Goal: Task Accomplishment & Management: Manage account settings

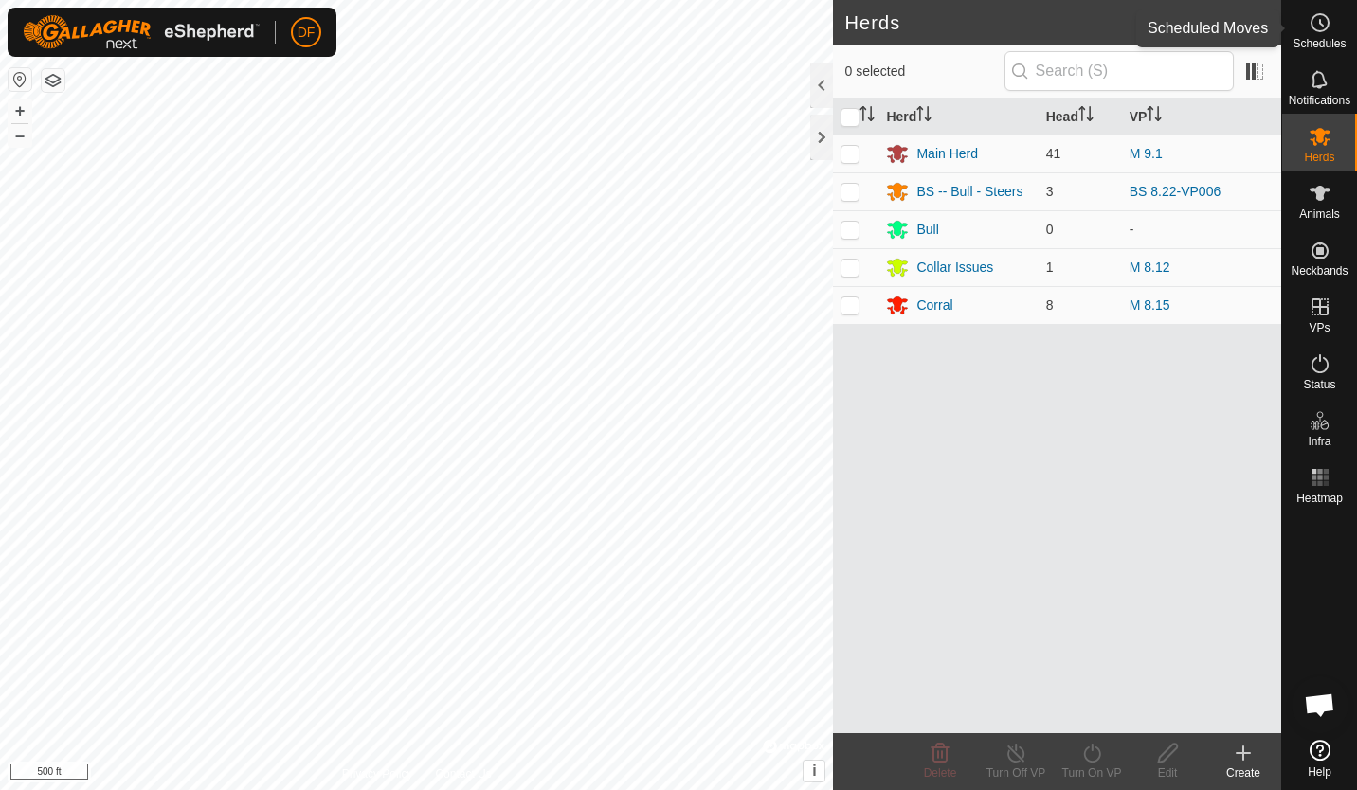
click at [1315, 26] on icon at bounding box center [1320, 22] width 23 height 23
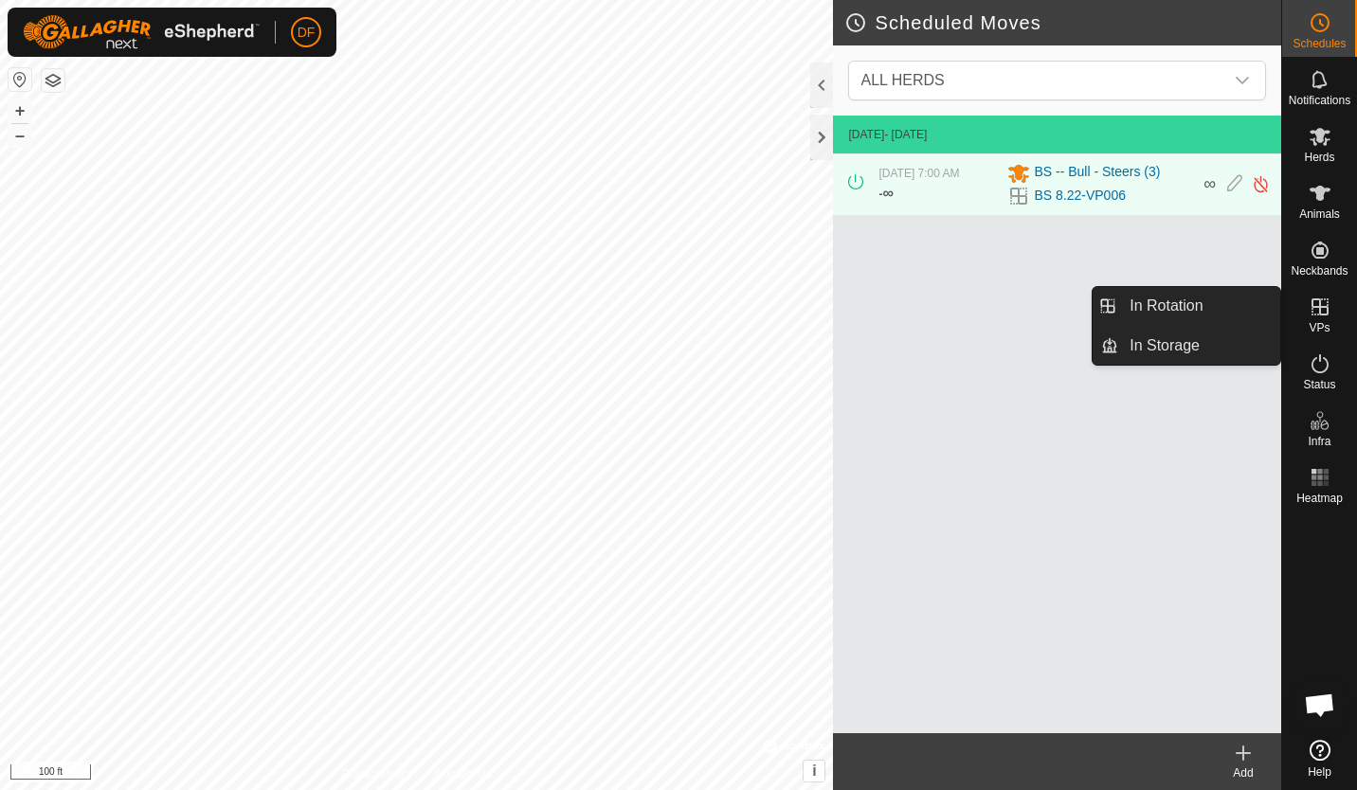
click at [1186, 310] on link "In Rotation" at bounding box center [1199, 306] width 162 height 38
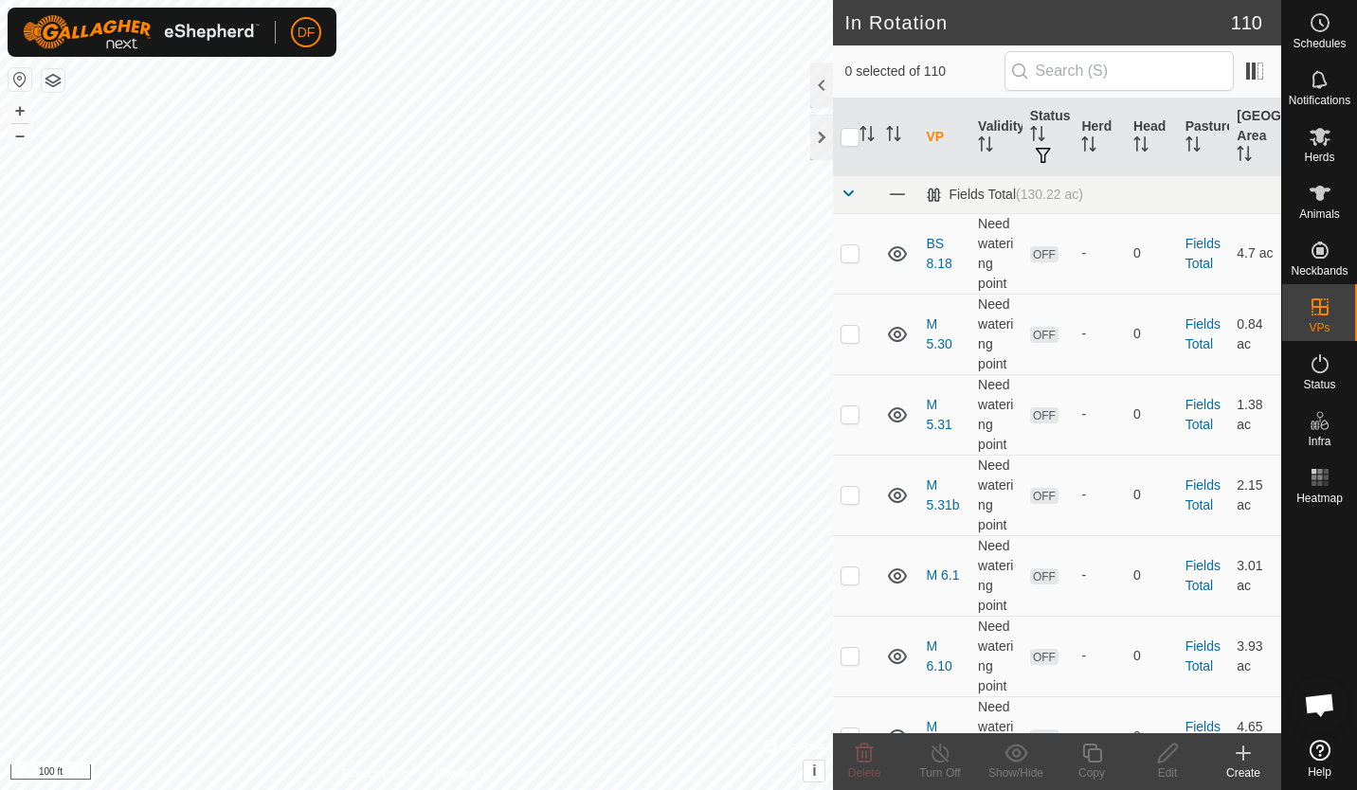
click at [1243, 757] on icon at bounding box center [1243, 753] width 0 height 13
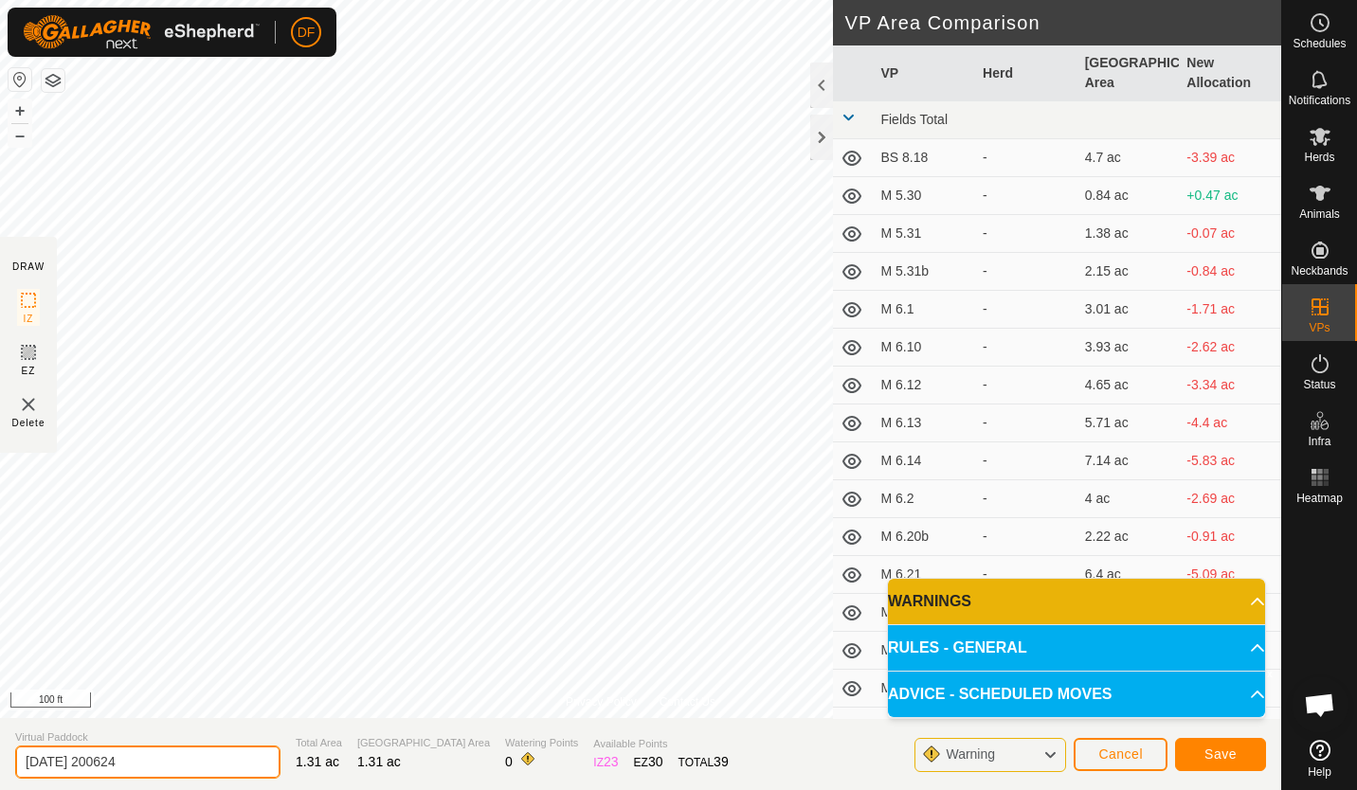
drag, startPoint x: 176, startPoint y: 755, endPoint x: 0, endPoint y: 739, distance: 177.0
click at [0, 739] on html "DF Schedules Notifications Herds Animals Neckbands VPs Status Infra Heatmap Hel…" at bounding box center [678, 395] width 1357 height 790
type input "BS 9.1"
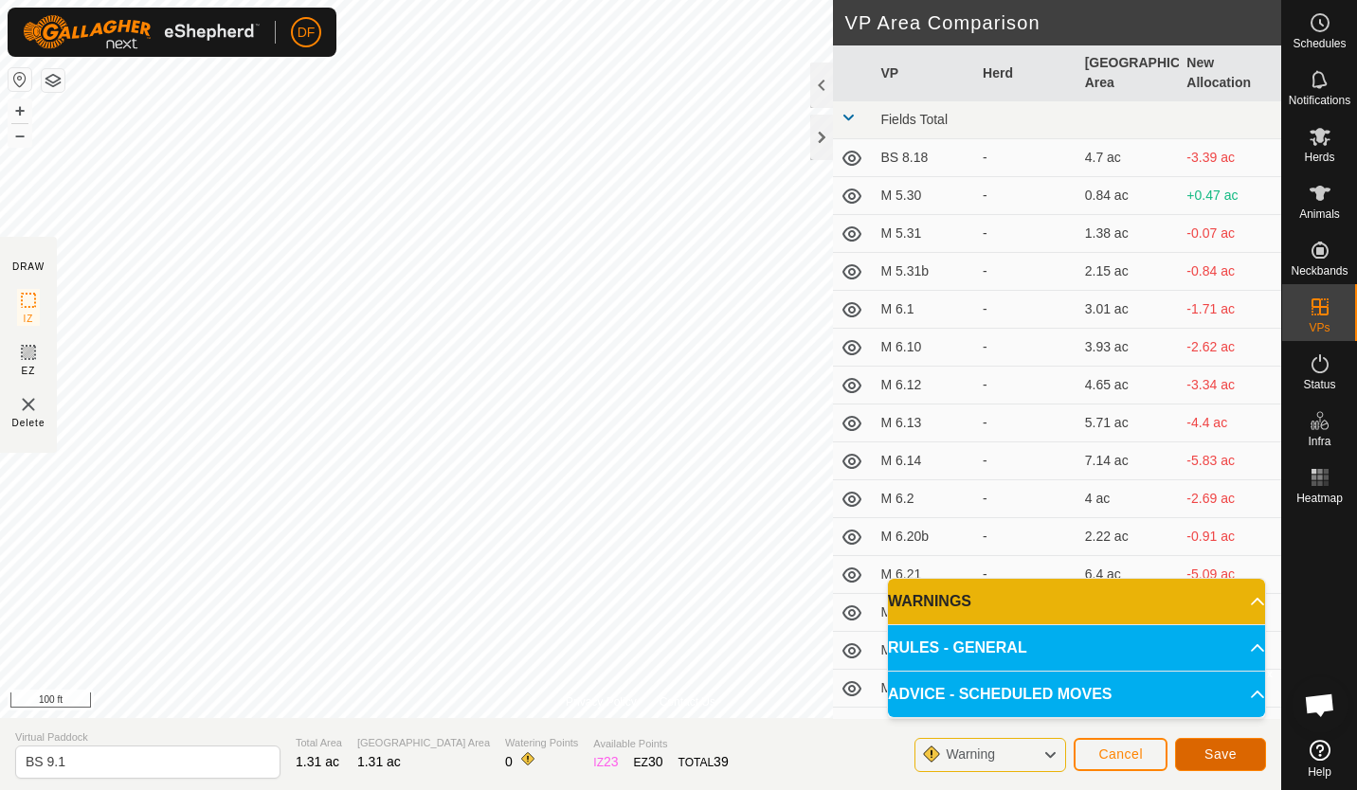
click at [1222, 756] on span "Save" at bounding box center [1220, 754] width 32 height 15
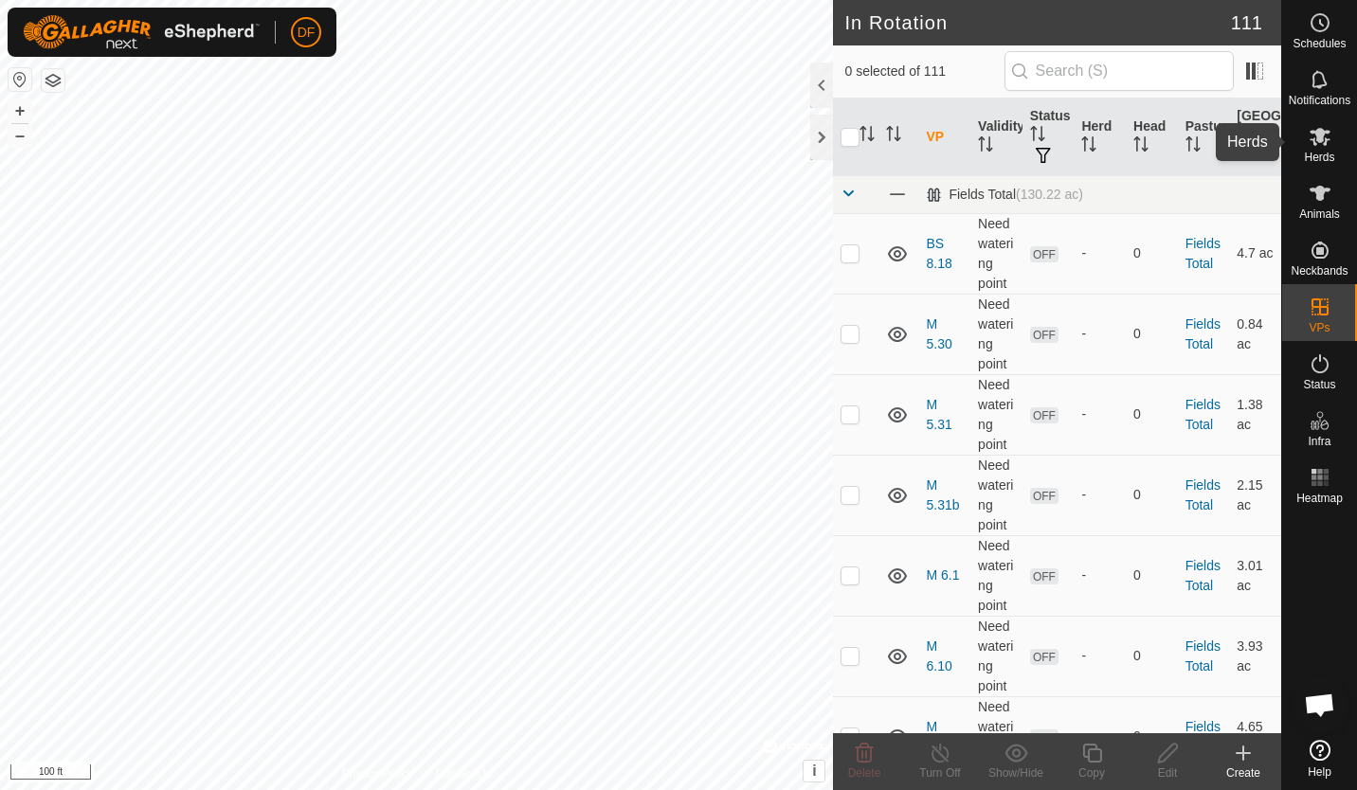
click at [1318, 142] on icon at bounding box center [1320, 137] width 21 height 18
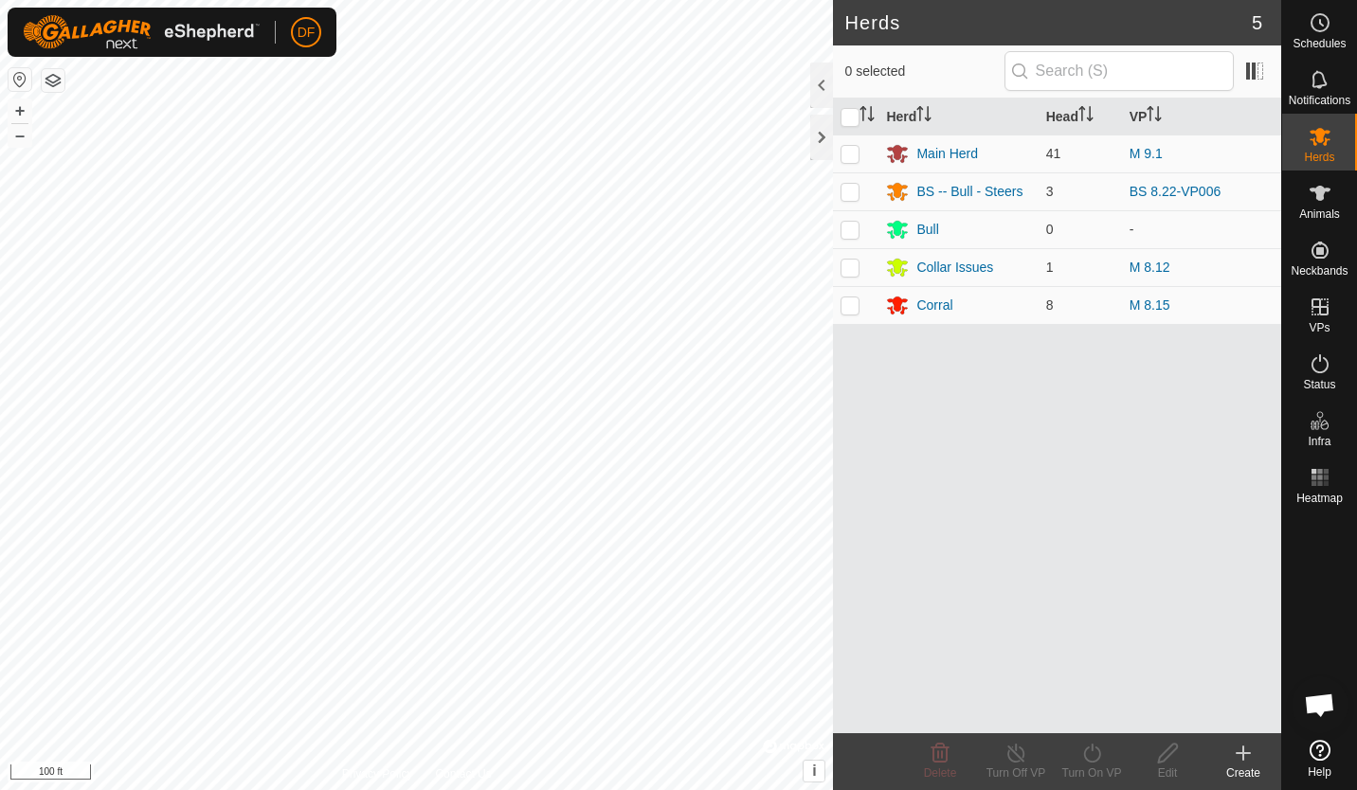
click at [846, 184] on p-checkbox at bounding box center [850, 191] width 19 height 15
checkbox input "true"
click at [1089, 753] on icon at bounding box center [1092, 753] width 24 height 23
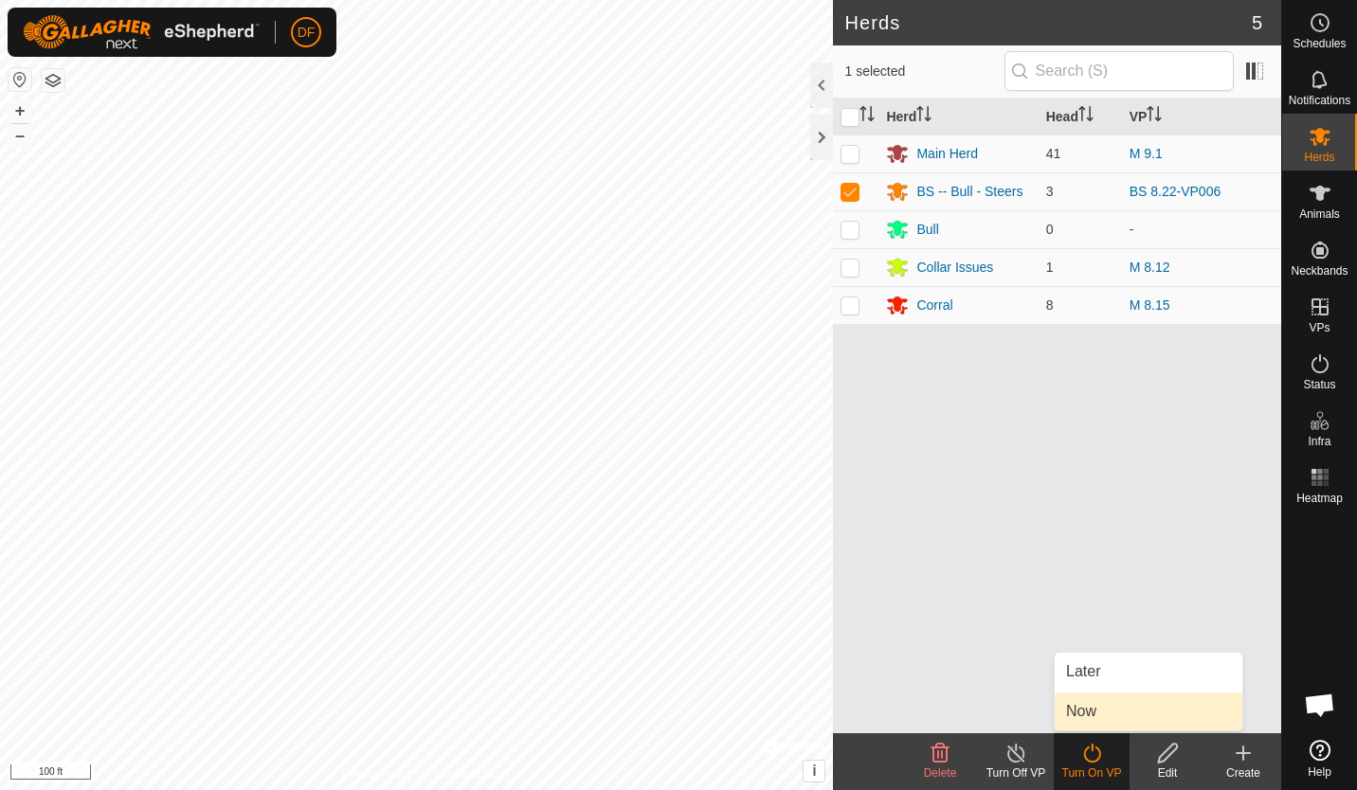
click at [1086, 710] on link "Now" at bounding box center [1149, 712] width 188 height 38
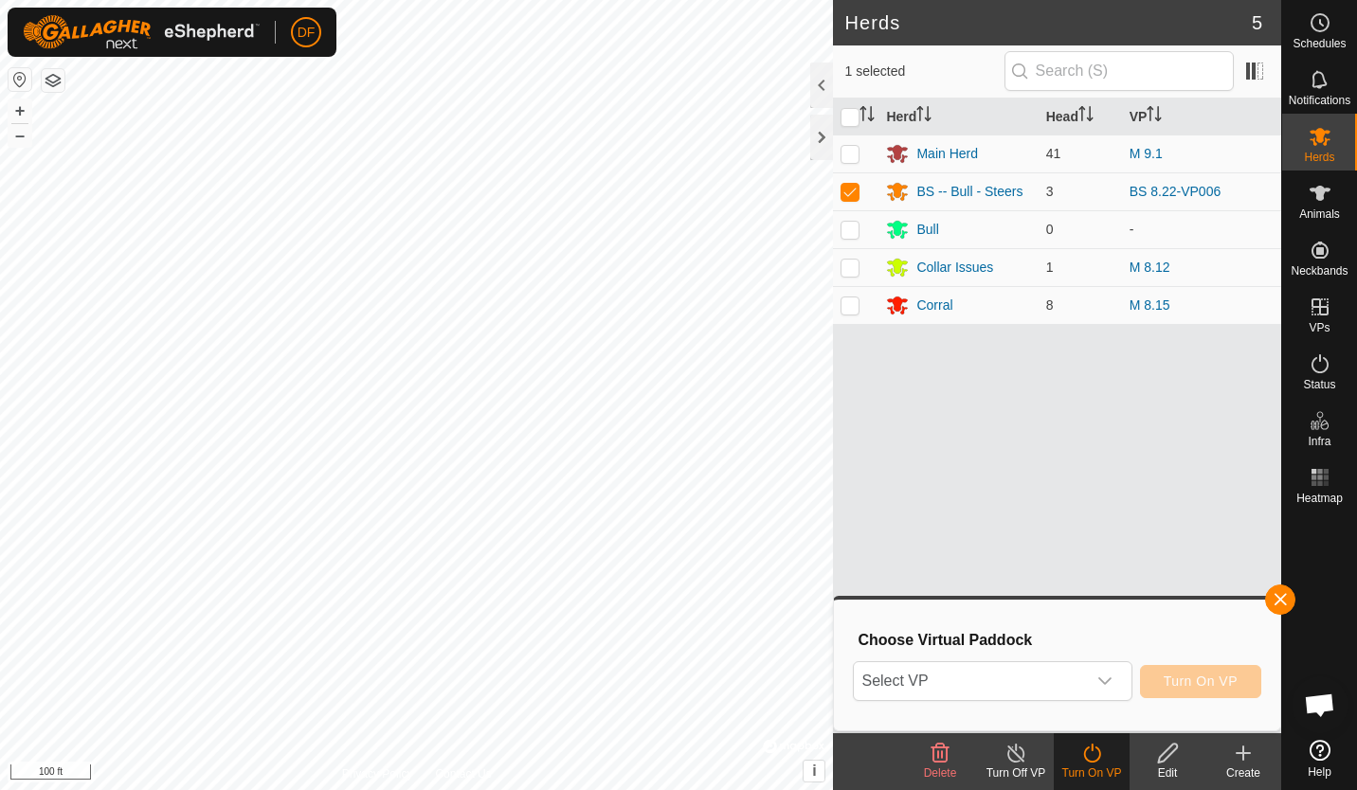
click at [1107, 680] on icon "dropdown trigger" at bounding box center [1104, 681] width 15 height 15
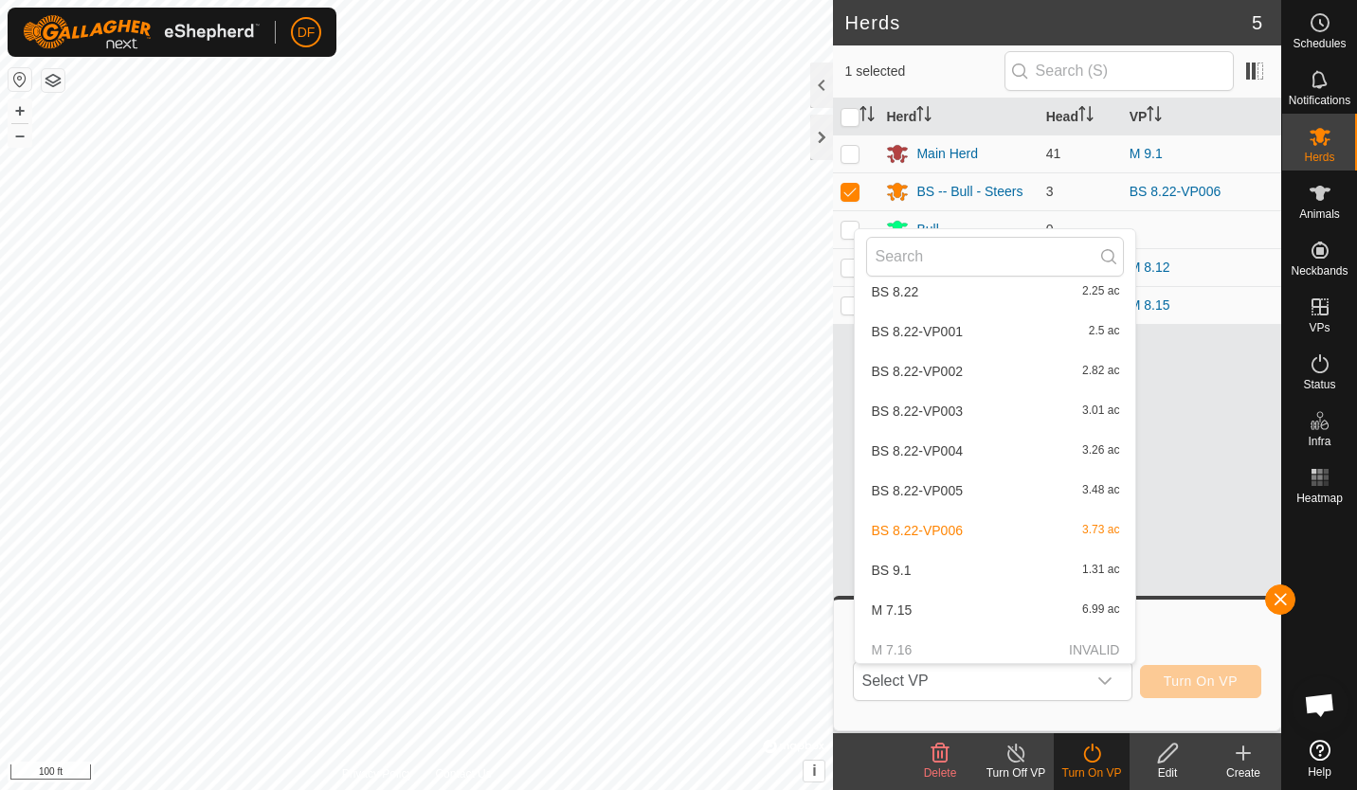
scroll to position [3359, 0]
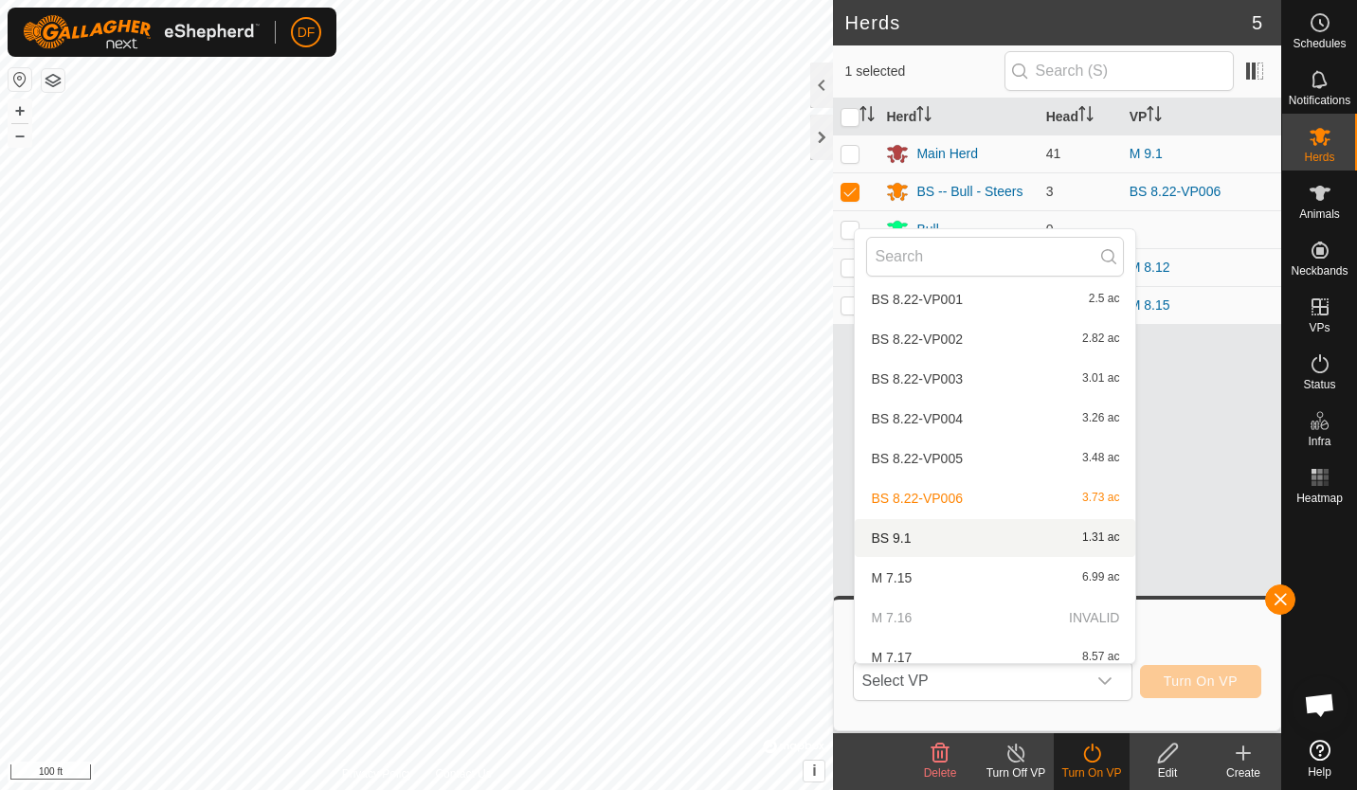
click at [891, 537] on li "BS 9.1 1.31 ac" at bounding box center [995, 538] width 281 height 38
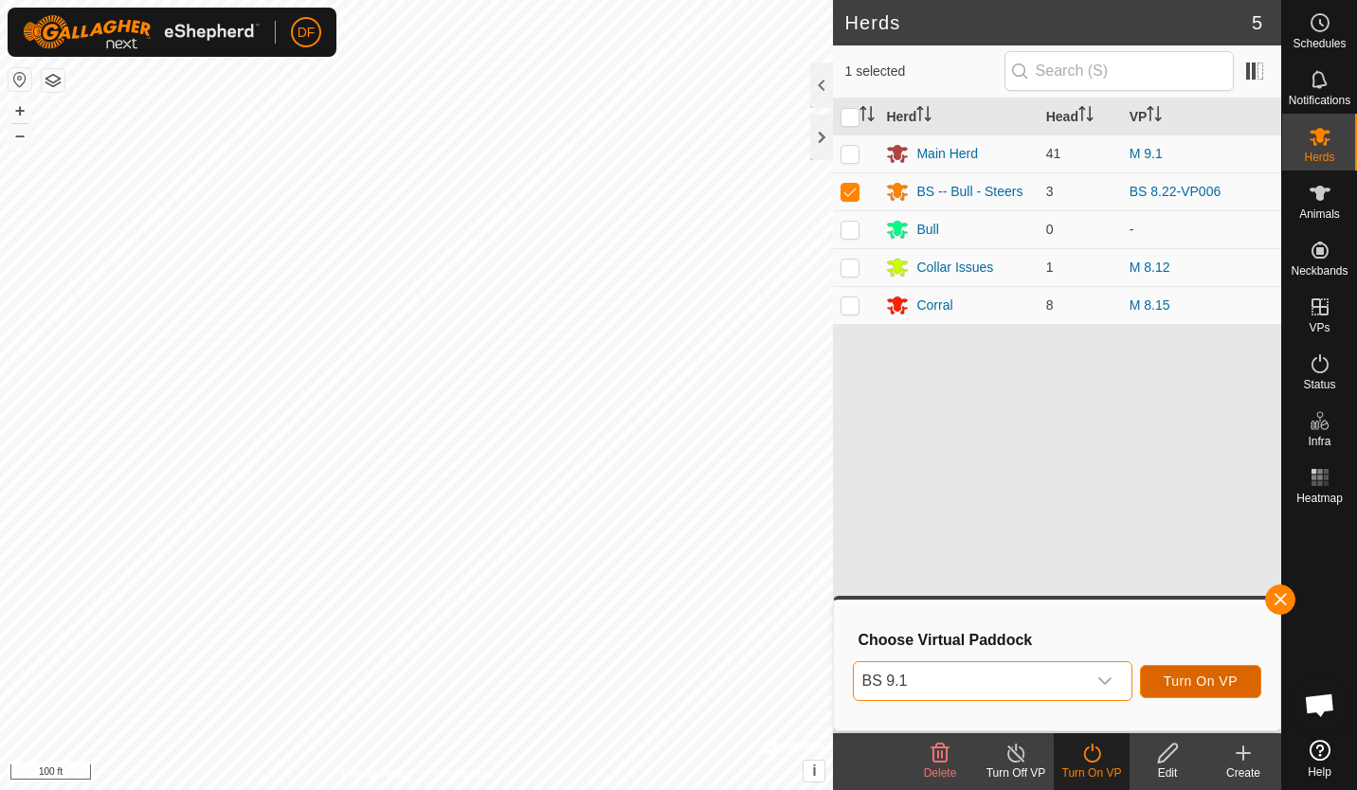
click at [1193, 674] on span "Turn On VP" at bounding box center [1201, 681] width 74 height 15
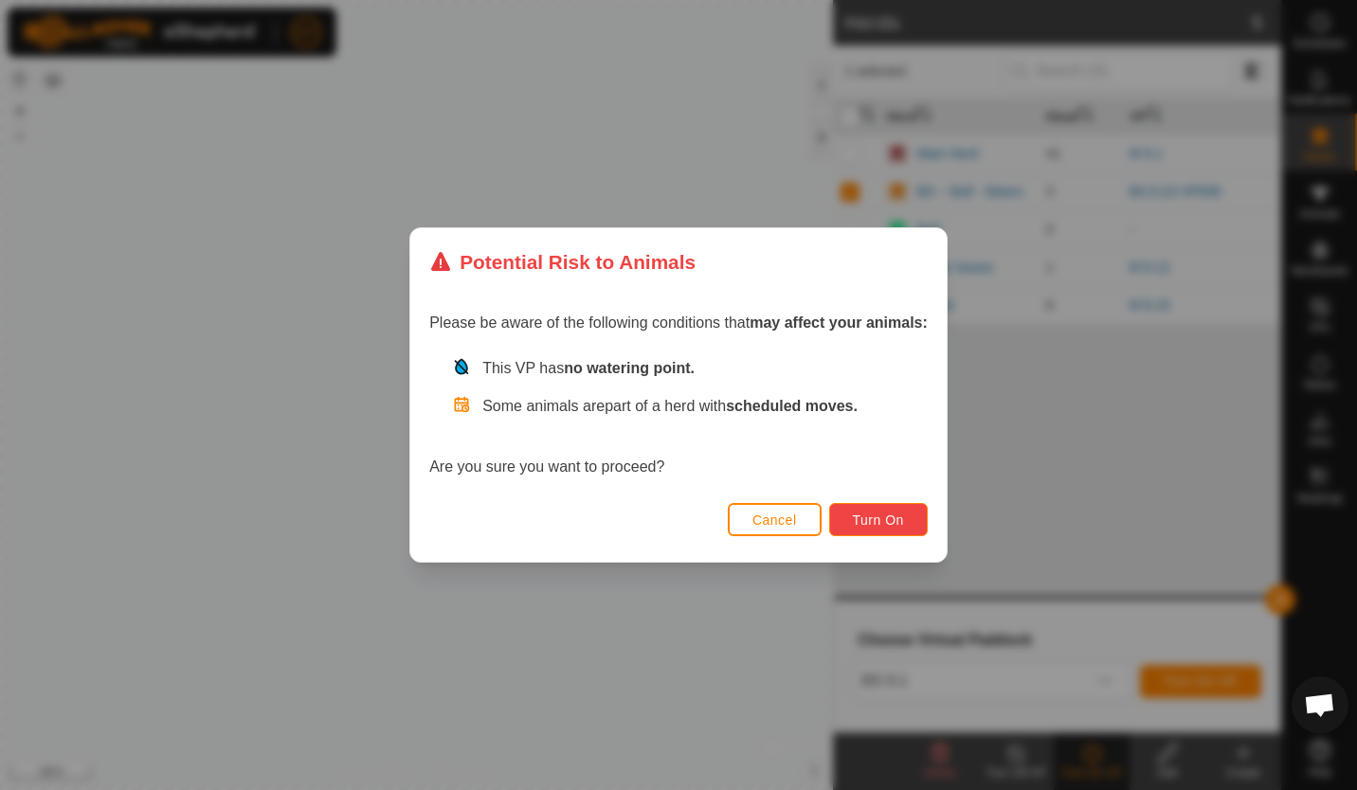
click at [899, 521] on span "Turn On" at bounding box center [878, 520] width 51 height 15
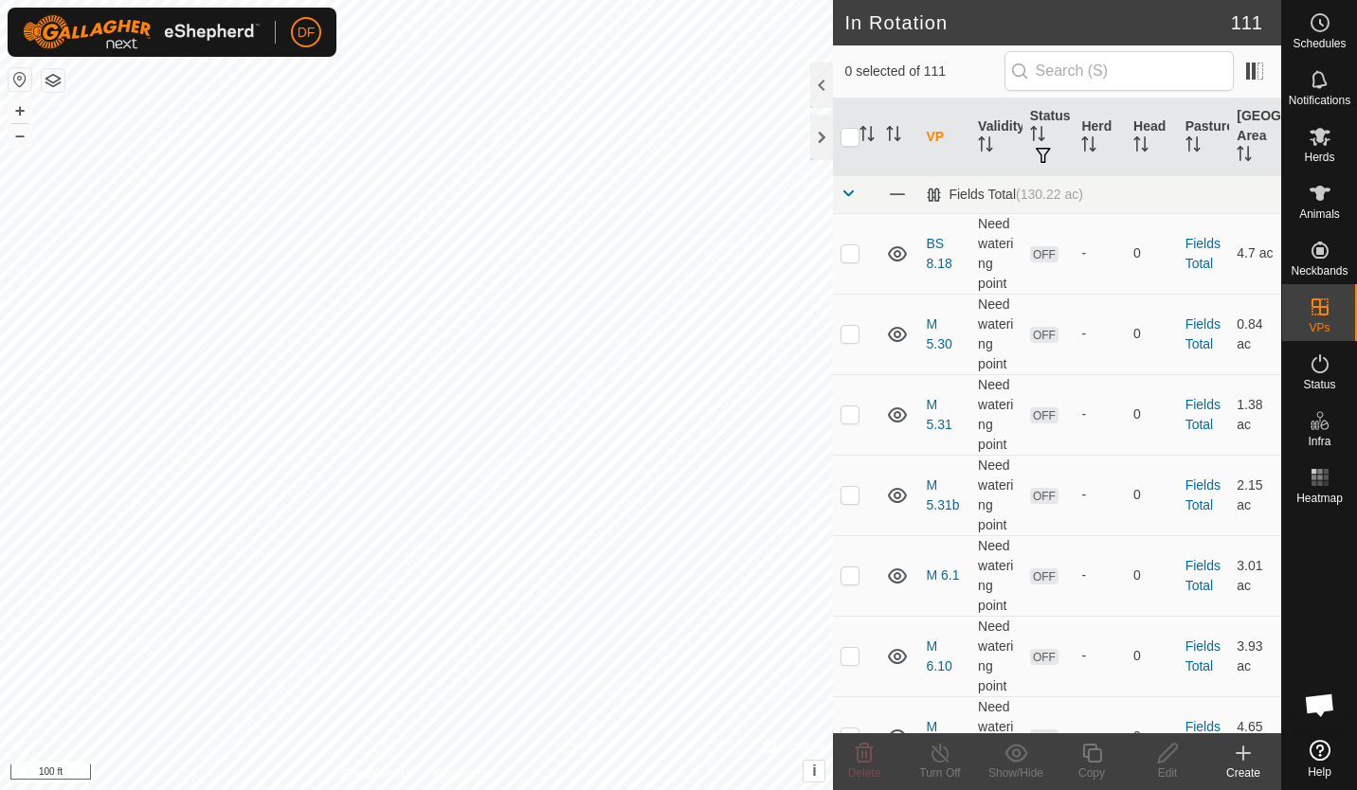
checkbox input "true"
click at [1089, 758] on icon at bounding box center [1092, 753] width 24 height 23
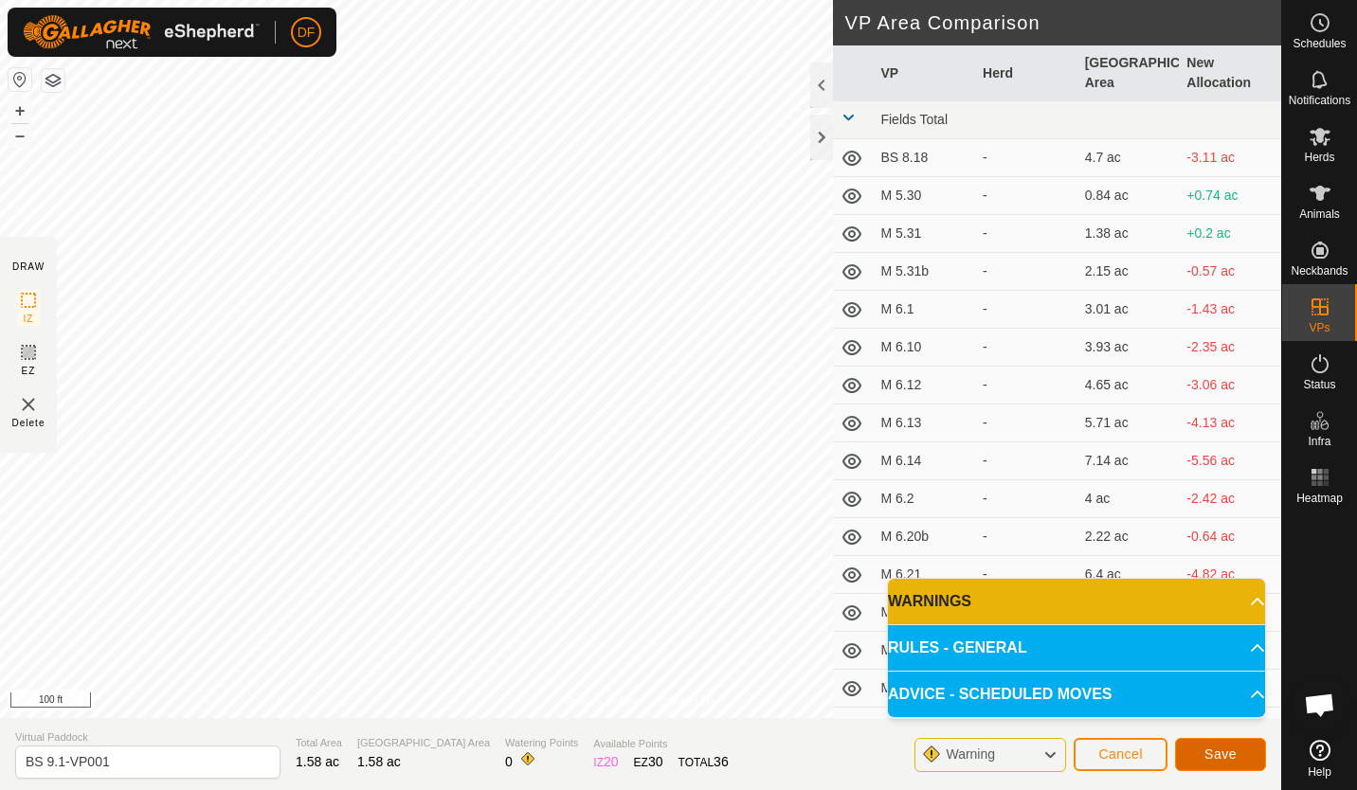
click at [1201, 756] on button "Save" at bounding box center [1220, 754] width 91 height 33
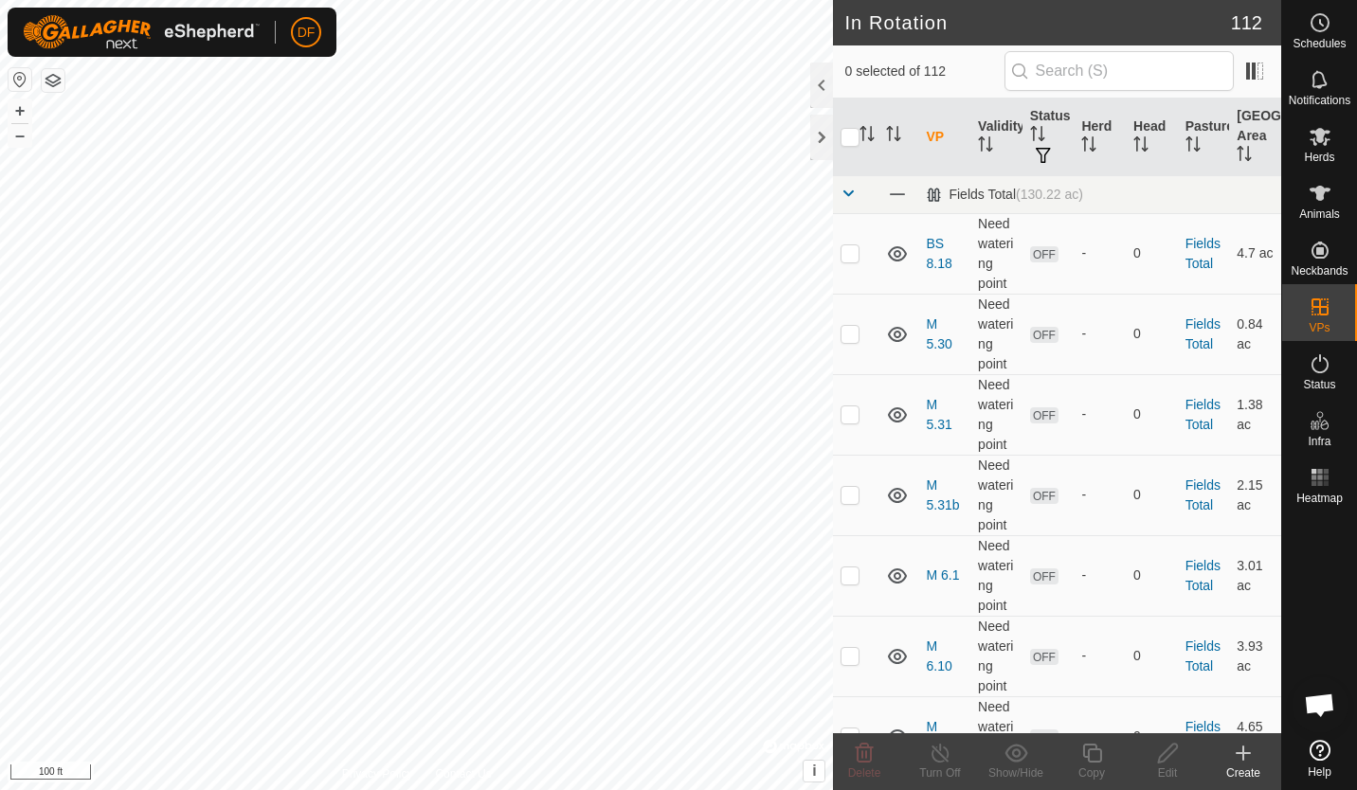
checkbox input "true"
click at [1085, 761] on icon at bounding box center [1092, 753] width 24 height 23
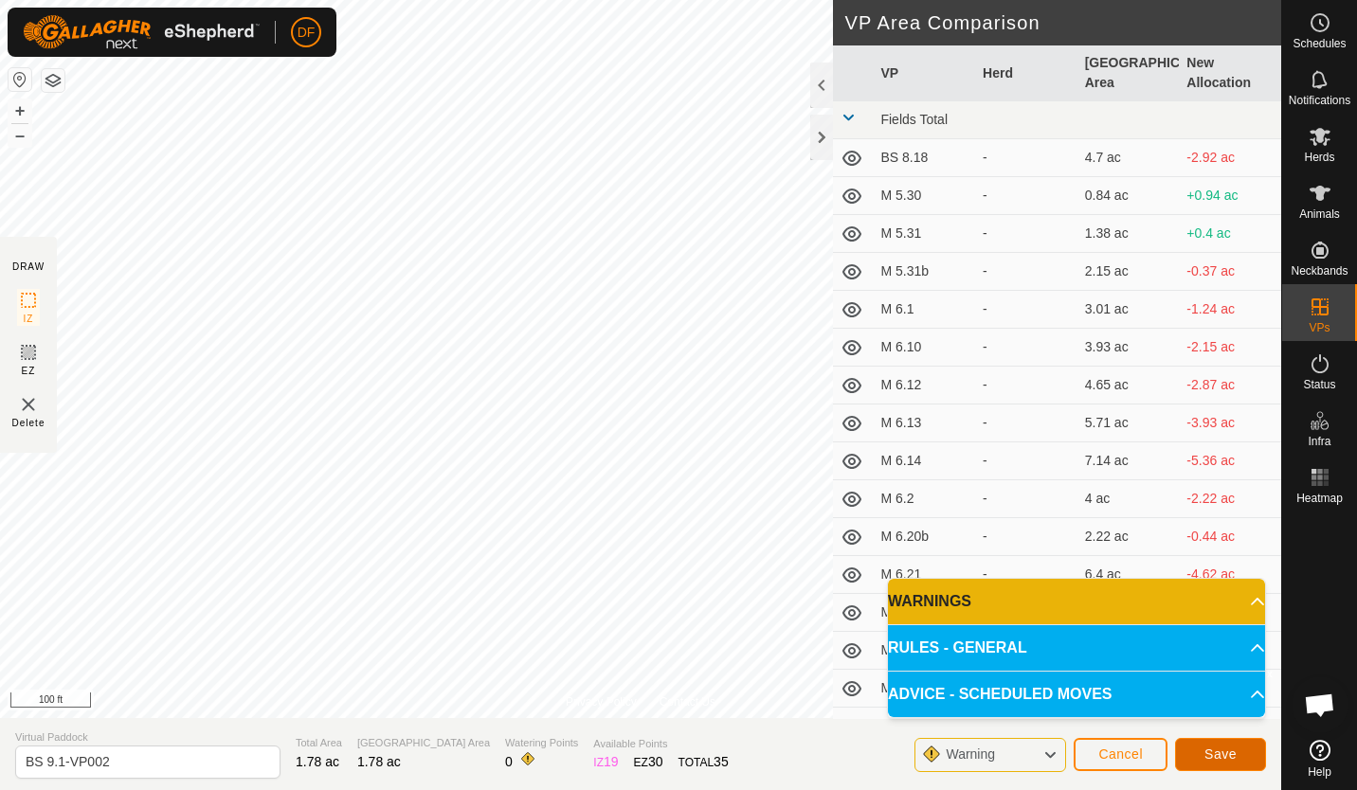
click at [1224, 756] on span "Save" at bounding box center [1220, 754] width 32 height 15
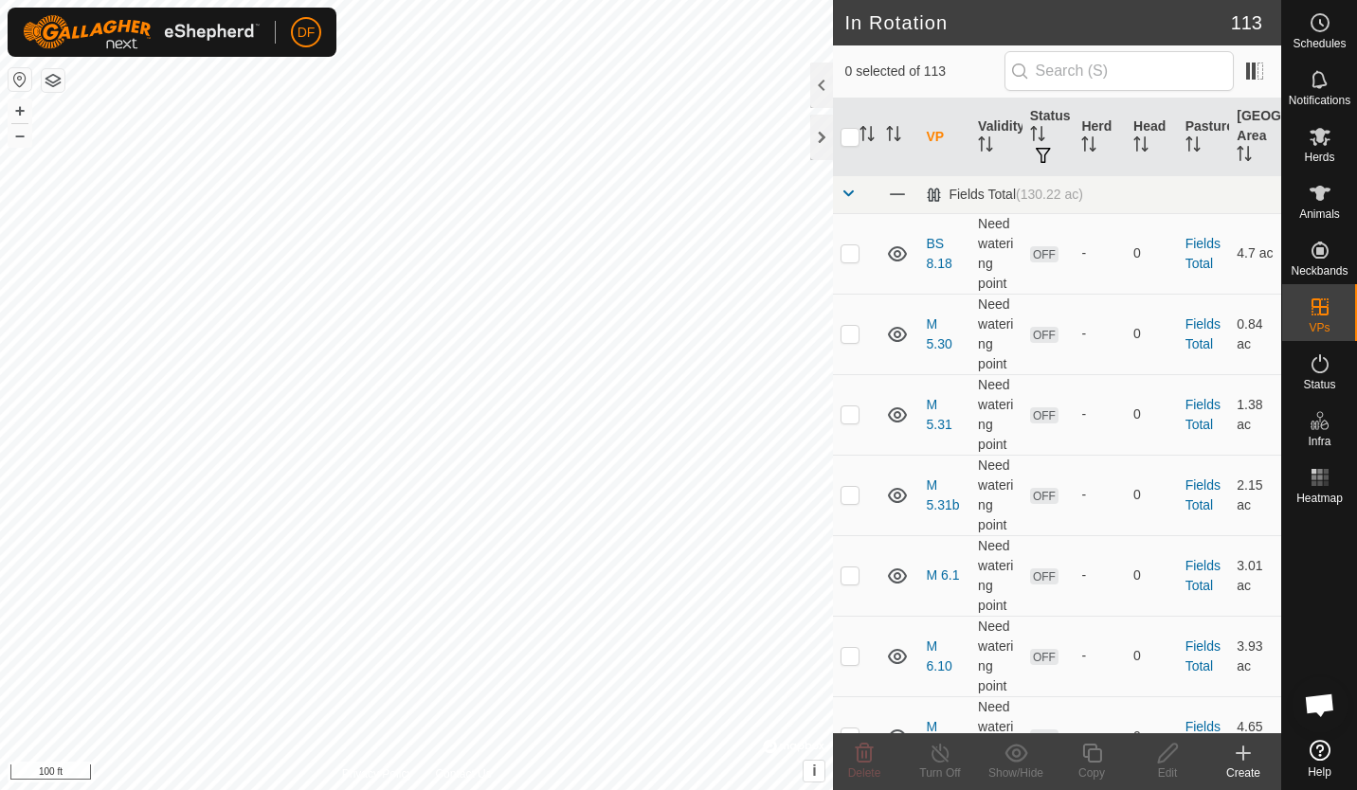
checkbox input "true"
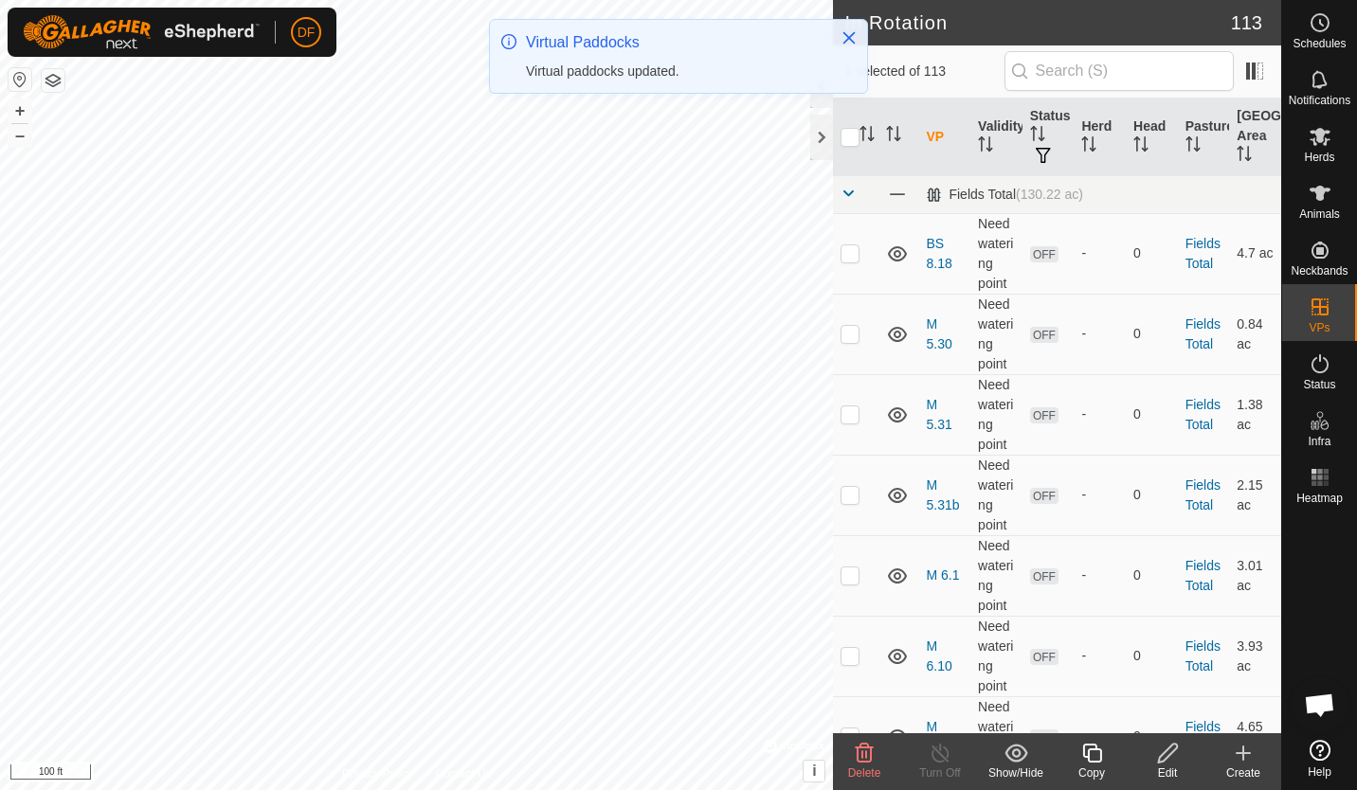
click at [1089, 754] on icon at bounding box center [1092, 753] width 24 height 23
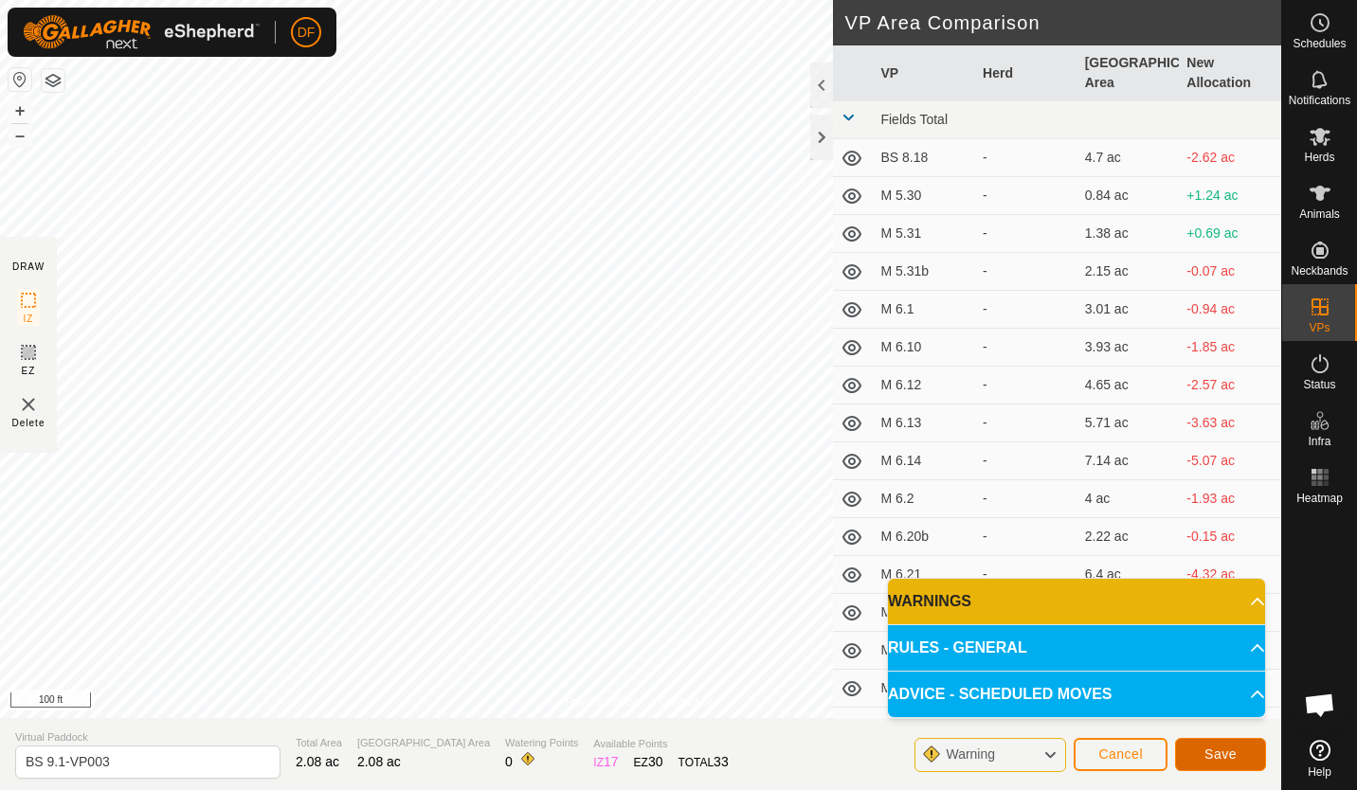
click at [1222, 751] on span "Save" at bounding box center [1220, 754] width 32 height 15
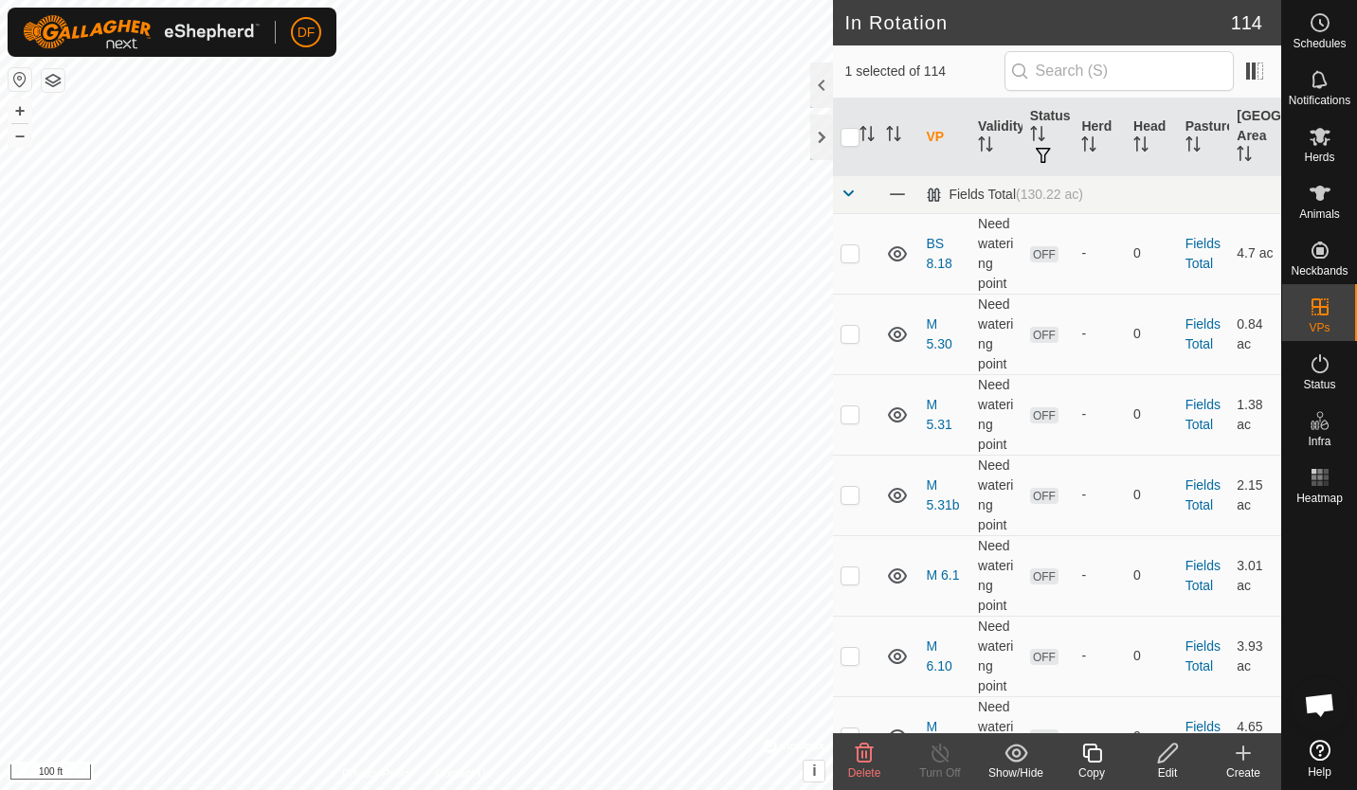
checkbox input "true"
click at [1088, 750] on icon at bounding box center [1091, 753] width 19 height 19
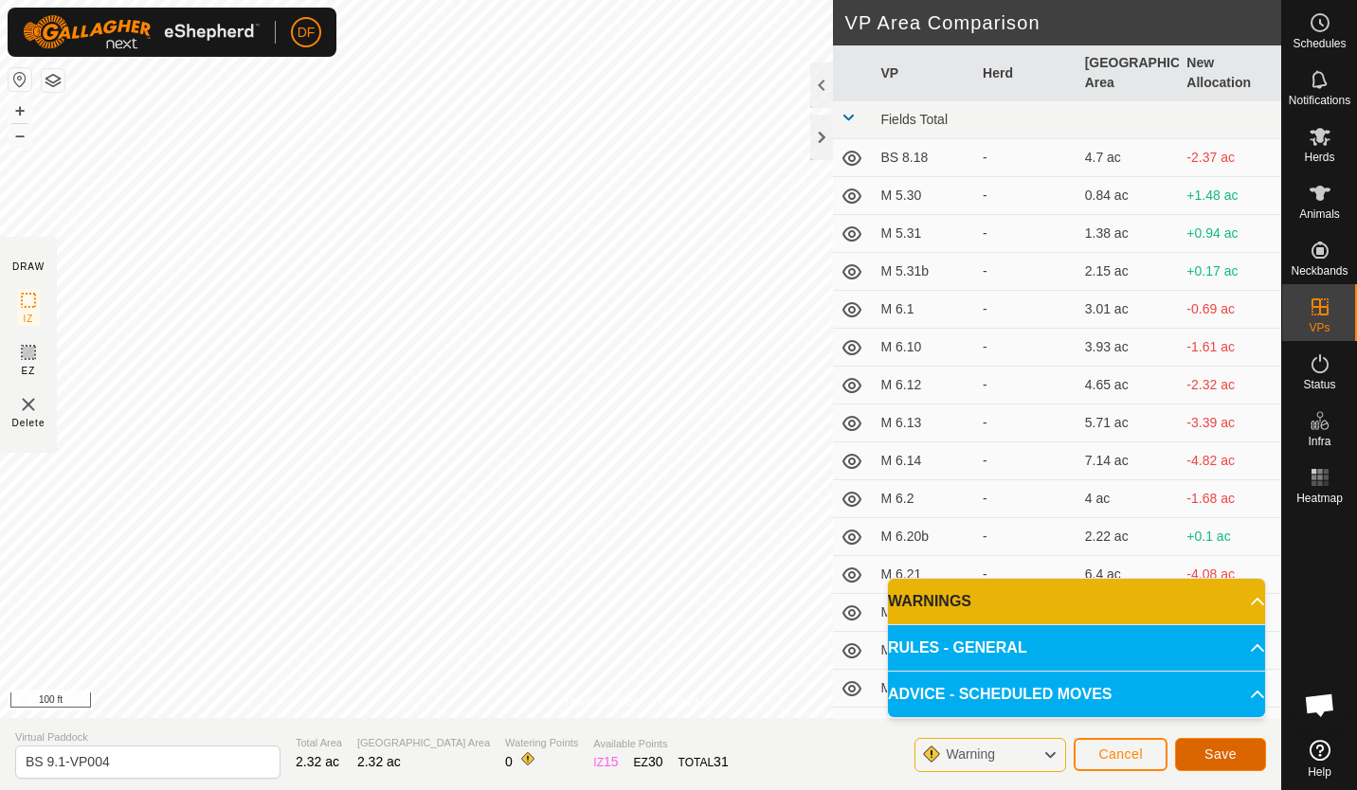
click at [1224, 749] on span "Save" at bounding box center [1220, 754] width 32 height 15
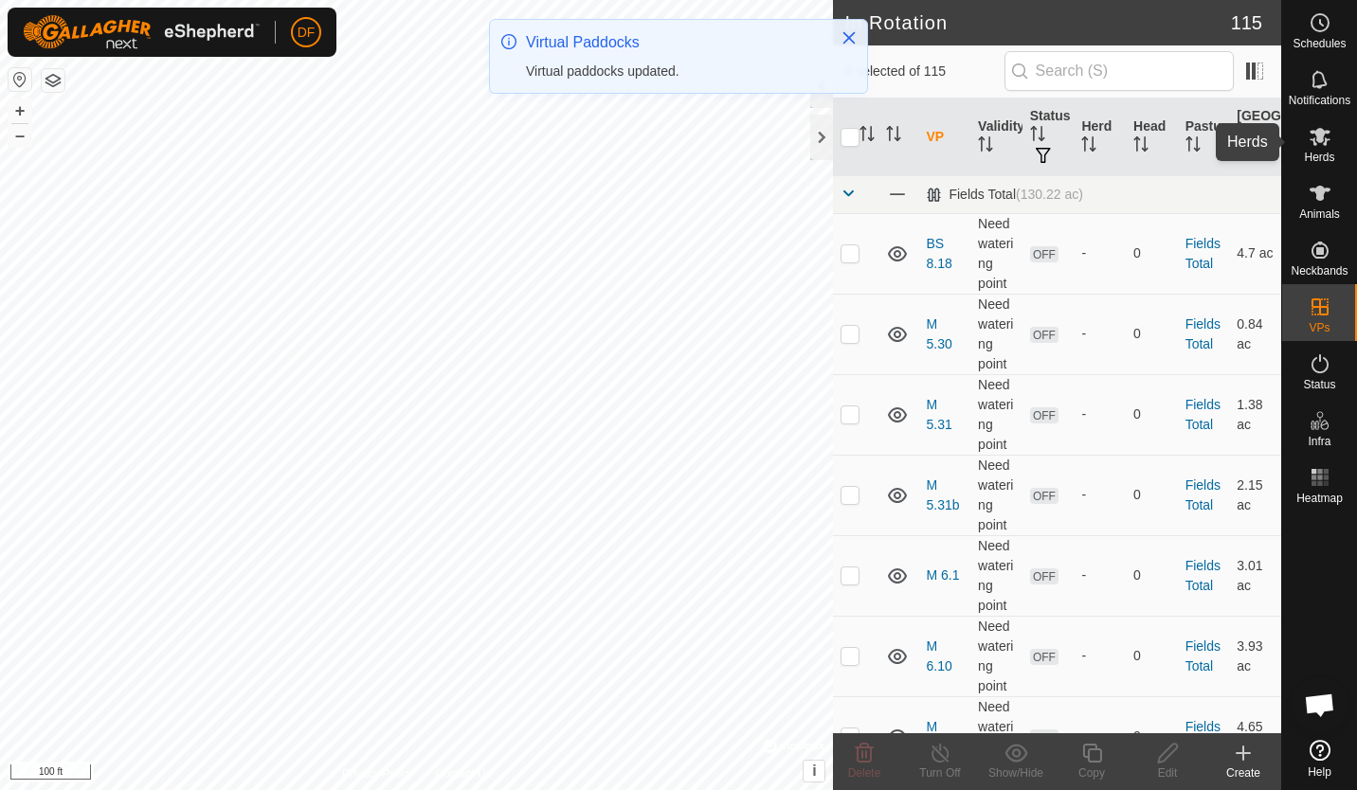
click at [1331, 134] on icon at bounding box center [1320, 136] width 23 height 23
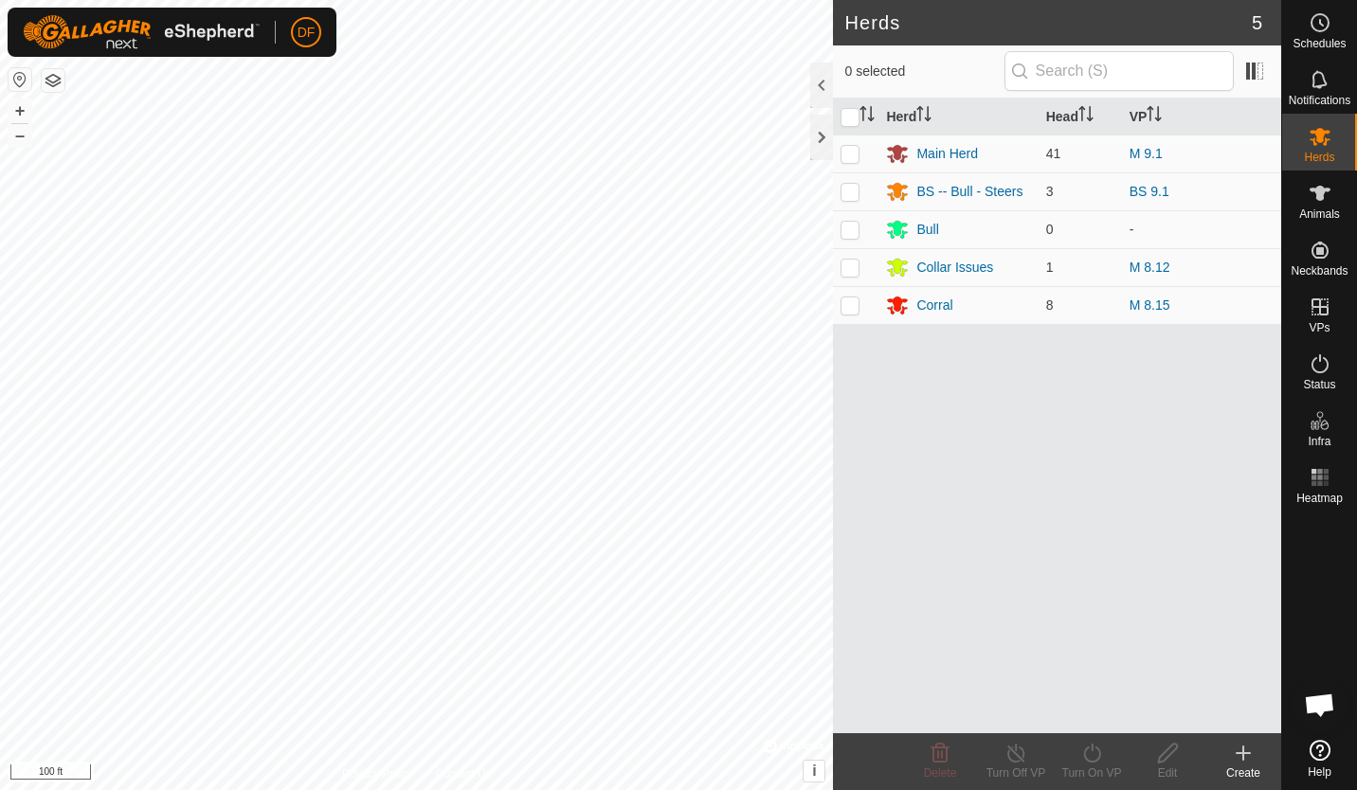
click at [851, 194] on p-checkbox at bounding box center [850, 191] width 19 height 15
checkbox input "true"
click at [1095, 754] on icon at bounding box center [1092, 753] width 24 height 23
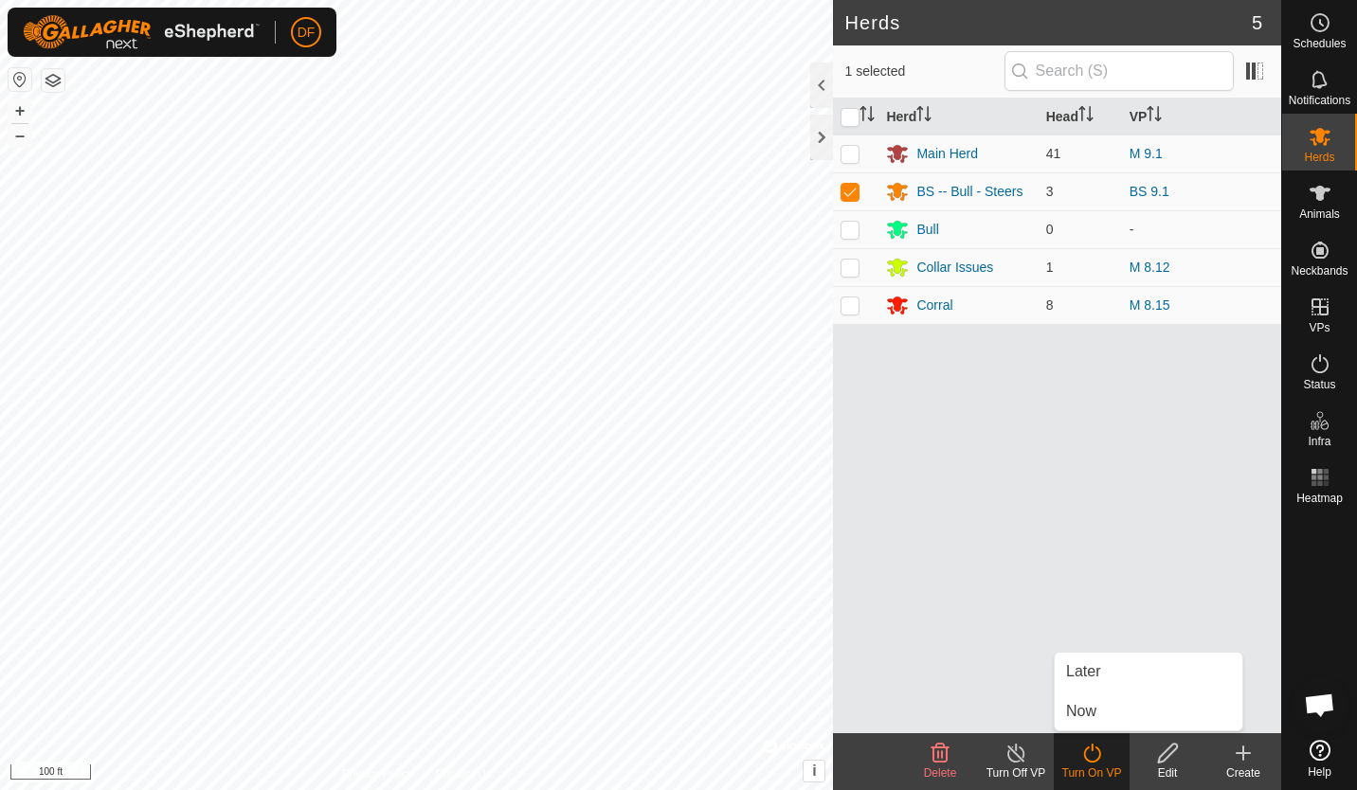
click at [1097, 674] on link "Later" at bounding box center [1149, 672] width 188 height 38
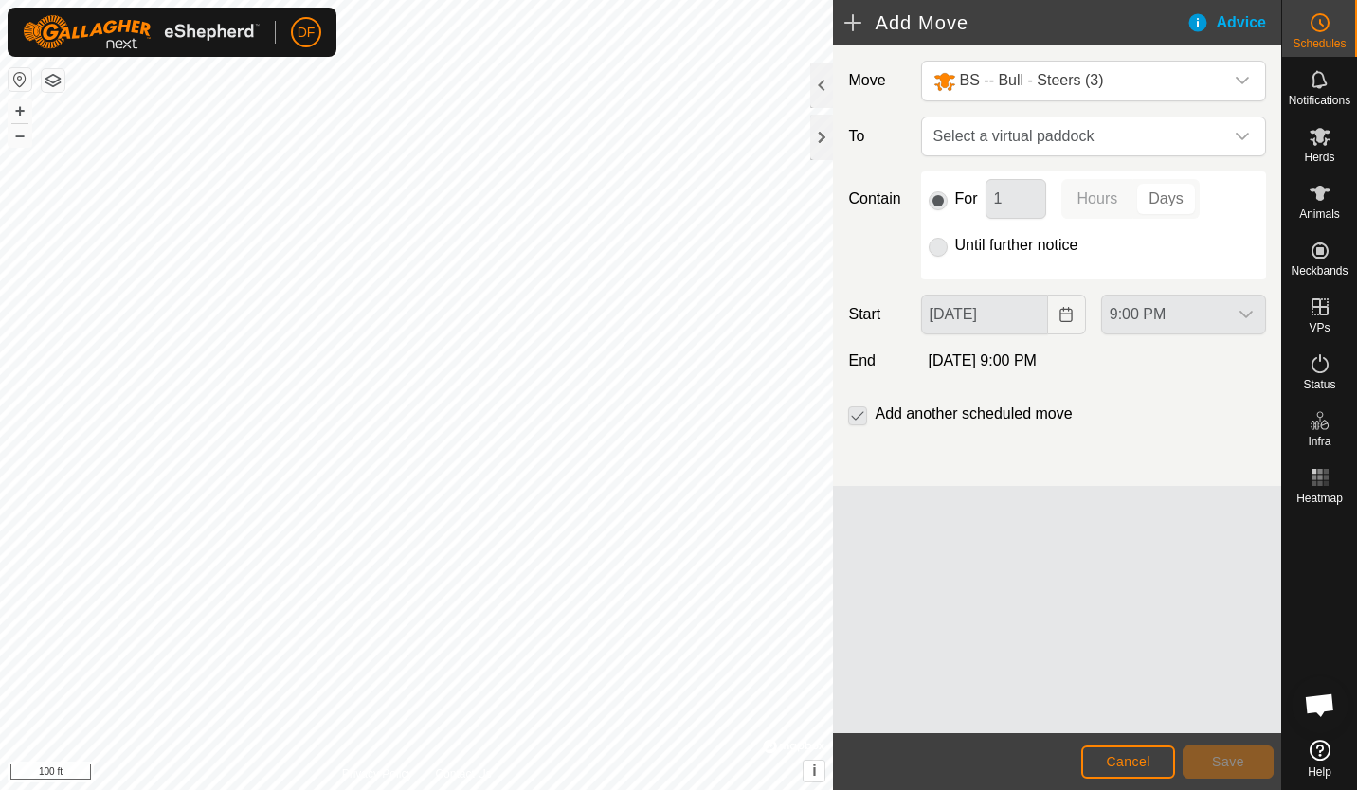
click at [1244, 133] on icon "dropdown trigger" at bounding box center [1242, 136] width 15 height 15
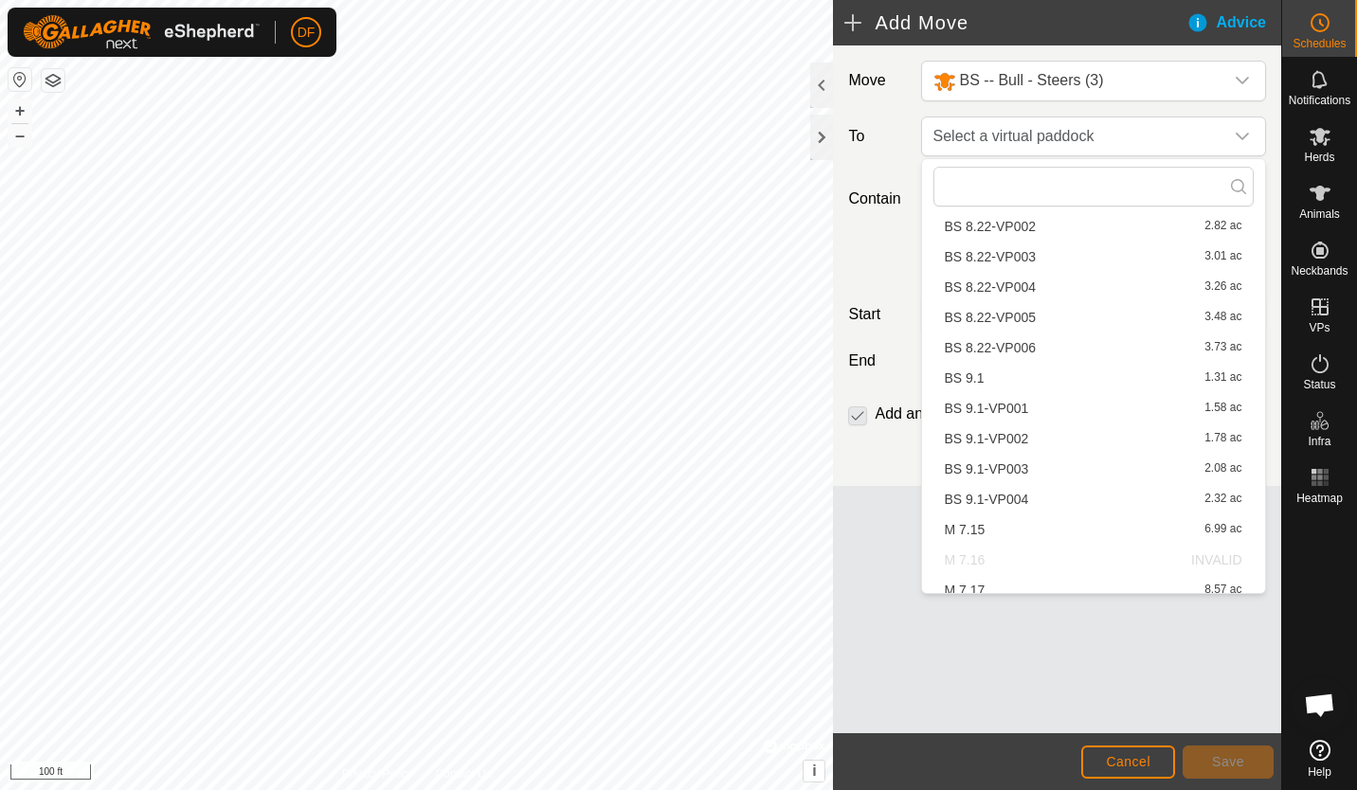
scroll to position [2614, 0]
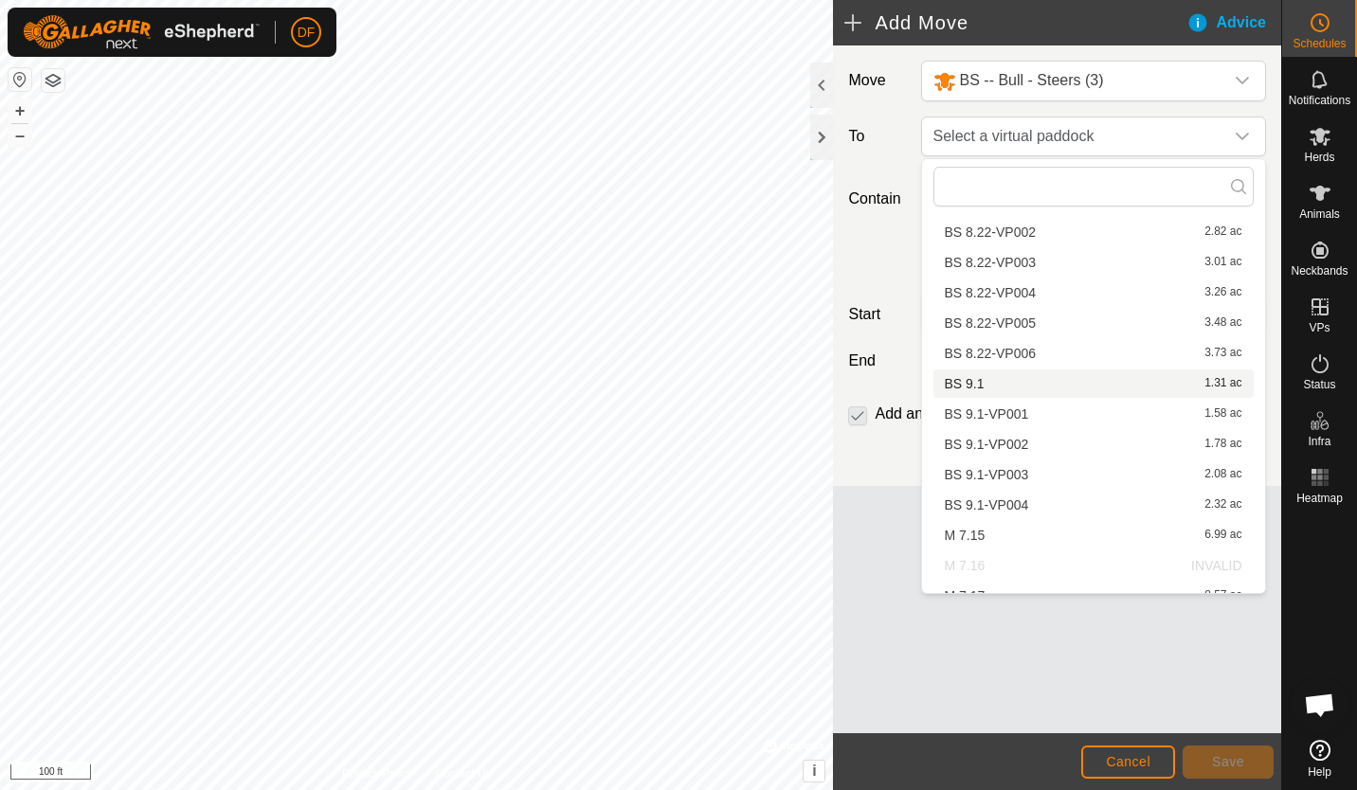
click at [970, 381] on li "BS 9.1 1.31 ac" at bounding box center [1093, 384] width 320 height 28
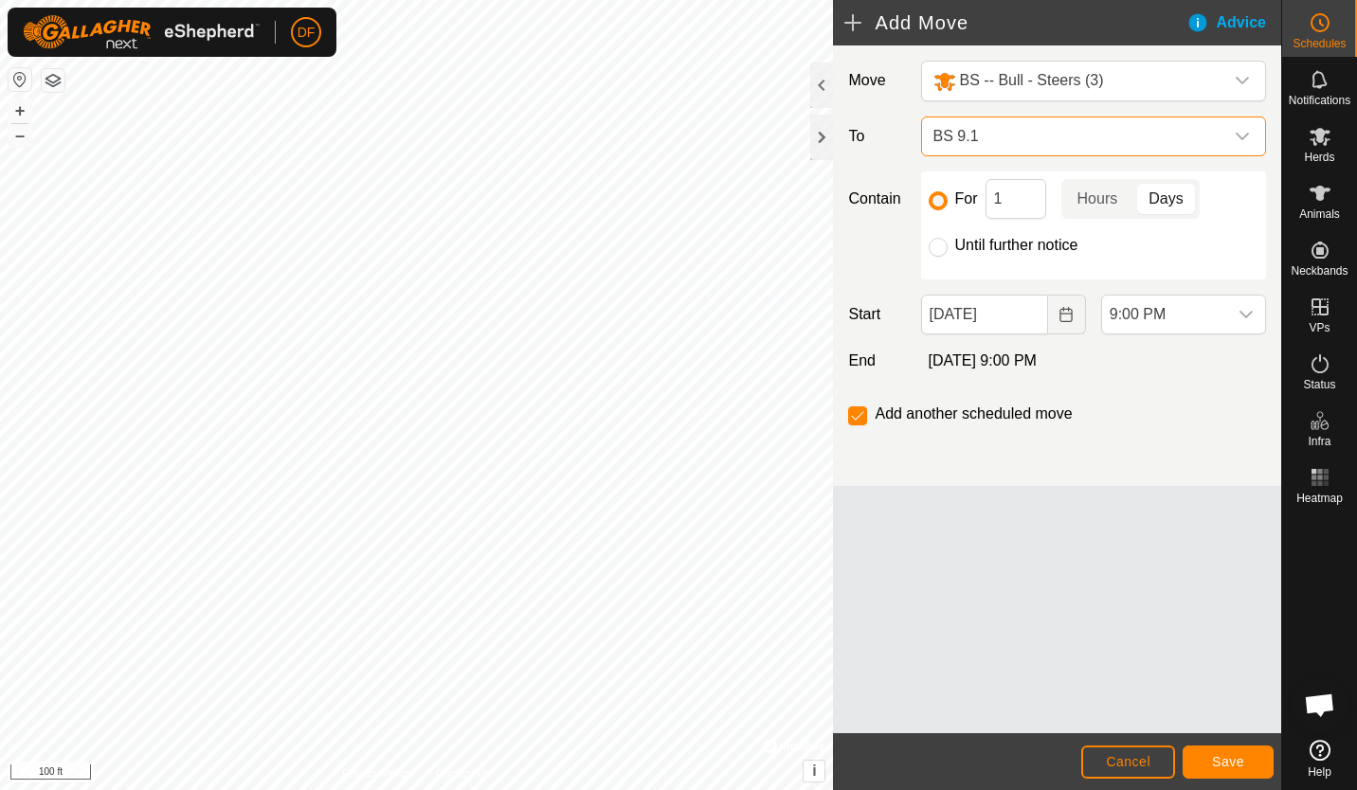
click at [1242, 131] on icon "dropdown trigger" at bounding box center [1242, 136] width 15 height 15
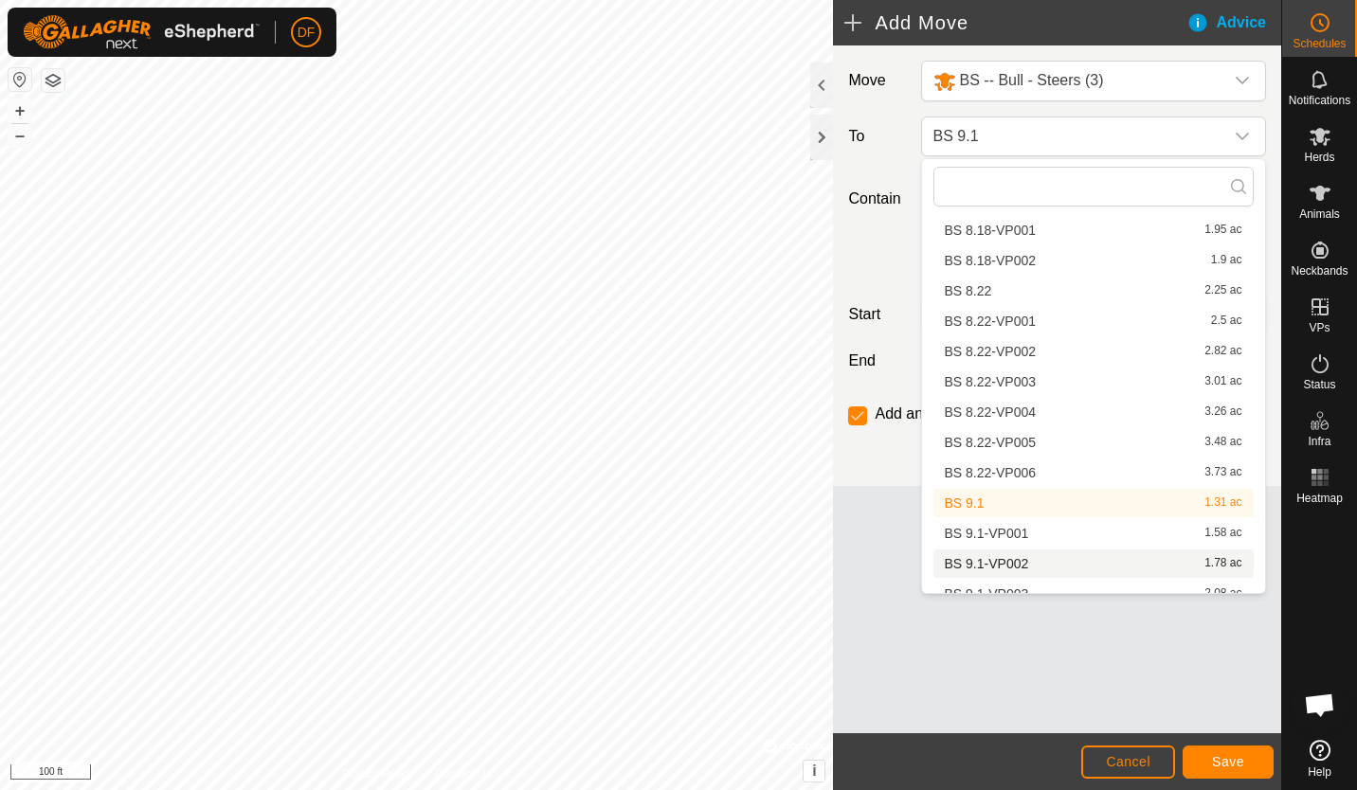
scroll to position [2509, 0]
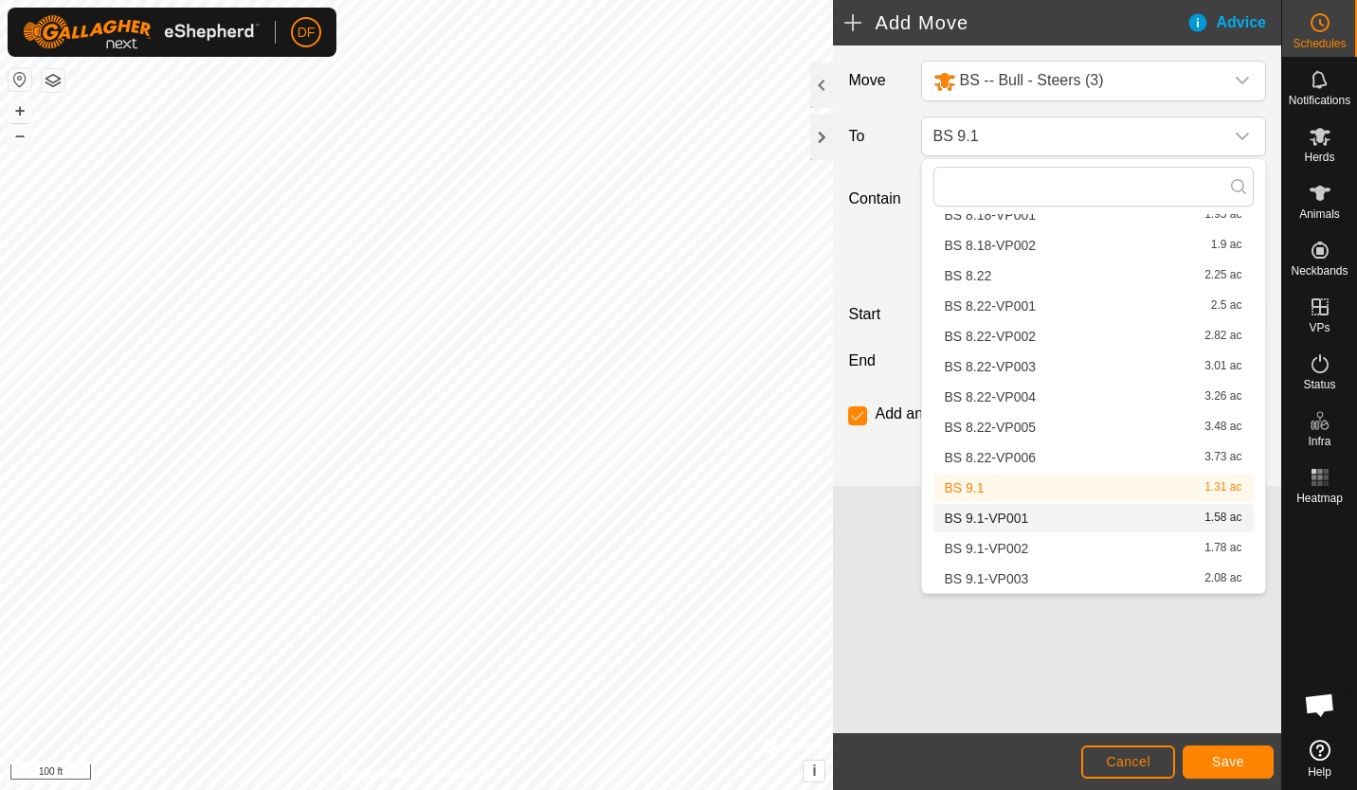
click at [999, 510] on li "BS 9.1-VP001 1.58 ac" at bounding box center [1093, 518] width 320 height 28
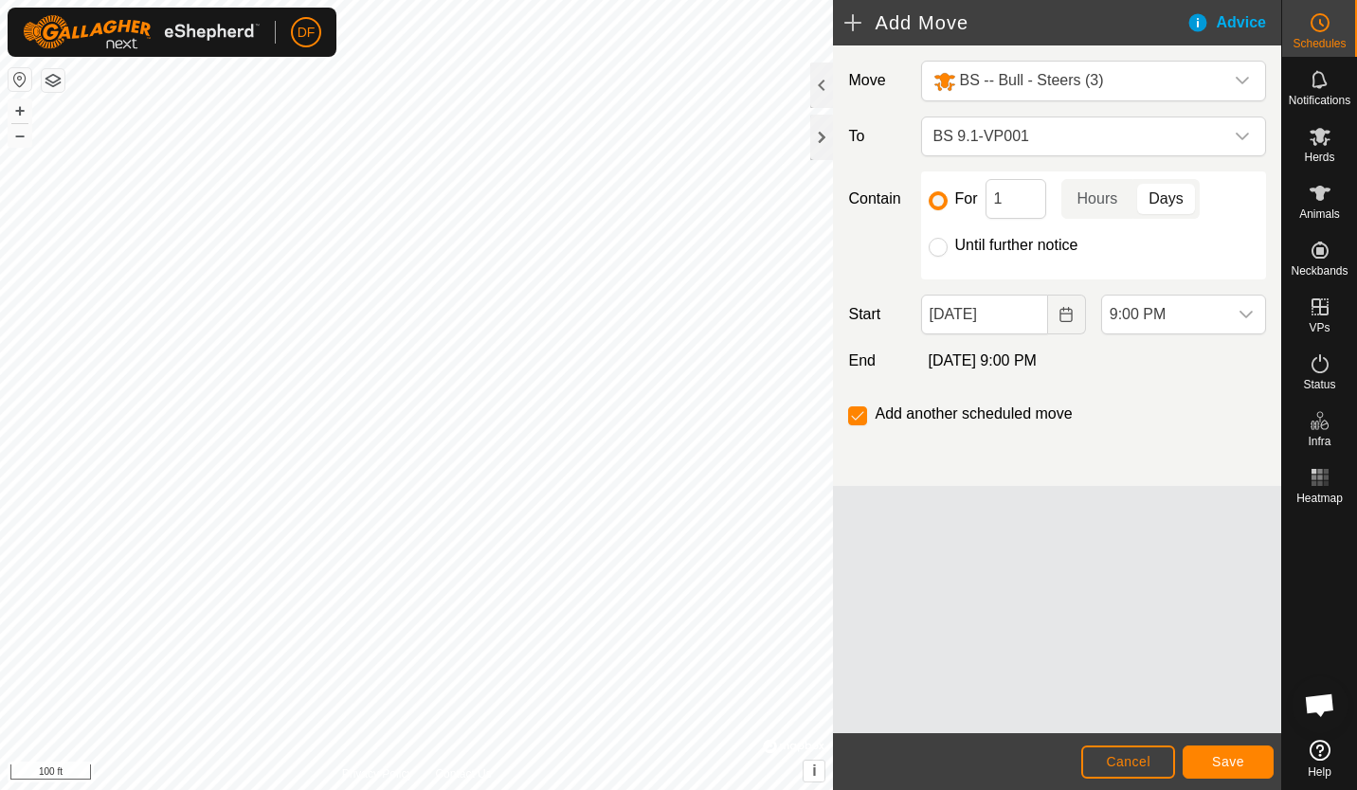
click at [936, 199] on input "For" at bounding box center [938, 200] width 19 height 19
click at [1070, 315] on icon "Choose Date" at bounding box center [1066, 314] width 12 height 15
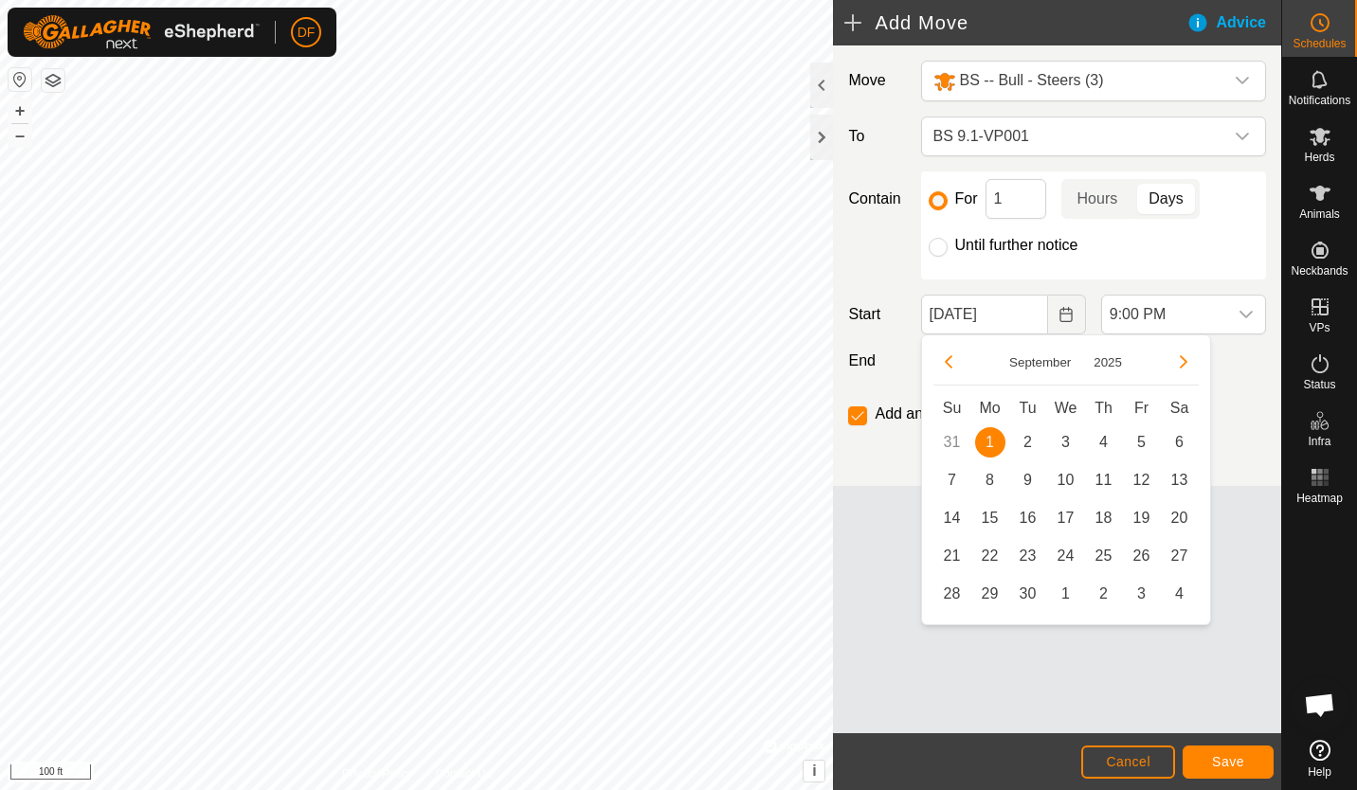
click at [1059, 437] on span "3" at bounding box center [1066, 442] width 30 height 30
type input "[DATE]"
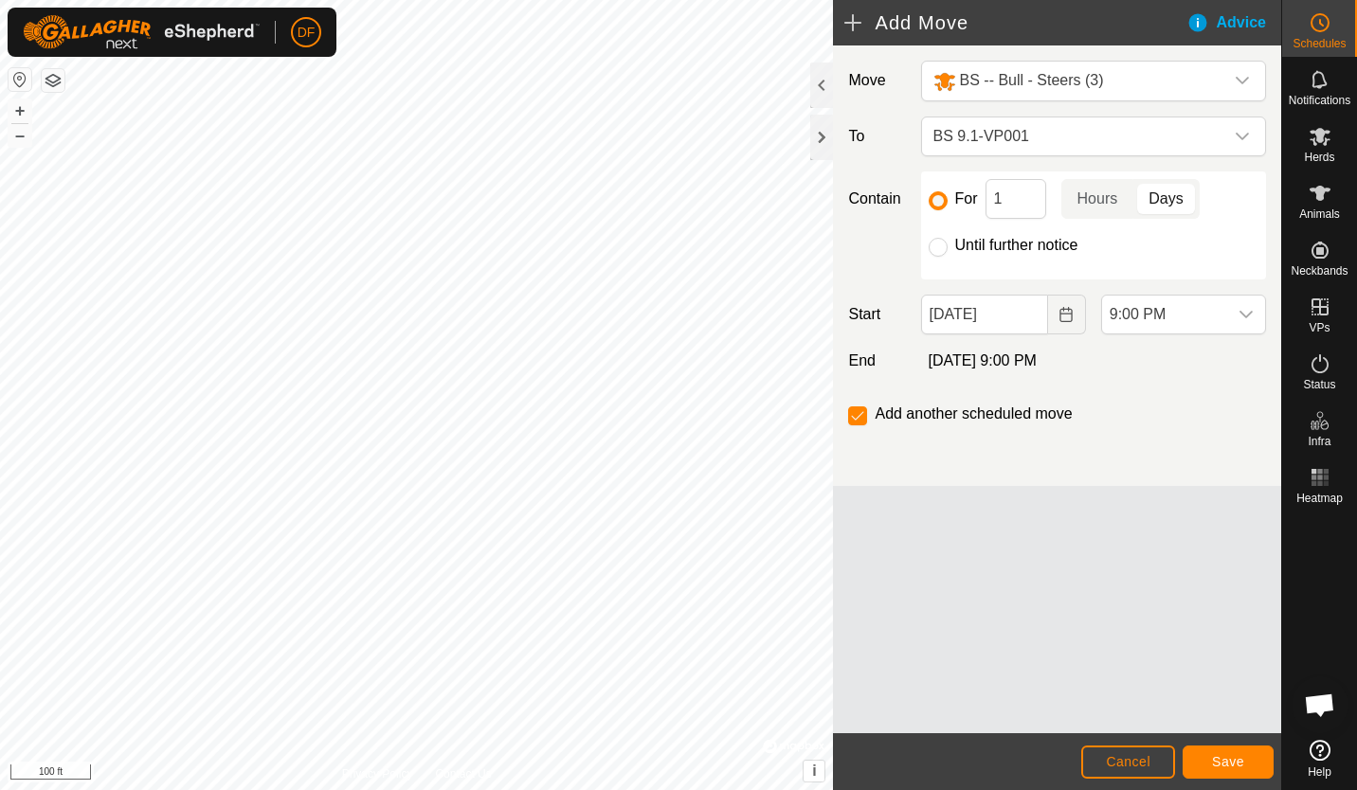
click at [1246, 313] on icon "dropdown trigger" at bounding box center [1246, 314] width 15 height 15
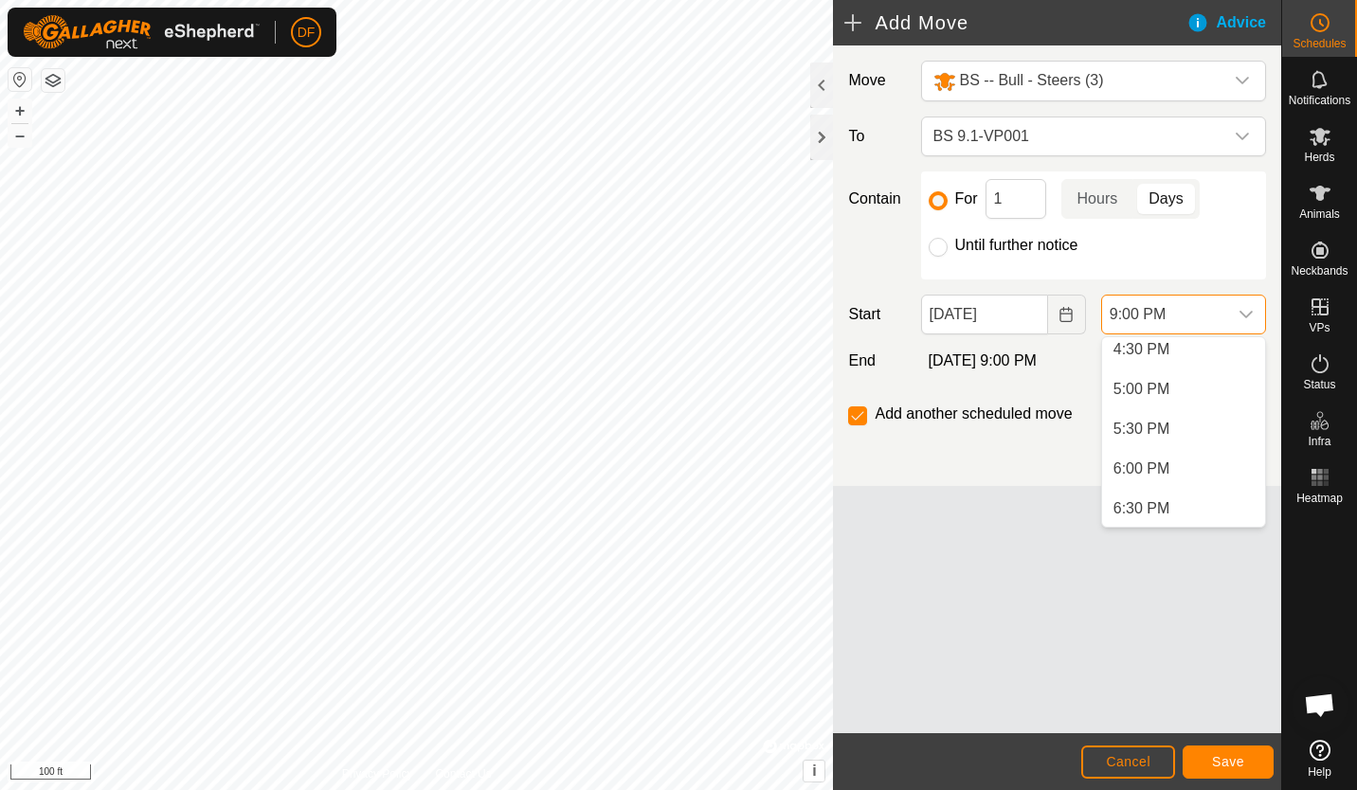
scroll to position [1286, 0]
click at [1150, 398] on li "7:00 AM" at bounding box center [1183, 396] width 163 height 38
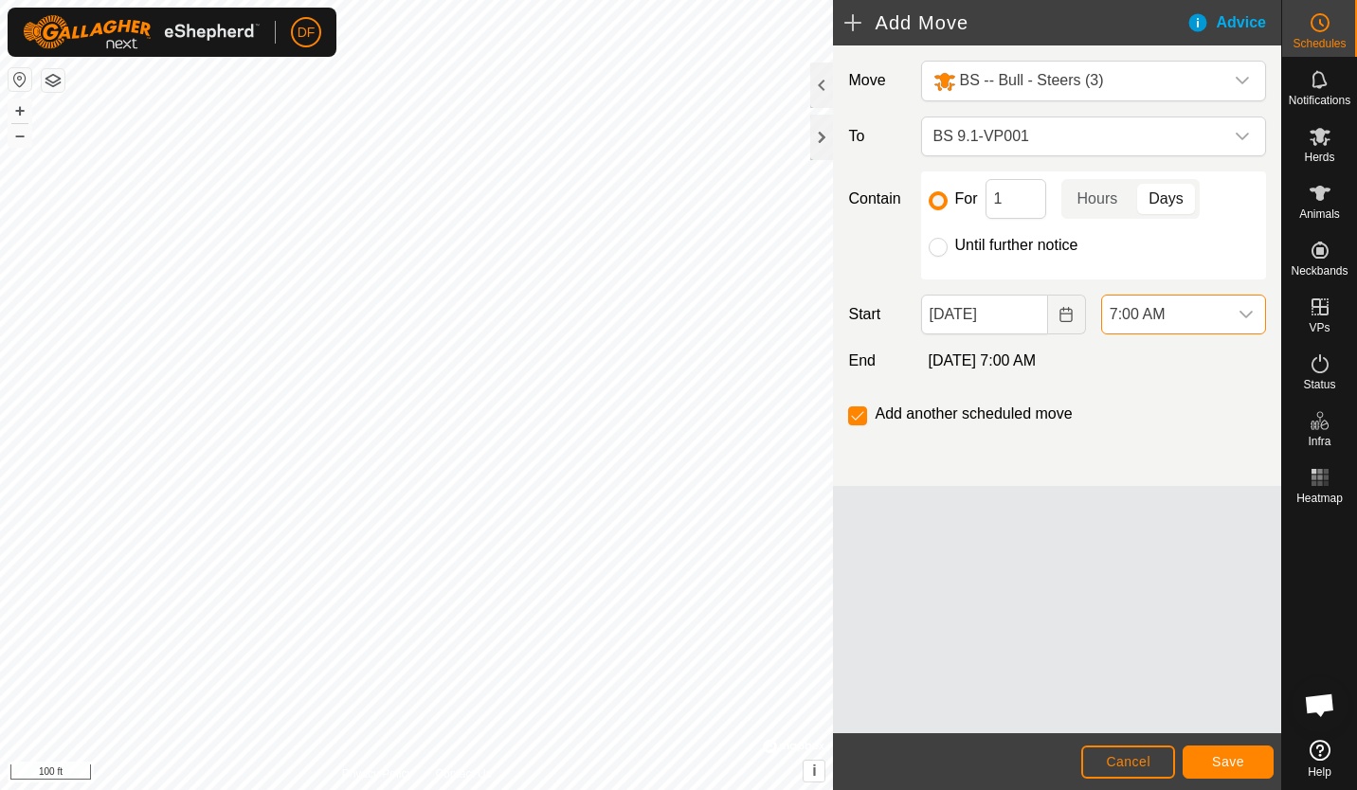
scroll to position [1520, 0]
click at [1114, 588] on div "Move BS -- Bull - Steers (3) To BS 9.1-VP001 Contain For 1 Hours Days Until fur…" at bounding box center [1057, 389] width 448 height 688
click at [1258, 700] on div "Move BS -- Bull - Steers (3) To BS 9.1-VP001 Contain For 1 Hours Days Until fur…" at bounding box center [1057, 389] width 448 height 688
click at [1233, 757] on span "Save" at bounding box center [1228, 761] width 32 height 15
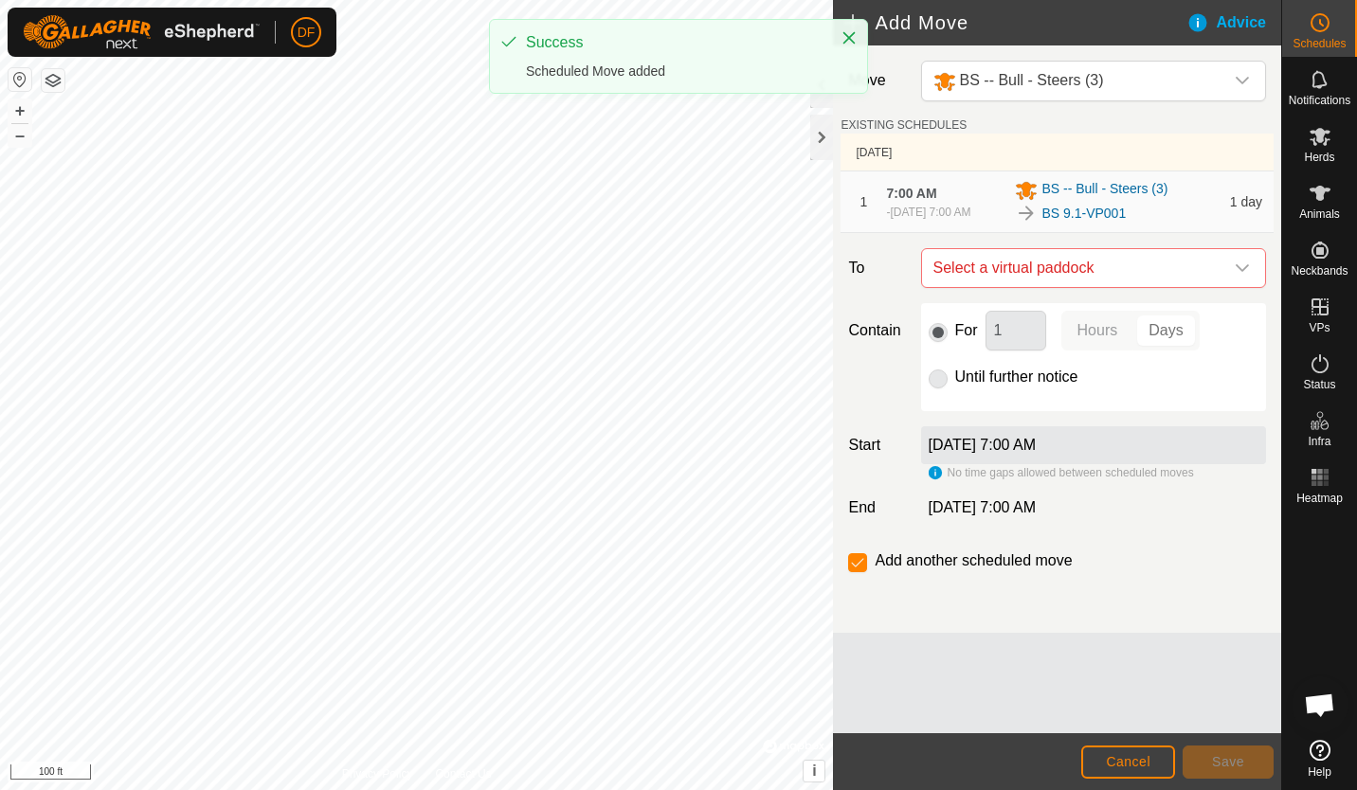
click at [1243, 266] on icon "dropdown trigger" at bounding box center [1242, 268] width 15 height 15
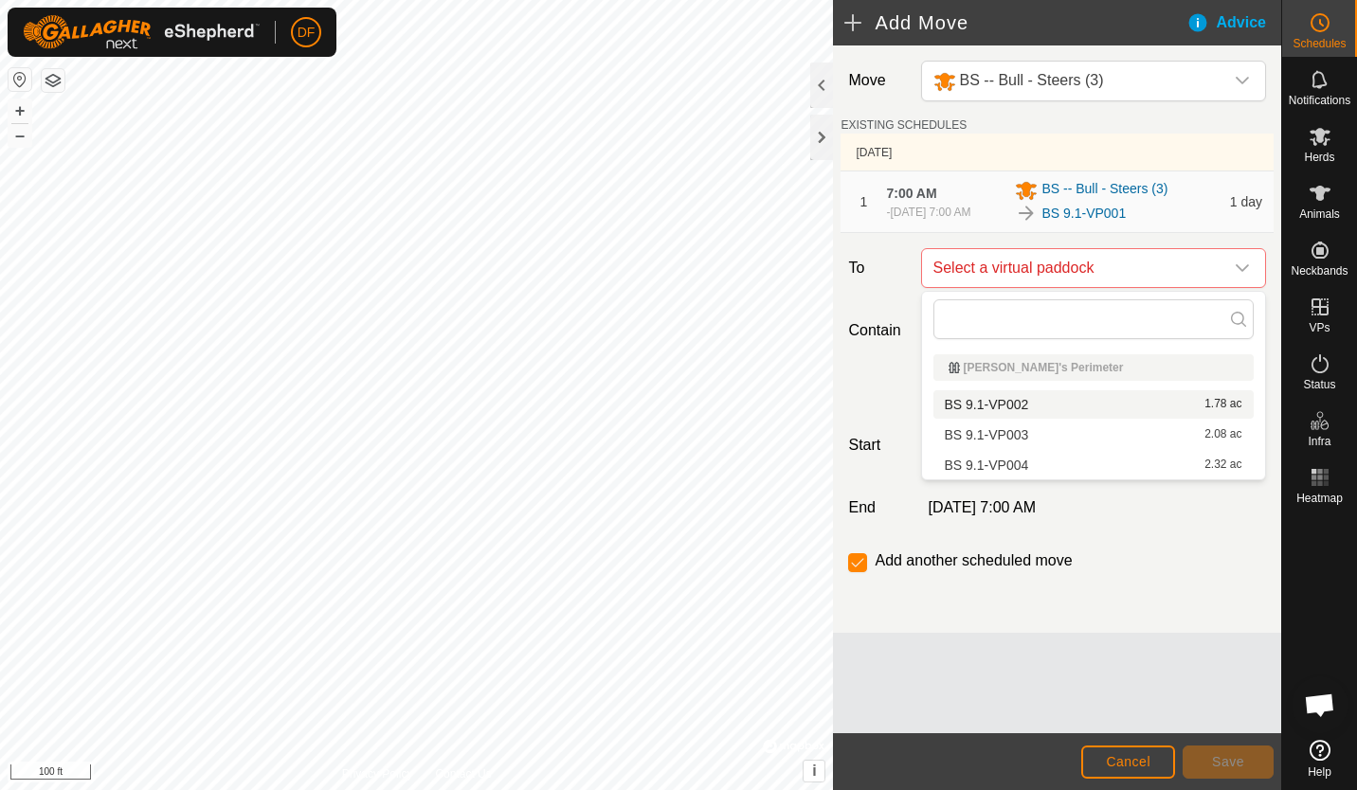
click at [1020, 411] on li "BS 9.1-VP002 1.78 ac" at bounding box center [1093, 404] width 320 height 28
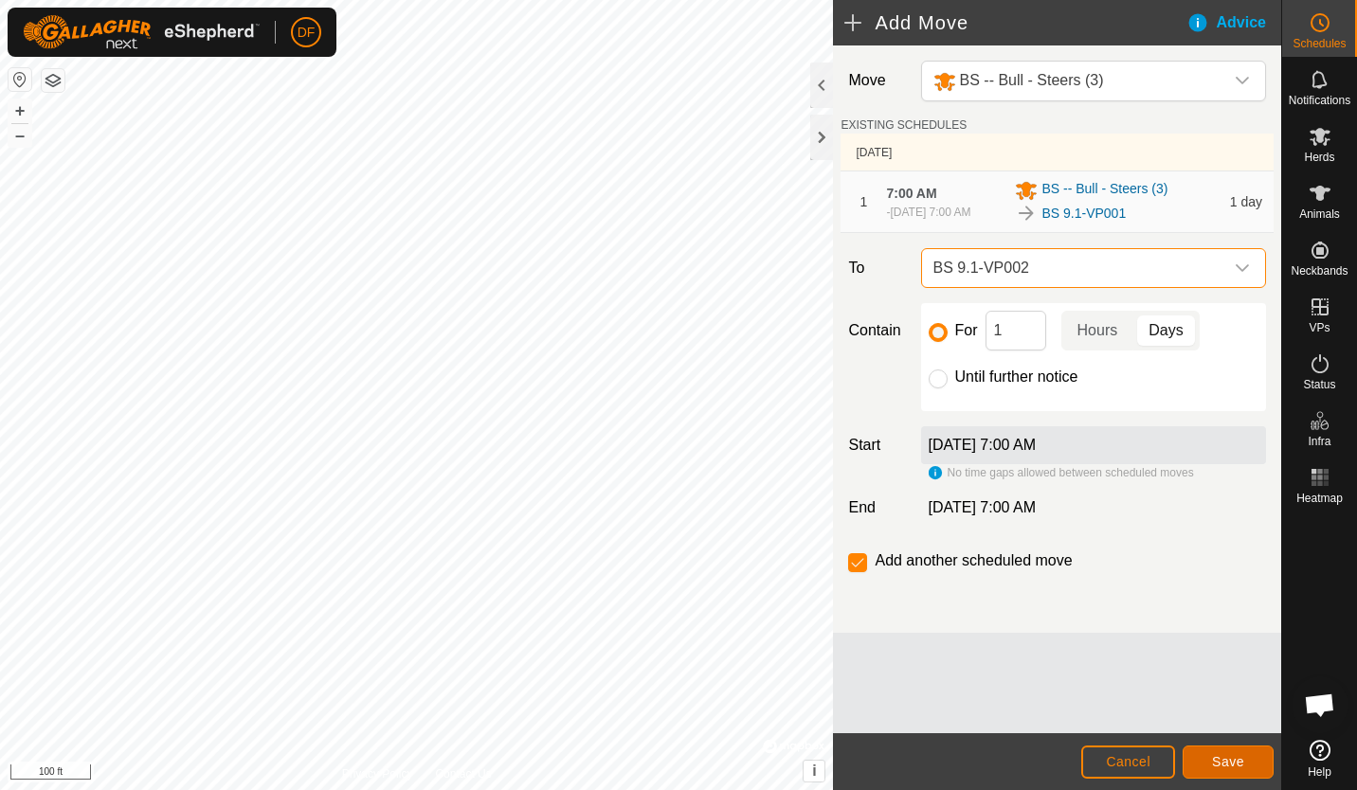
click at [1229, 763] on span "Save" at bounding box center [1228, 761] width 32 height 15
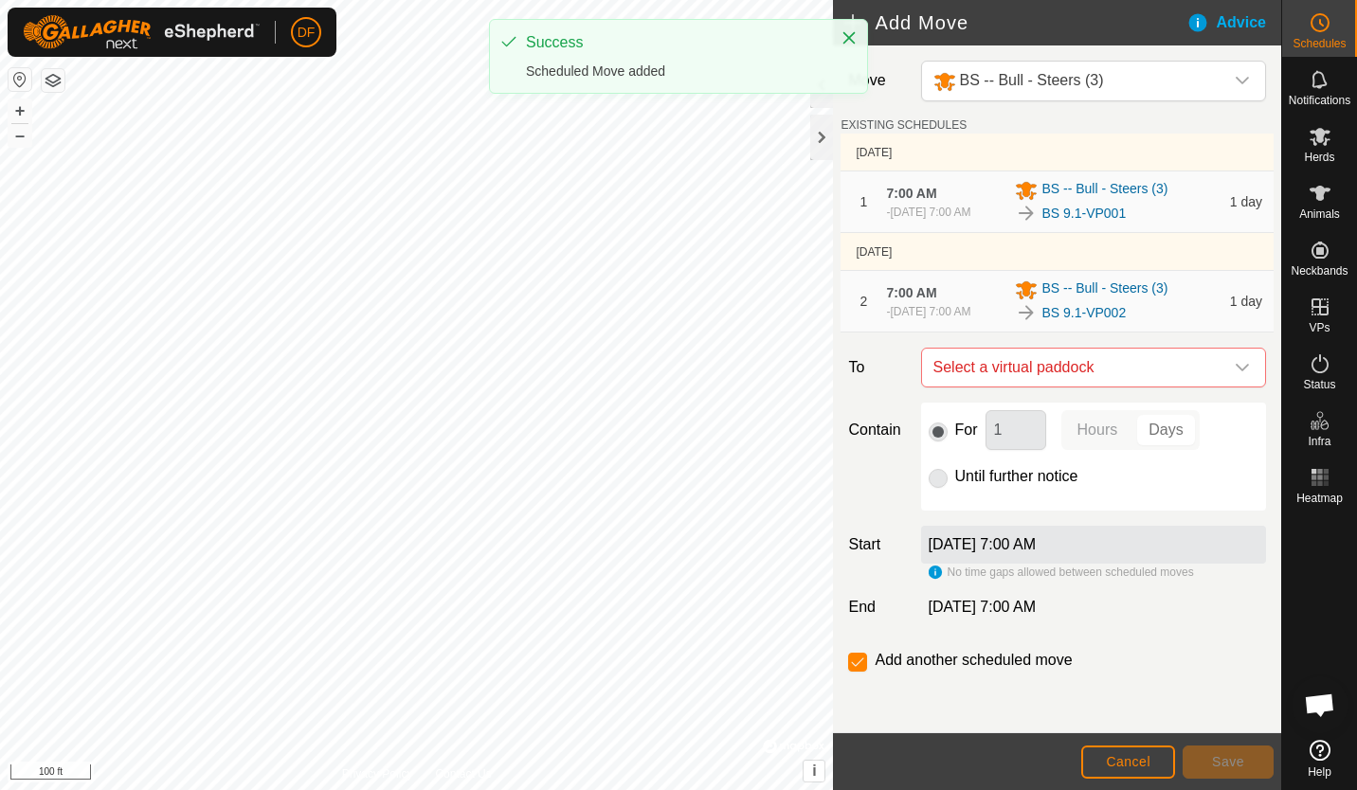
click at [1244, 364] on icon "dropdown trigger" at bounding box center [1242, 367] width 15 height 15
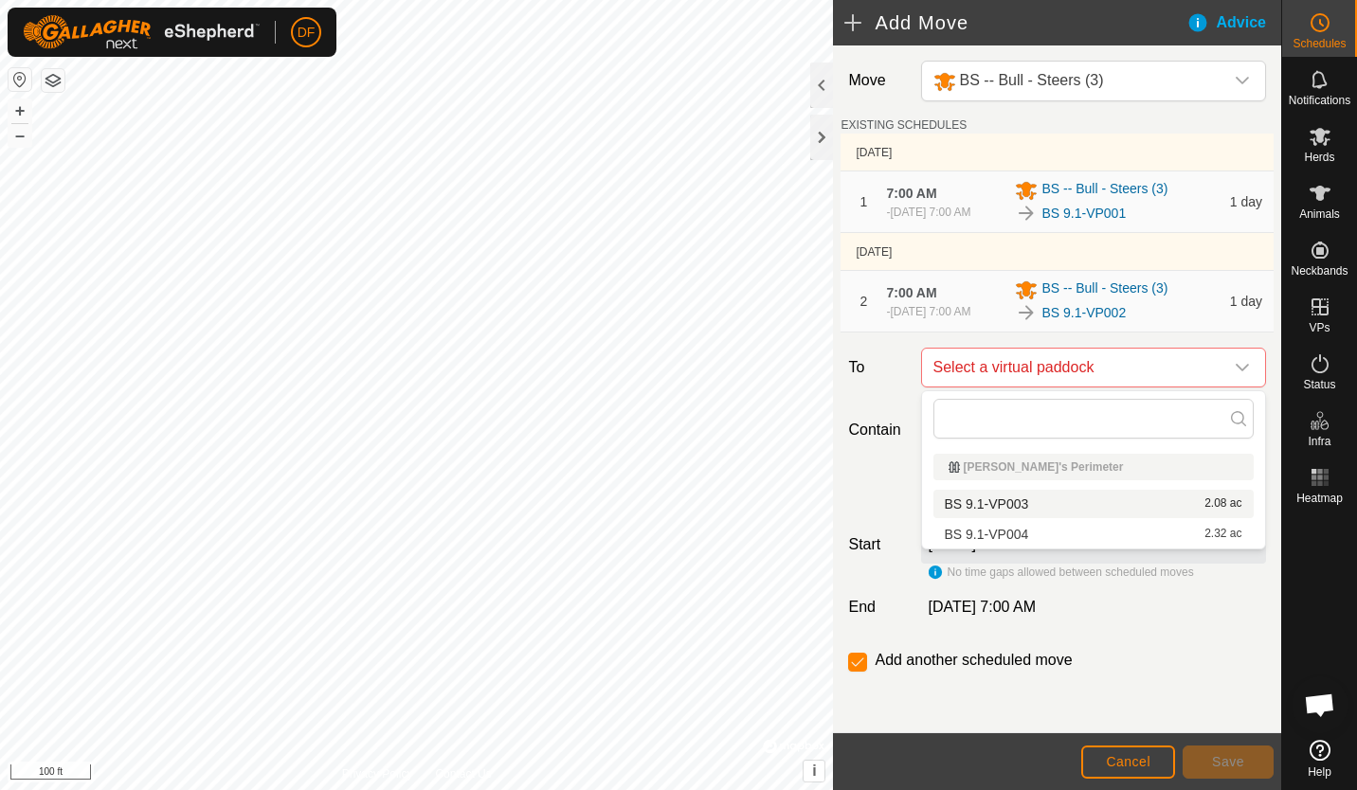
click at [1022, 504] on li "BS 9.1-VP003 2.08 ac" at bounding box center [1093, 504] width 320 height 28
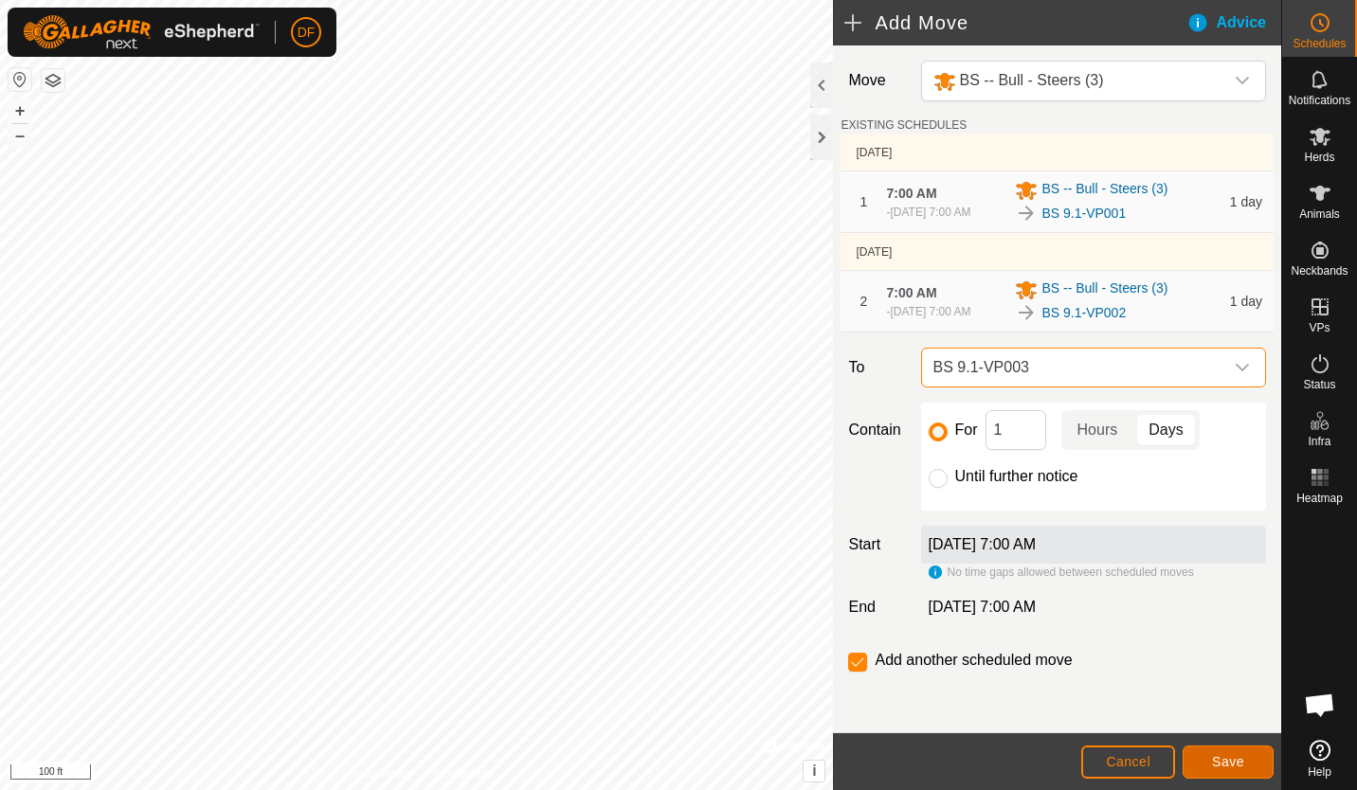
click at [1222, 760] on span "Save" at bounding box center [1228, 761] width 32 height 15
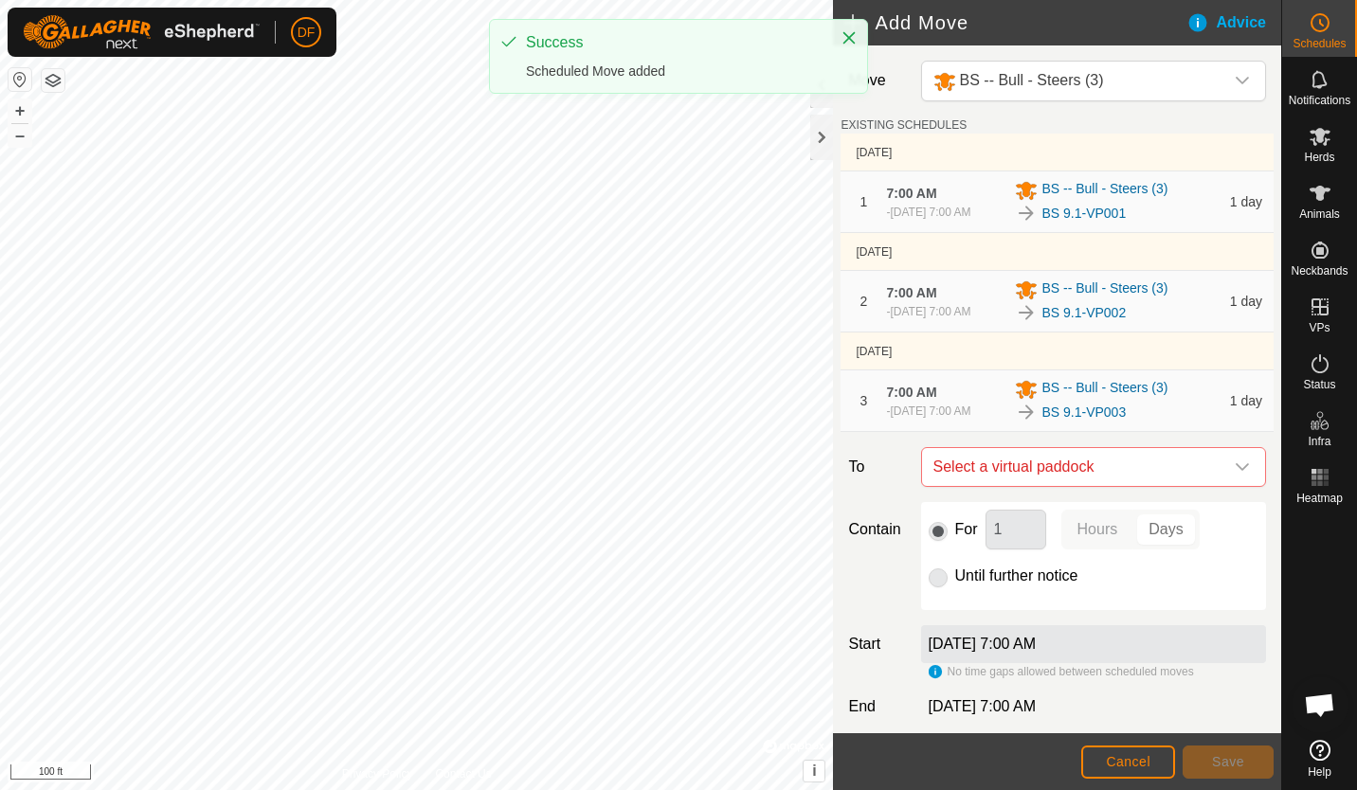
click at [1236, 467] on icon "dropdown trigger" at bounding box center [1242, 467] width 13 height 8
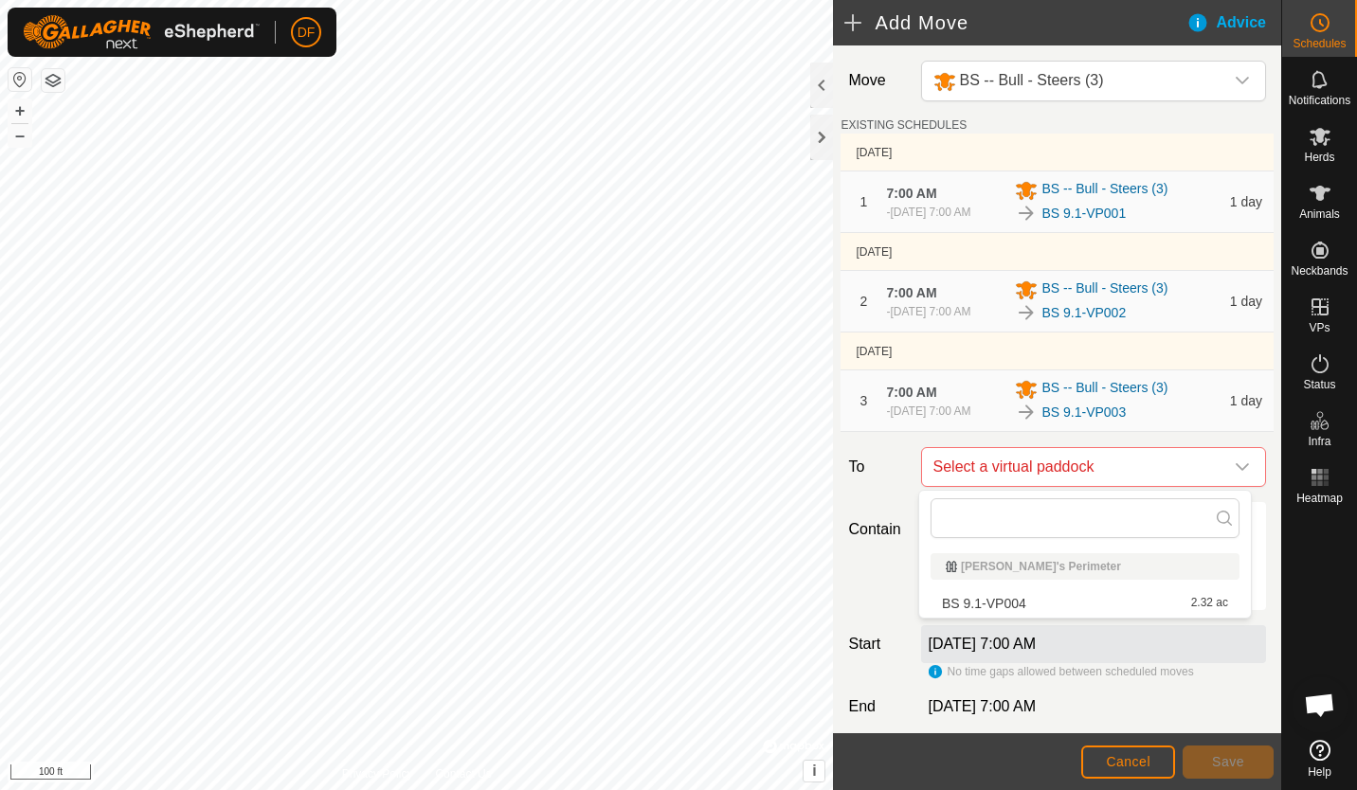
click at [1021, 602] on li "BS 9.1-VP004 2.32 ac" at bounding box center [1085, 603] width 309 height 28
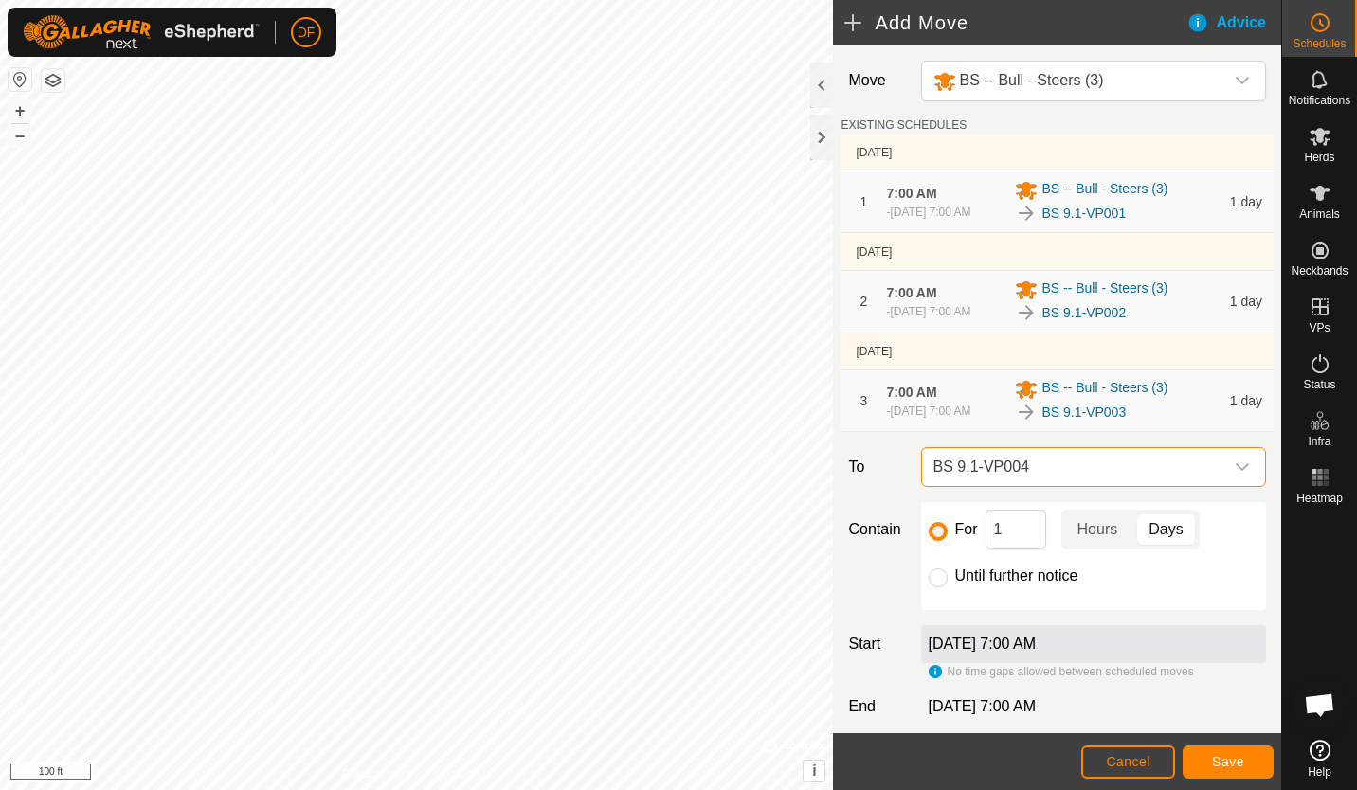
click at [945, 573] on div at bounding box center [938, 578] width 19 height 19
click at [936, 581] on input "Until further notice" at bounding box center [938, 578] width 19 height 19
radio input "true"
checkbox input "false"
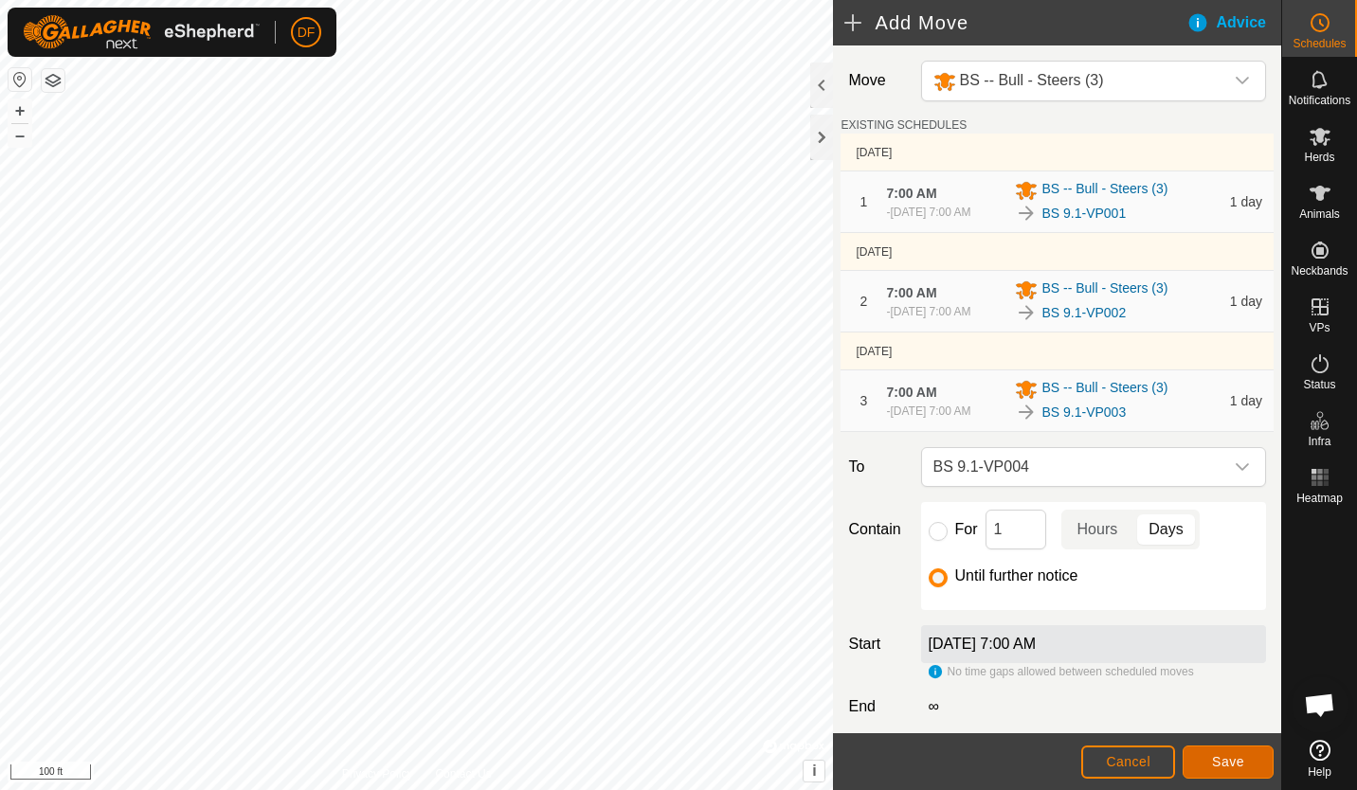
click at [1227, 756] on span "Save" at bounding box center [1228, 761] width 32 height 15
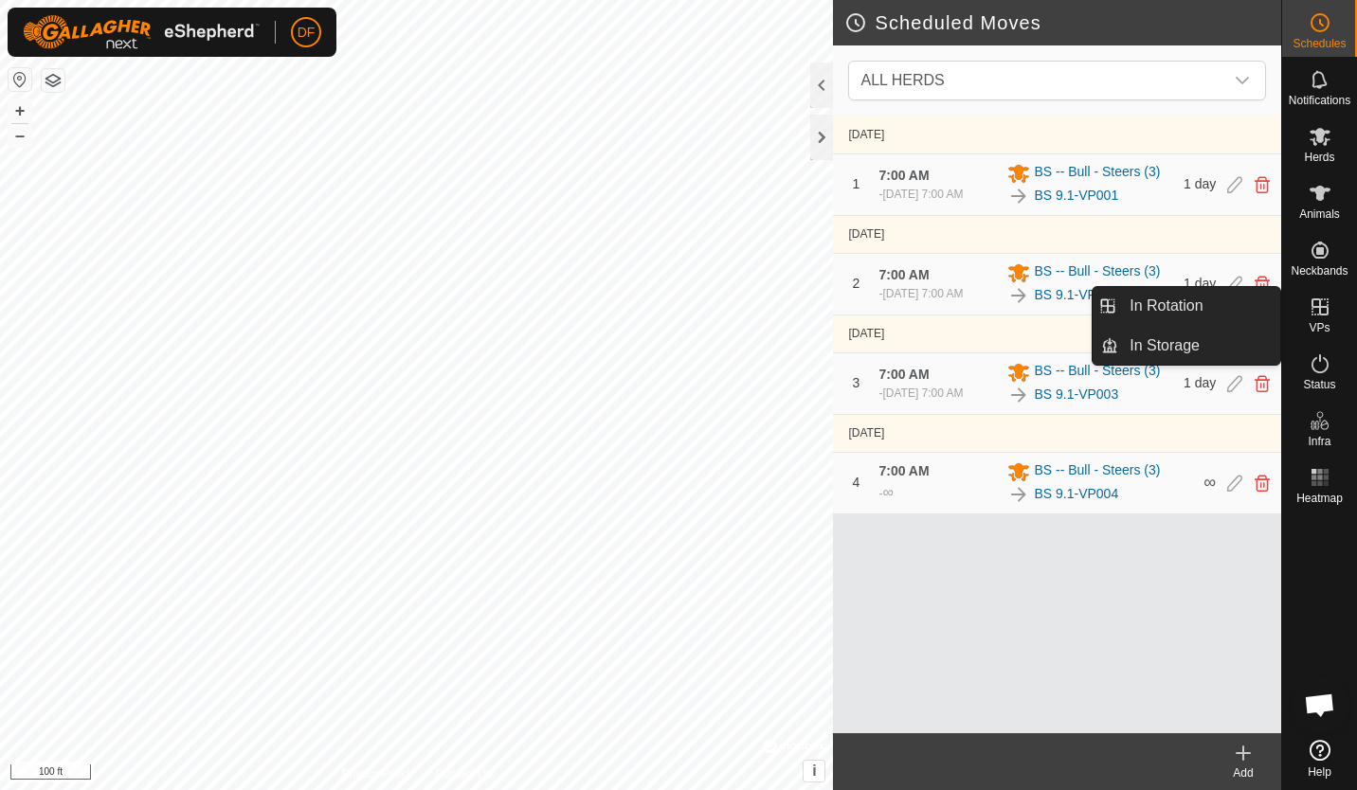
click at [1188, 320] on link "In Rotation" at bounding box center [1199, 306] width 162 height 38
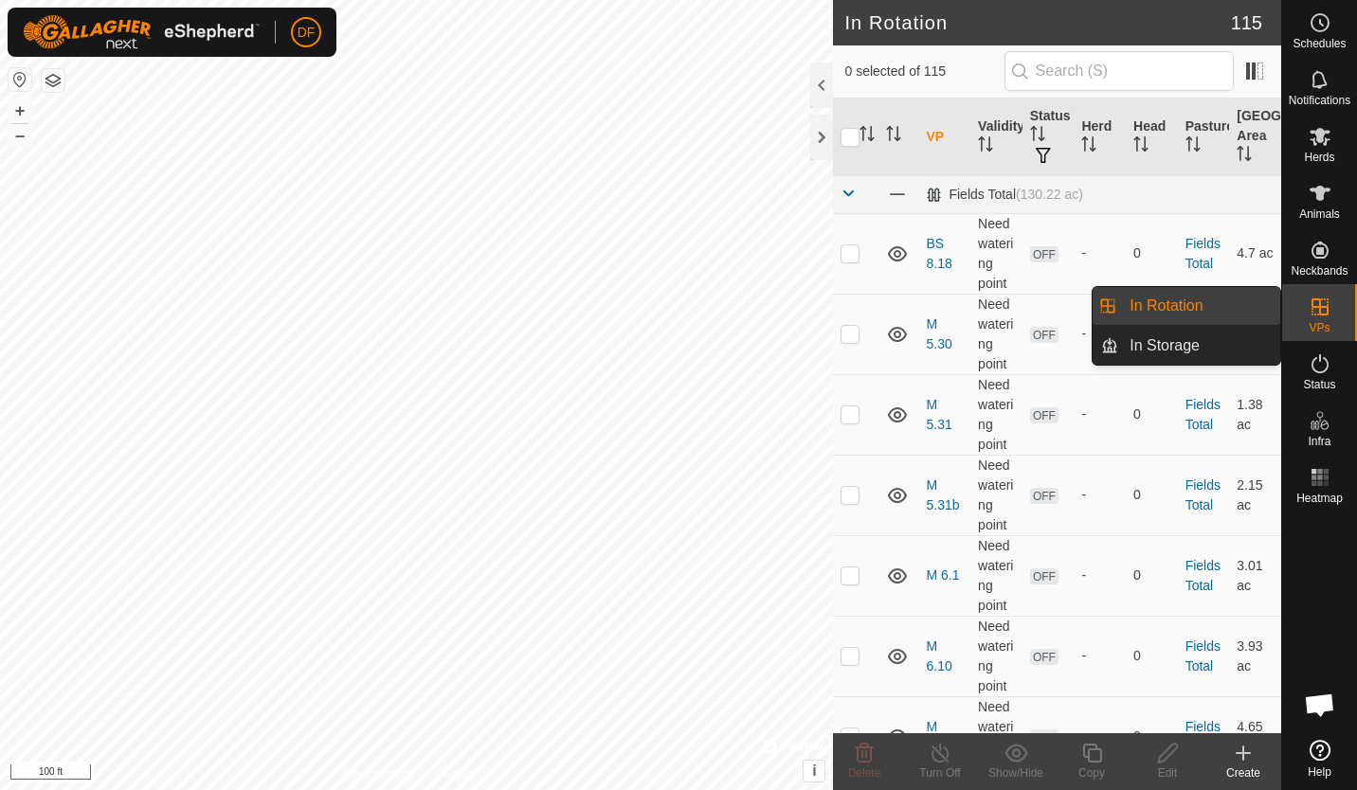
click at [1188, 320] on link "In Rotation" at bounding box center [1199, 306] width 162 height 38
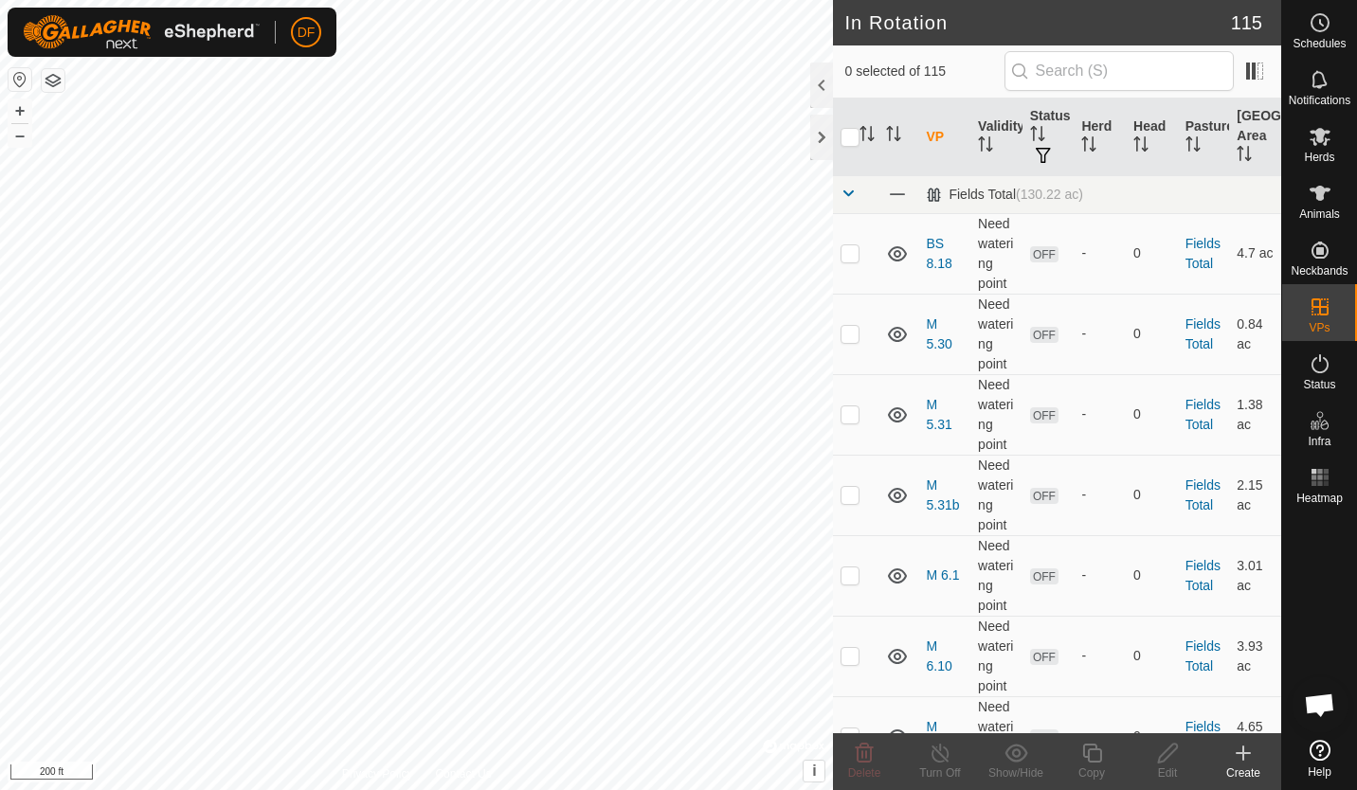
click at [1243, 758] on icon at bounding box center [1243, 753] width 0 height 13
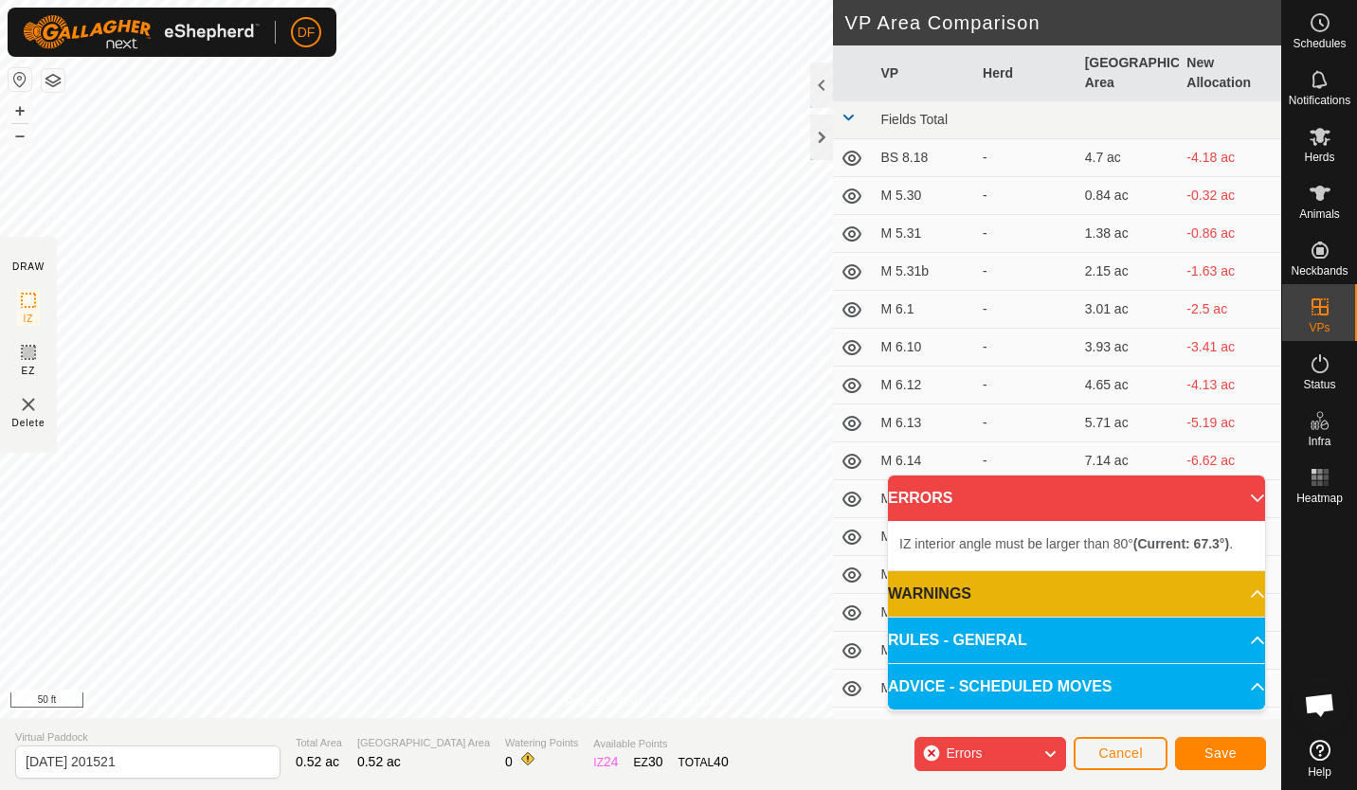
click at [819, 115] on div "Privacy Policy Contact Us + – ⇧ i © Mapbox , © OpenStreetMap , Improve this map…" at bounding box center [640, 395] width 1281 height 790
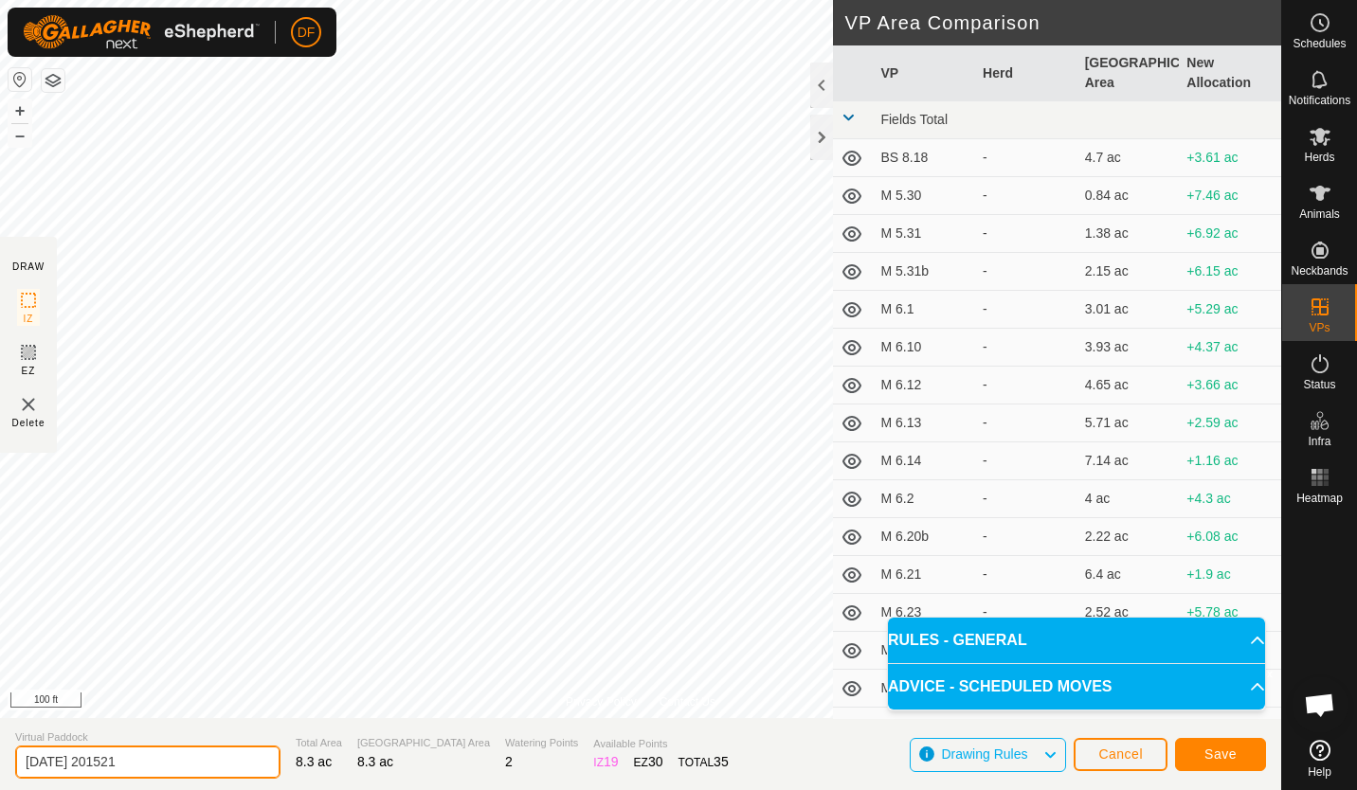
drag, startPoint x: 168, startPoint y: 764, endPoint x: -4, endPoint y: 795, distance: 174.4
click at [0, 789] on html "DF Schedules Notifications Herds Animals Neckbands VPs Status Infra Heatmap Hel…" at bounding box center [678, 395] width 1357 height 790
type input "M 9.2"
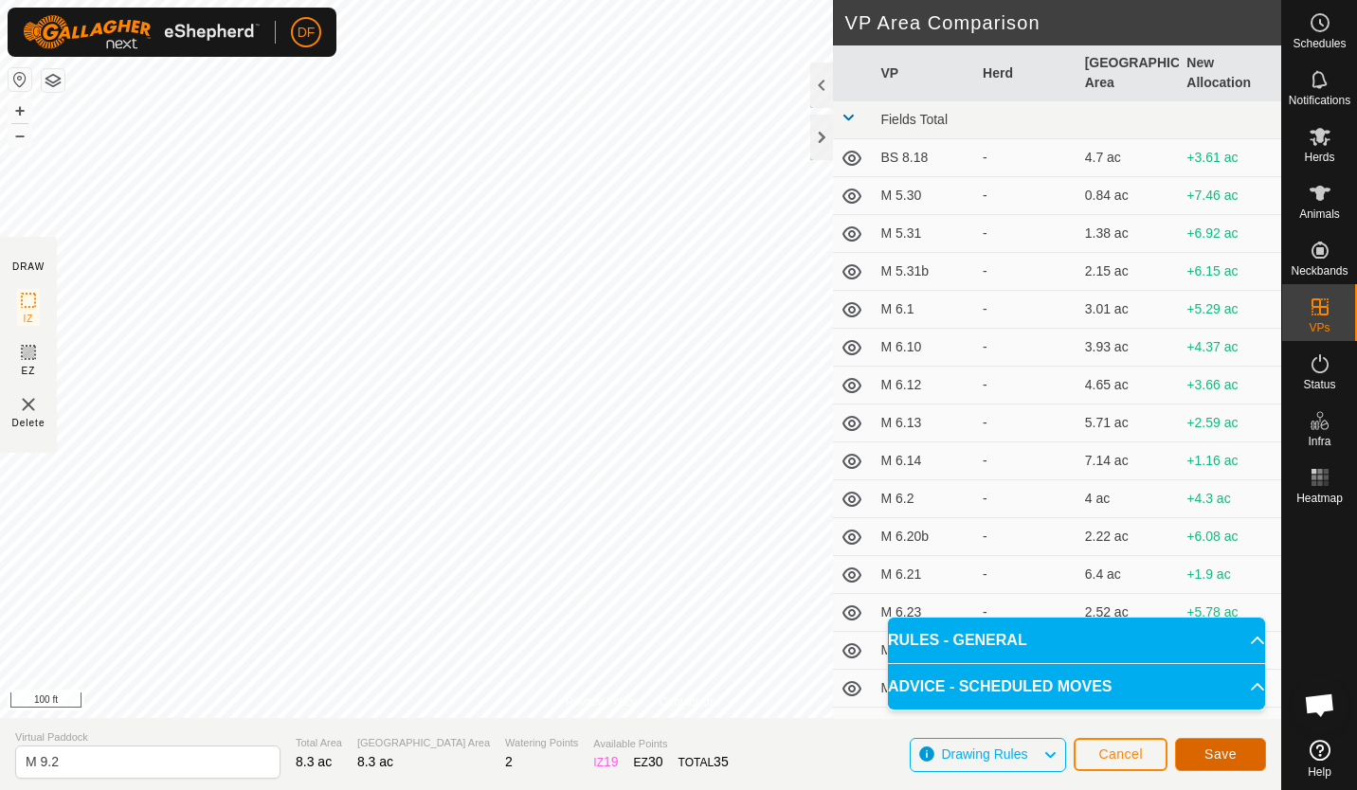
click at [1230, 752] on span "Save" at bounding box center [1220, 754] width 32 height 15
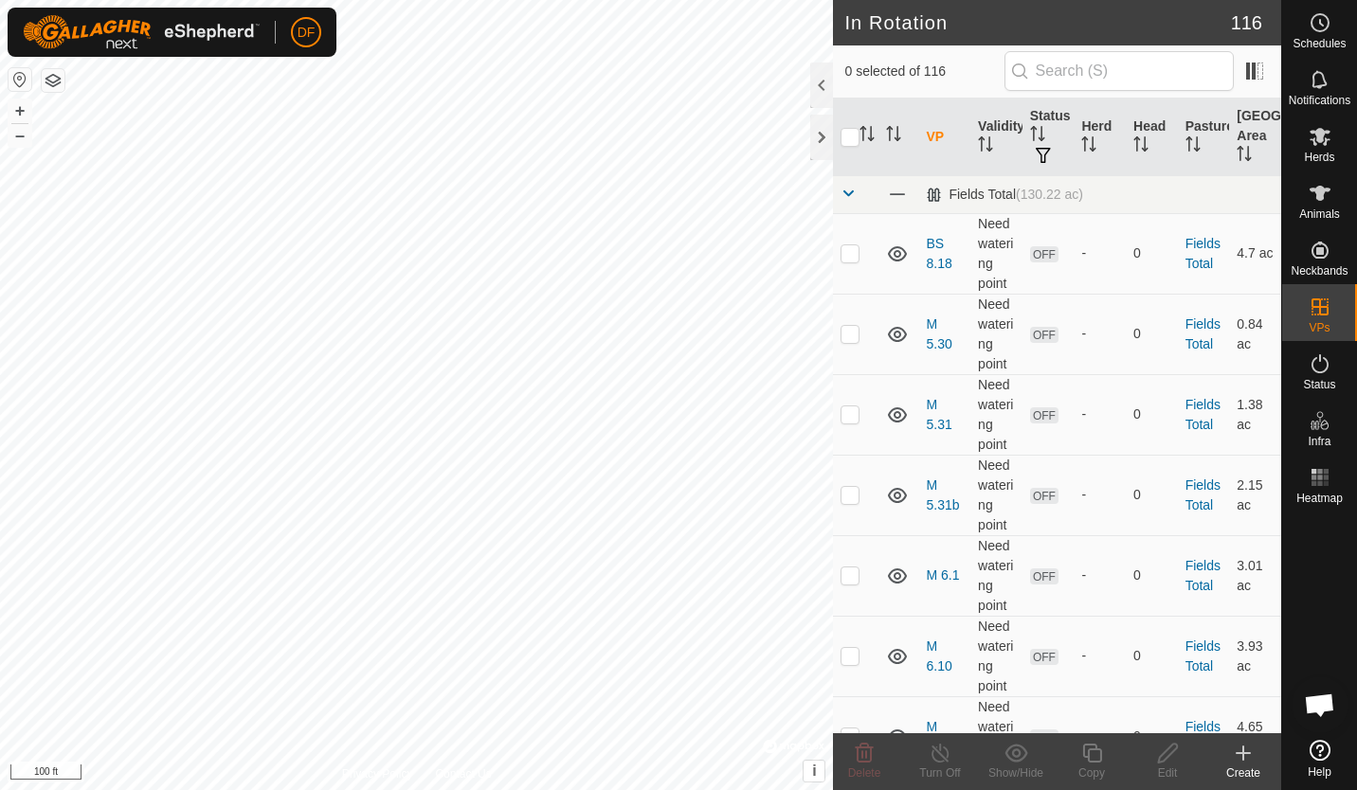
click at [1245, 753] on icon at bounding box center [1243, 753] width 13 height 0
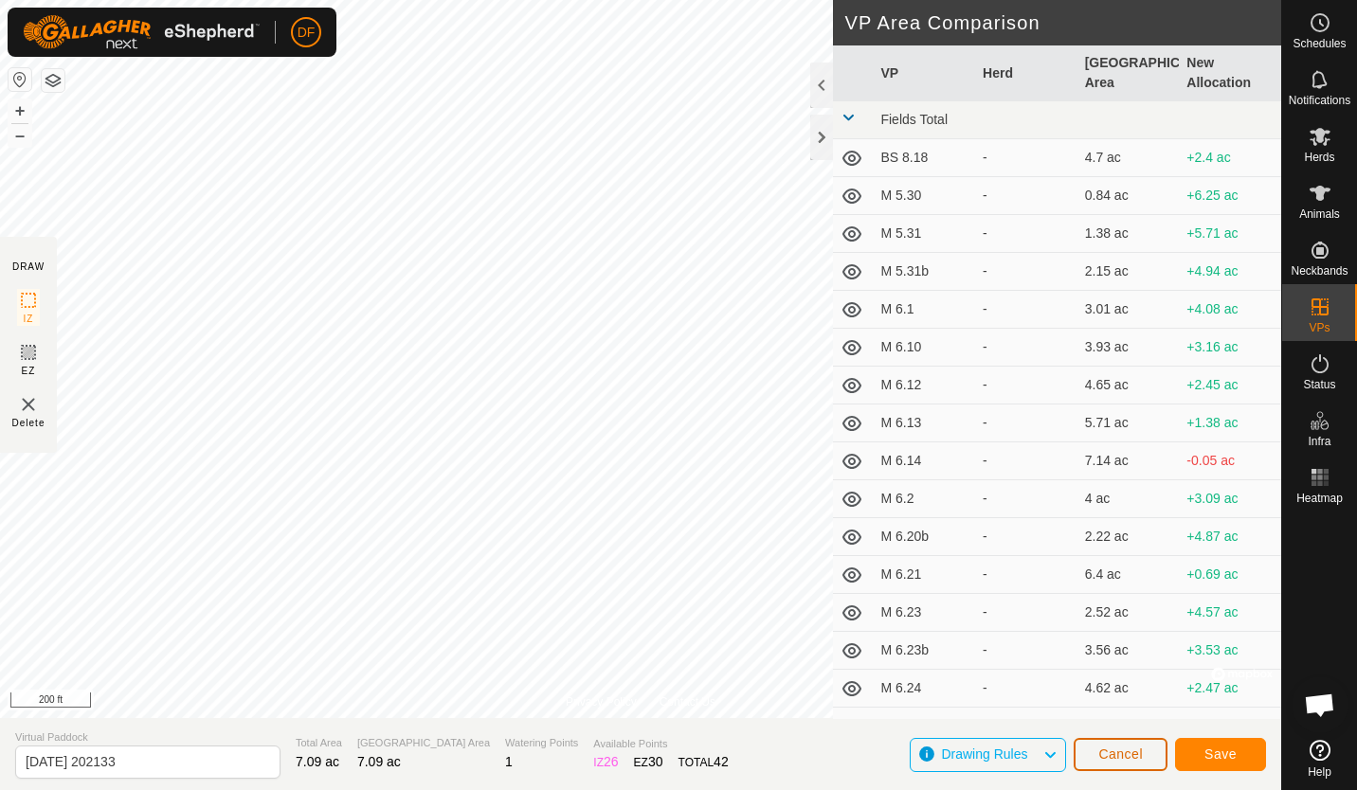
click at [1123, 756] on span "Cancel" at bounding box center [1120, 754] width 45 height 15
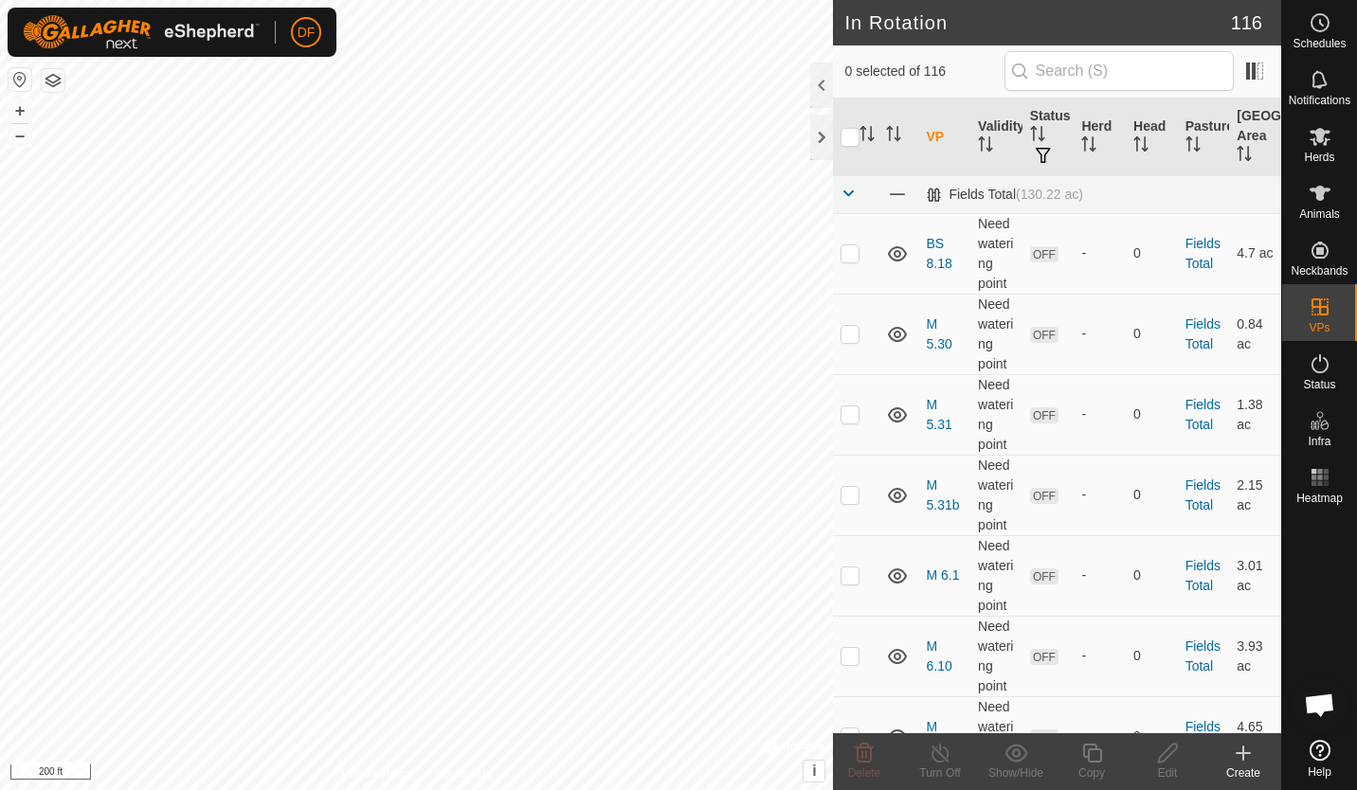
checkbox input "true"
click at [1085, 752] on icon at bounding box center [1092, 753] width 24 height 23
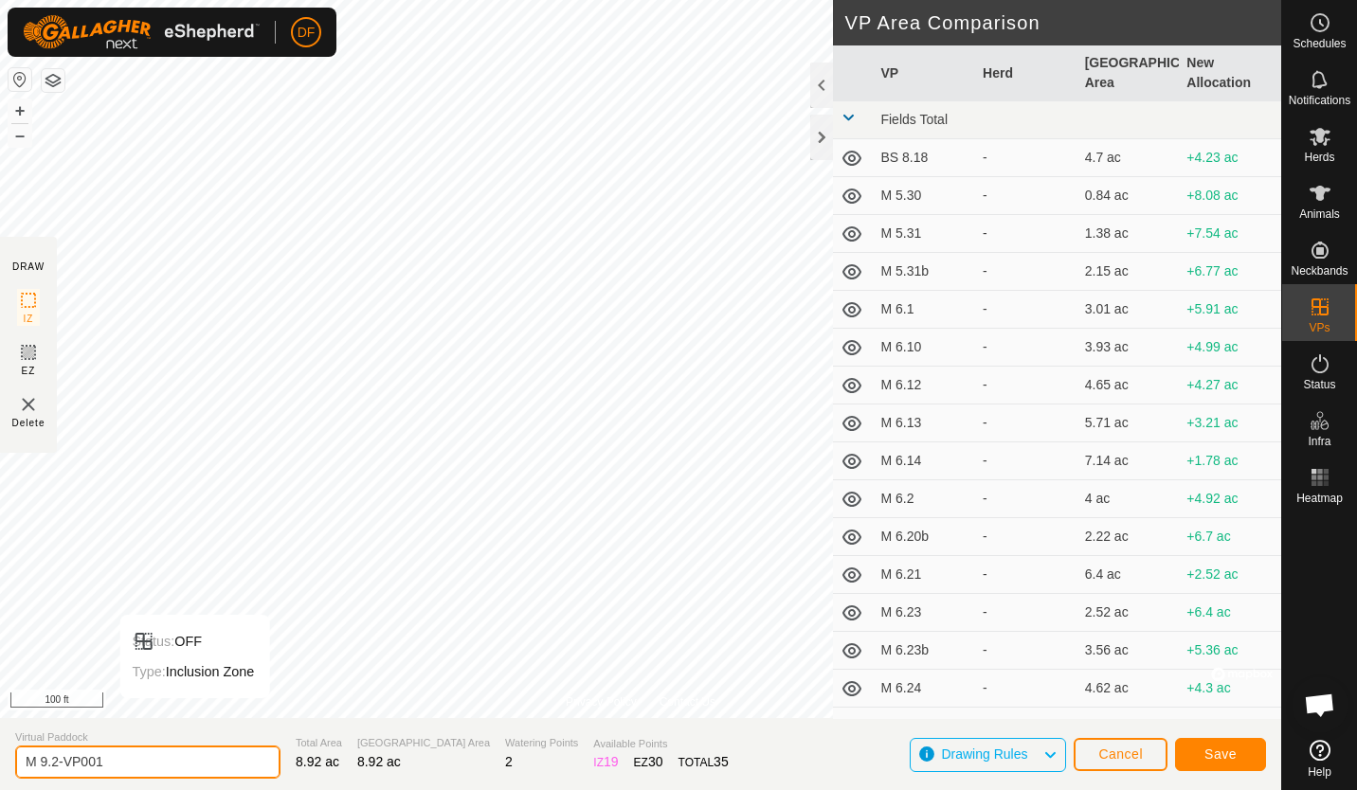
drag, startPoint x: 123, startPoint y: 762, endPoint x: 57, endPoint y: 768, distance: 66.6
click at [57, 768] on input "M 9.2-VP001" at bounding box center [147, 762] width 265 height 33
type input "M 9.3"
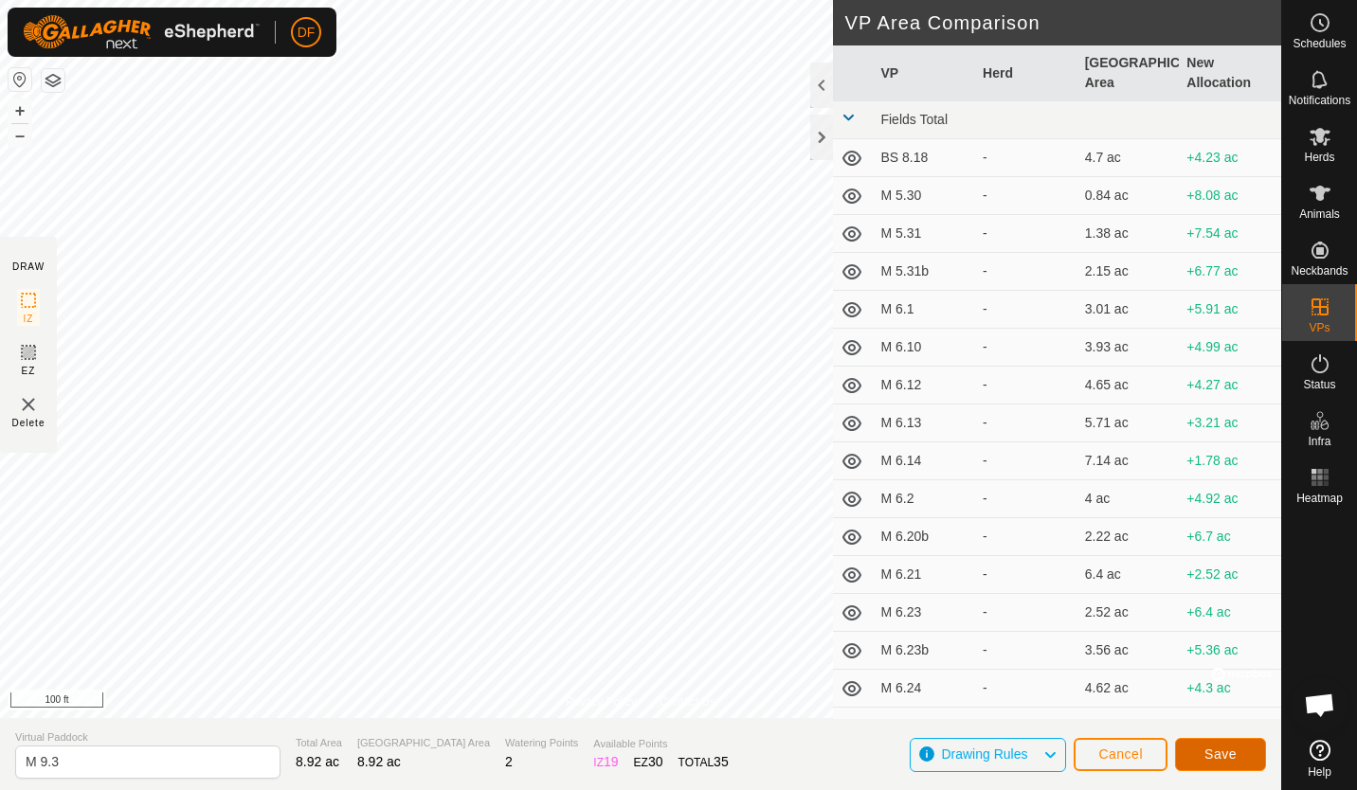
click at [1210, 753] on span "Save" at bounding box center [1220, 754] width 32 height 15
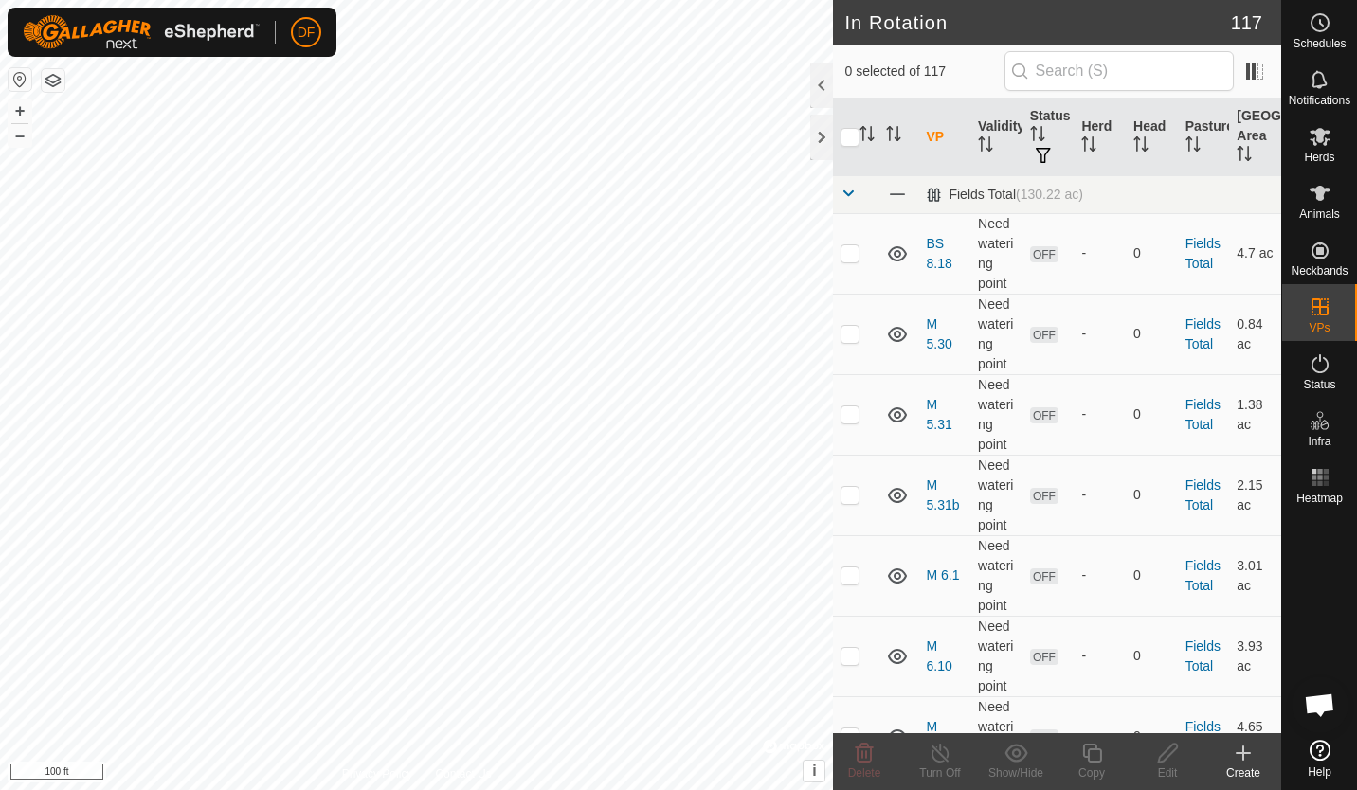
checkbox input "true"
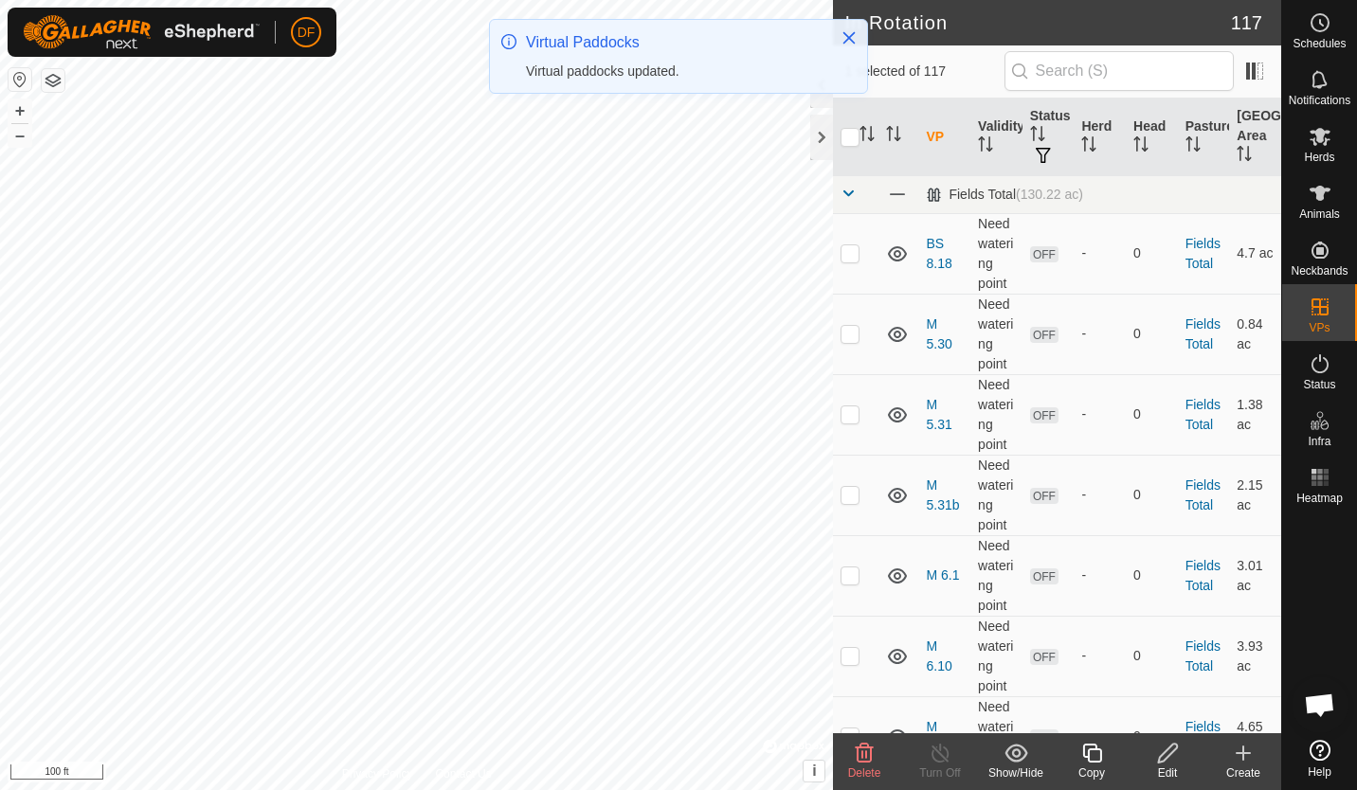
click at [1088, 751] on icon at bounding box center [1091, 753] width 19 height 19
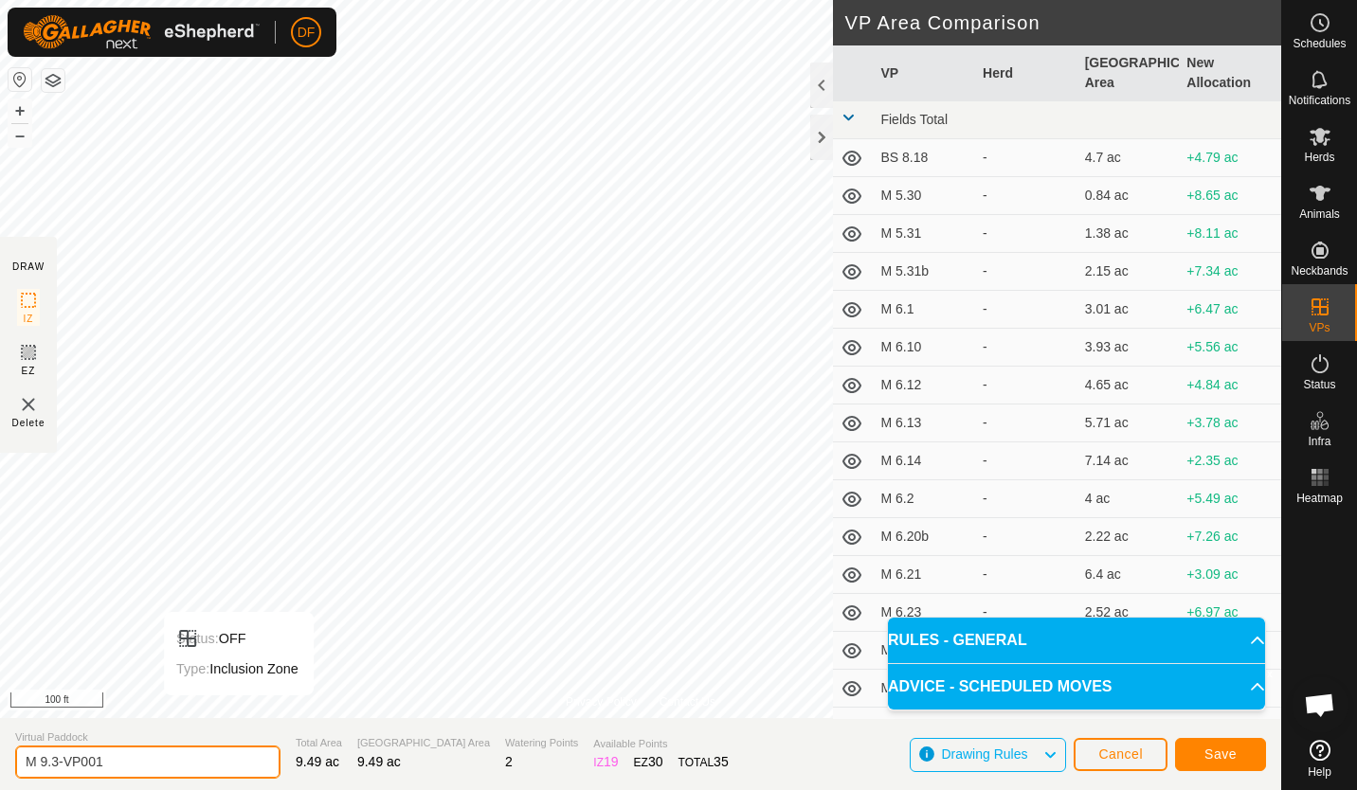
click at [114, 764] on input "M 9.3-VP001" at bounding box center [147, 762] width 265 height 33
type input "M 9.4"
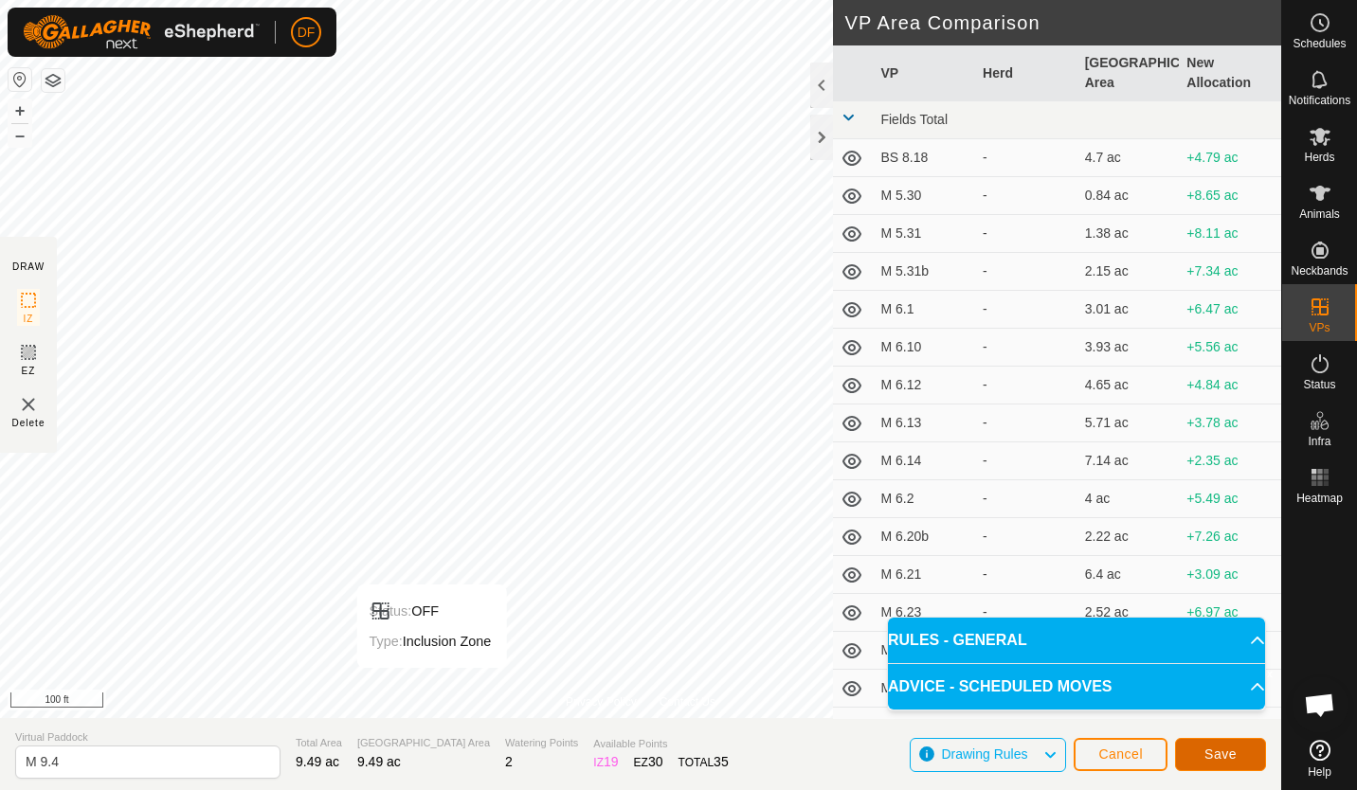
click at [1219, 755] on span "Save" at bounding box center [1220, 754] width 32 height 15
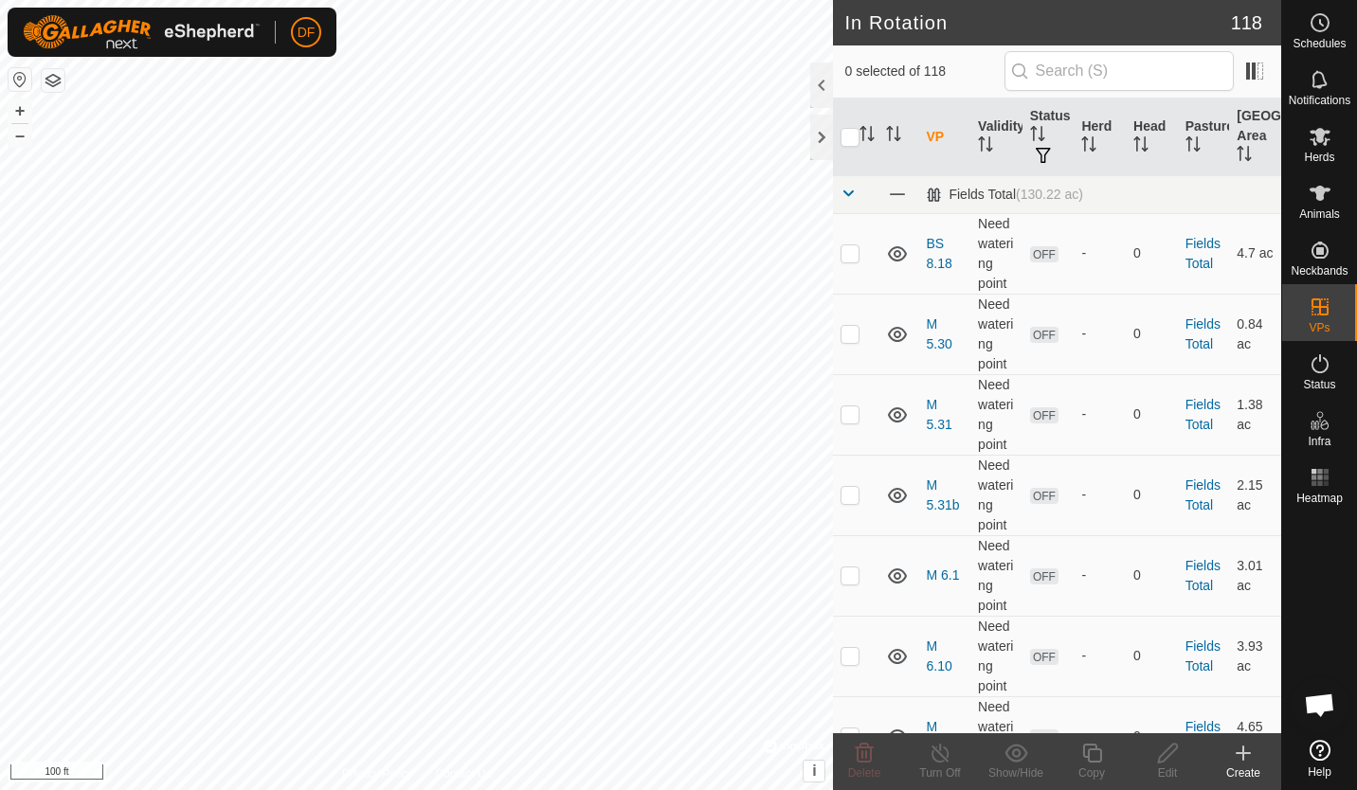
checkbox input "true"
click at [1094, 751] on icon at bounding box center [1092, 753] width 24 height 23
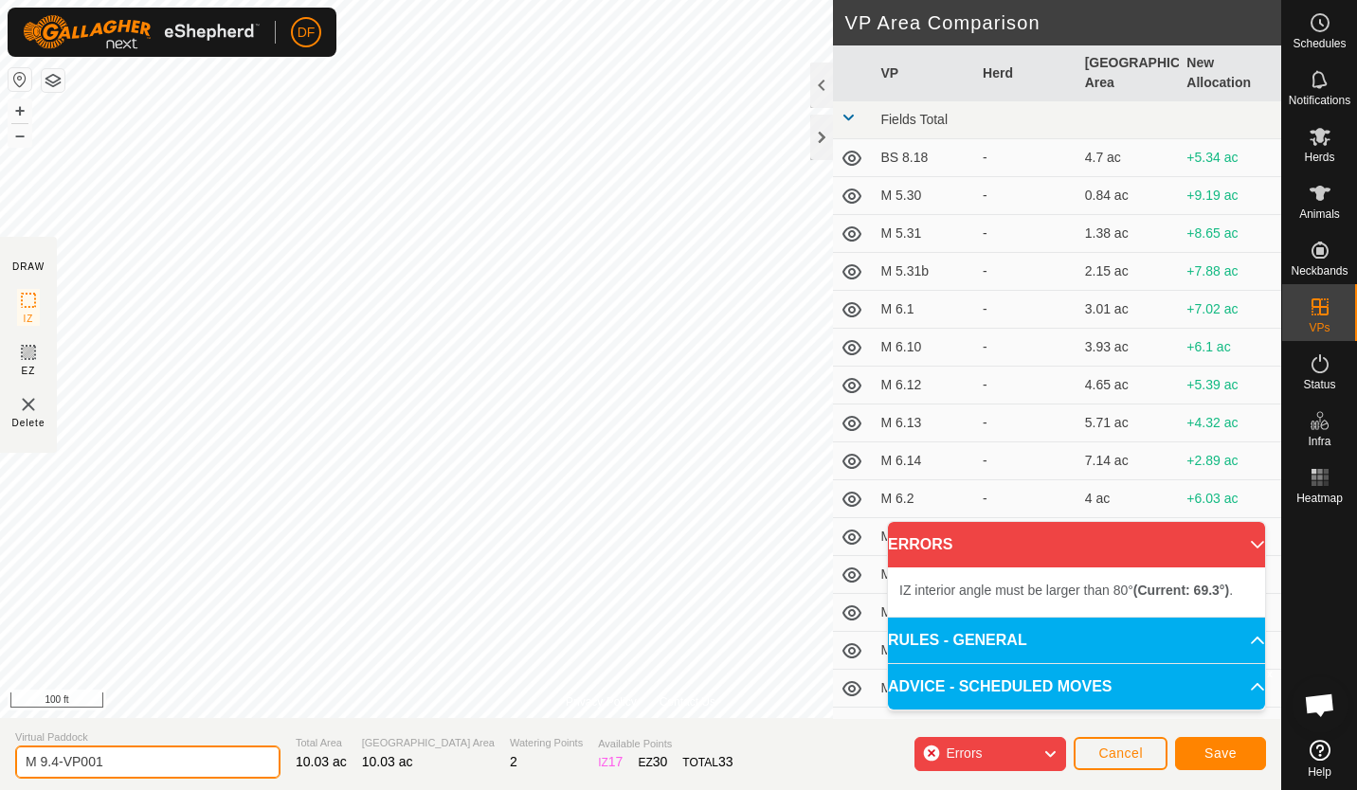
click at [119, 762] on input "M 9.4-VP001" at bounding box center [147, 762] width 265 height 33
type input "M 9.5"
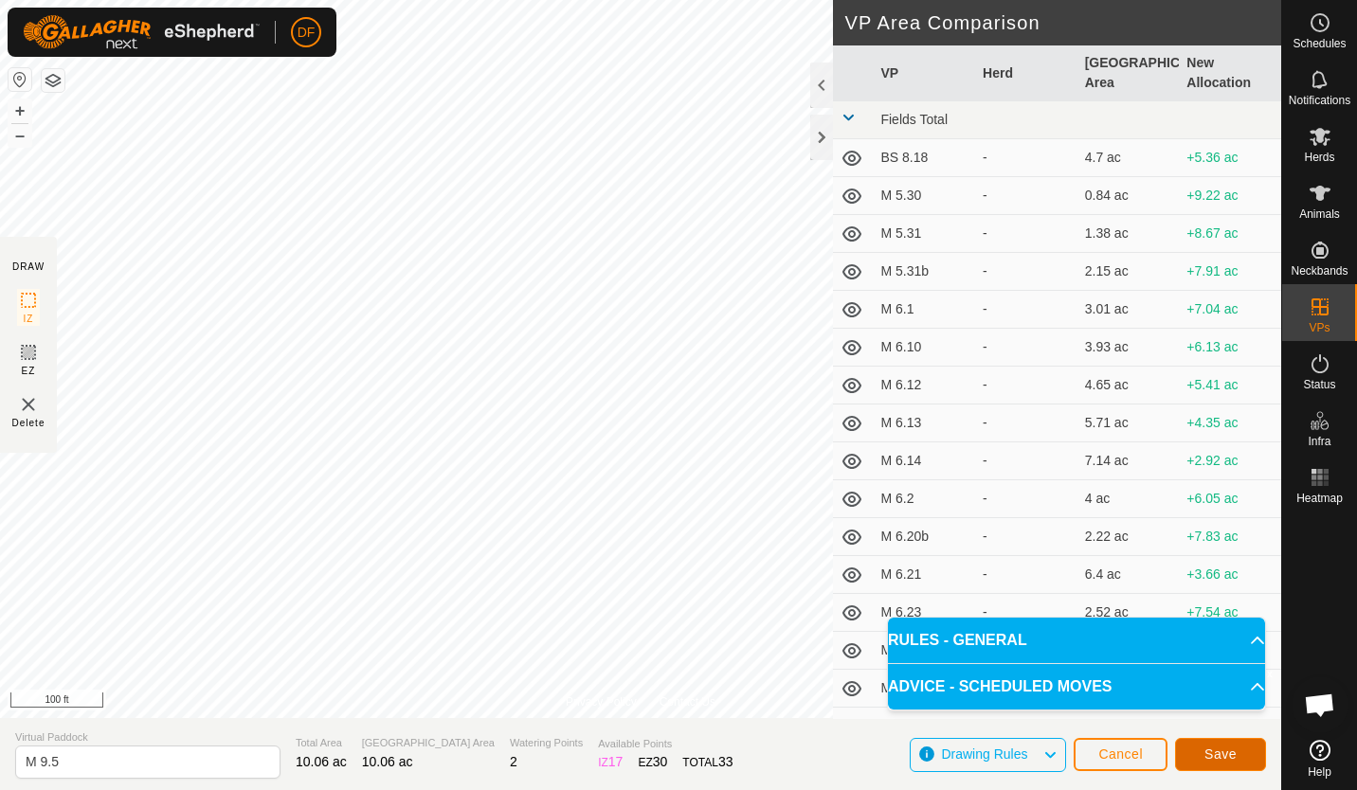
click at [1219, 752] on span "Save" at bounding box center [1220, 754] width 32 height 15
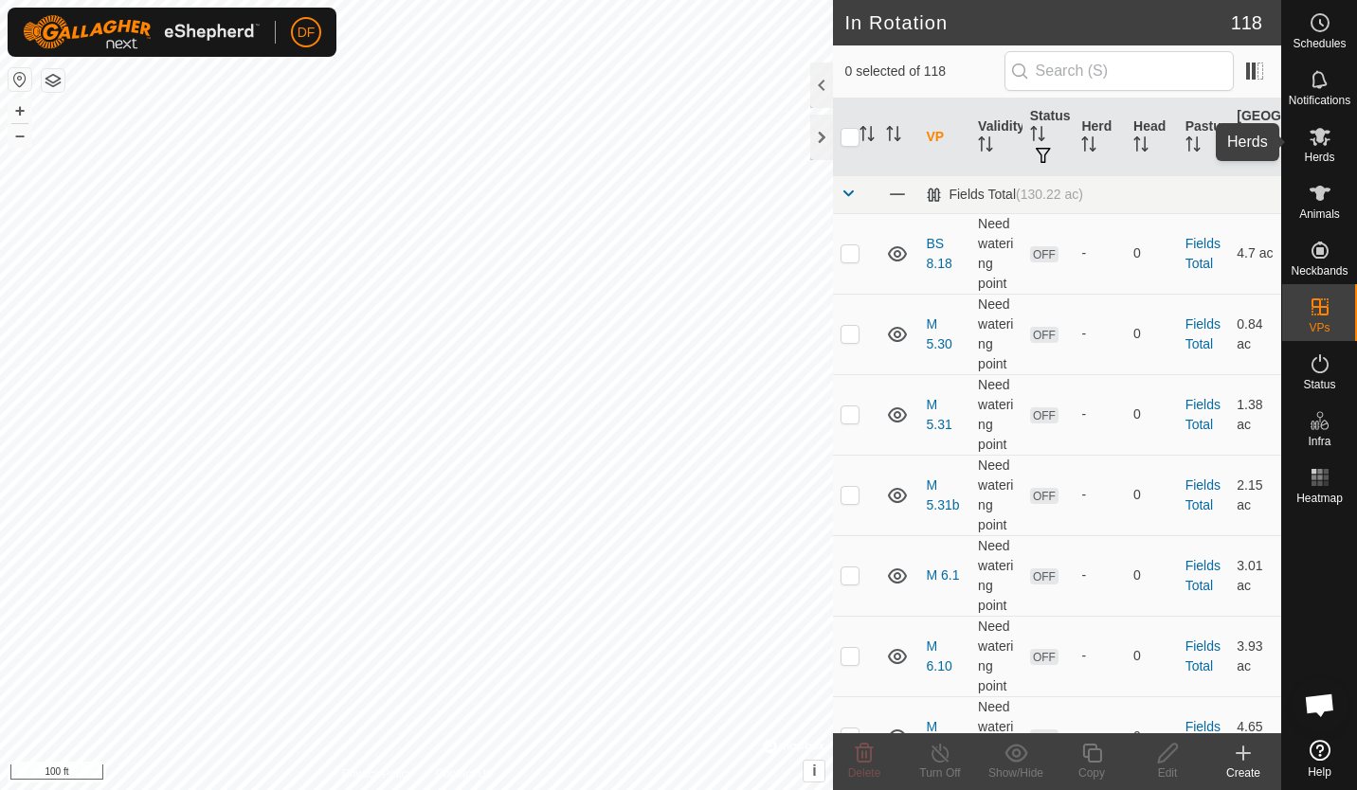
click at [1321, 138] on icon at bounding box center [1320, 137] width 21 height 18
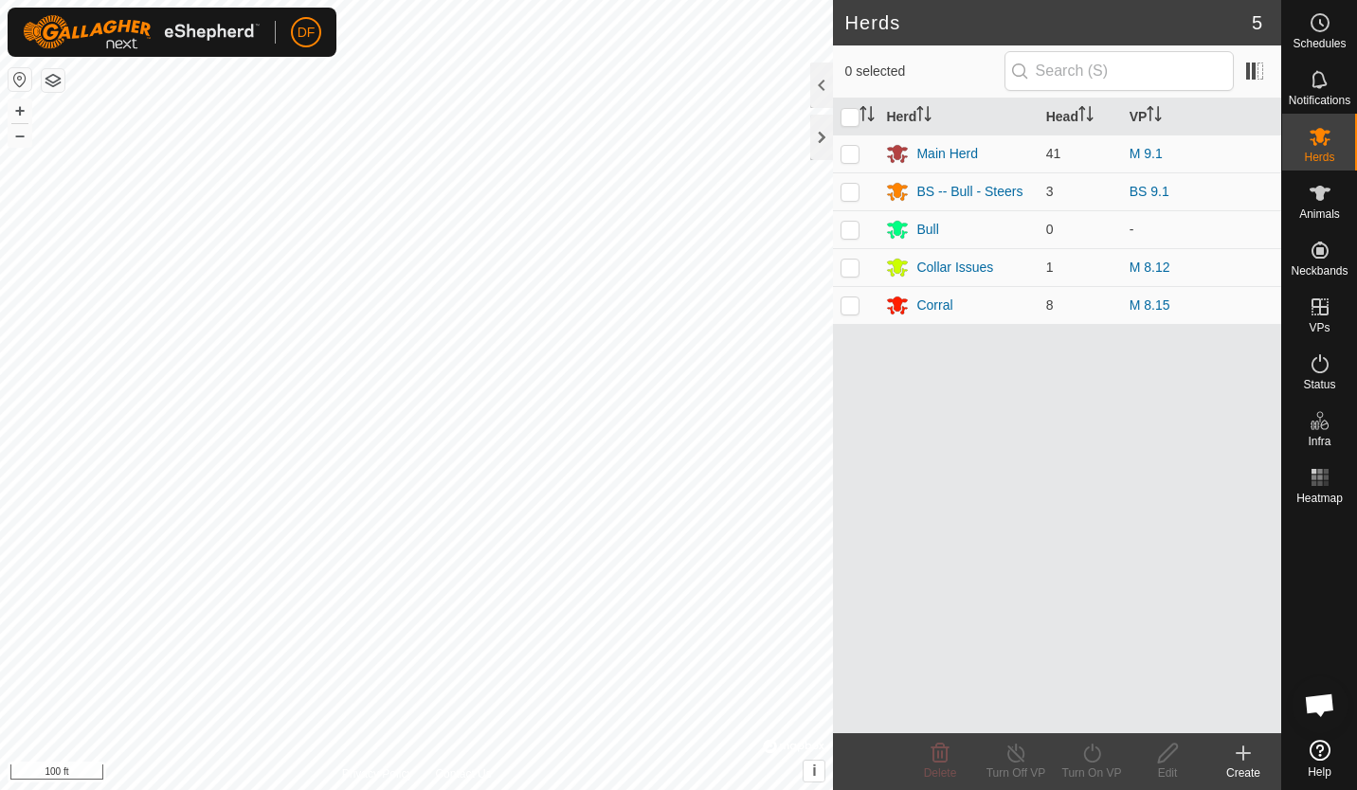
click at [853, 154] on p-checkbox at bounding box center [850, 153] width 19 height 15
checkbox input "true"
click at [1084, 752] on icon at bounding box center [1091, 753] width 17 height 19
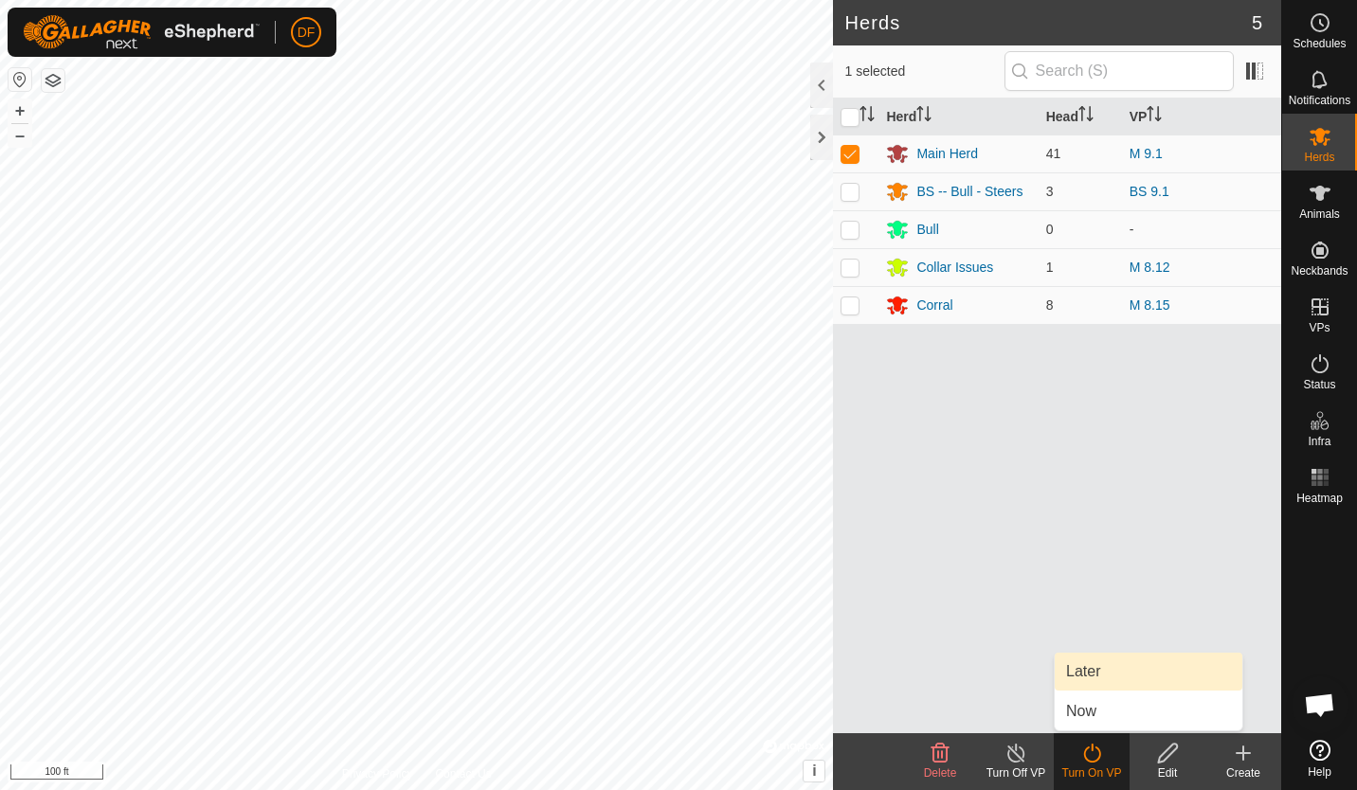
click at [1087, 668] on link "Later" at bounding box center [1149, 672] width 188 height 38
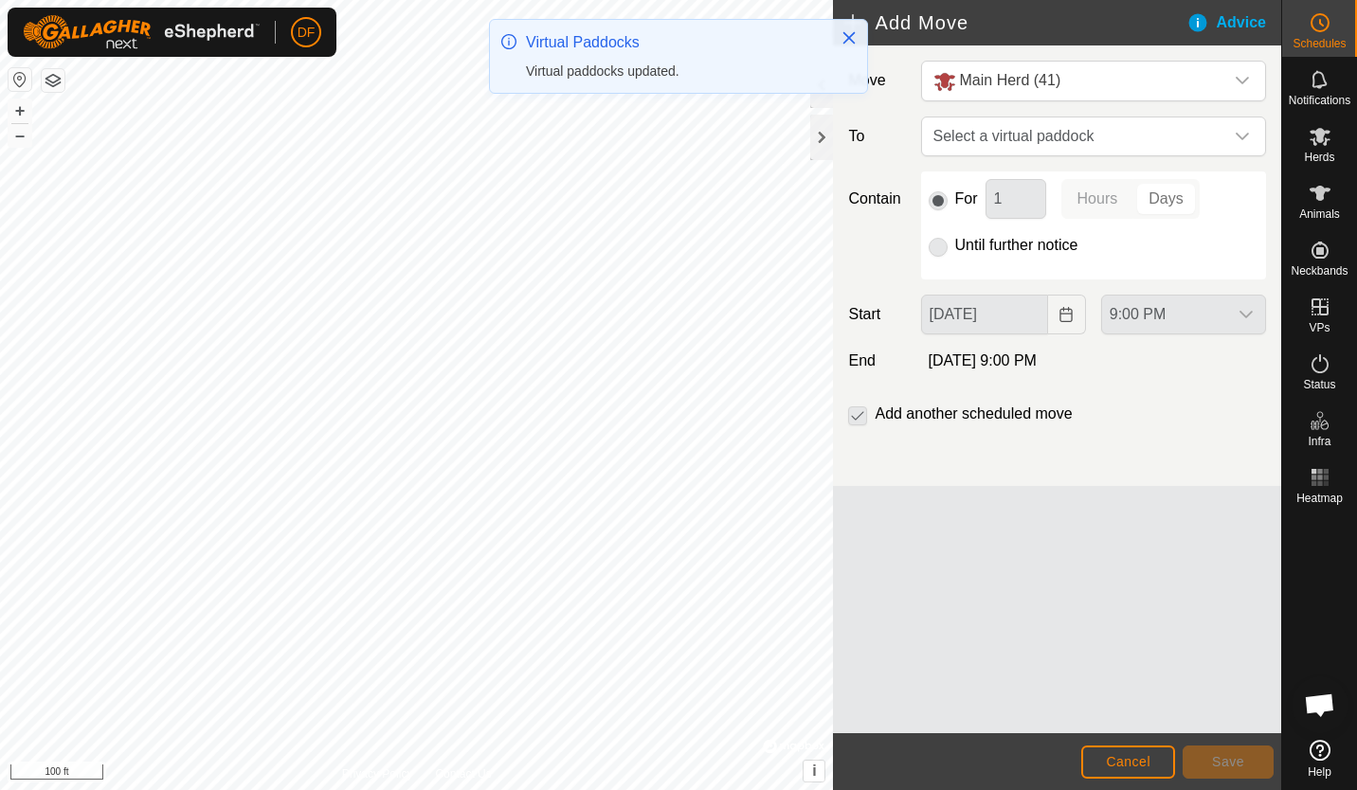
click at [1245, 138] on icon "dropdown trigger" at bounding box center [1242, 136] width 15 height 15
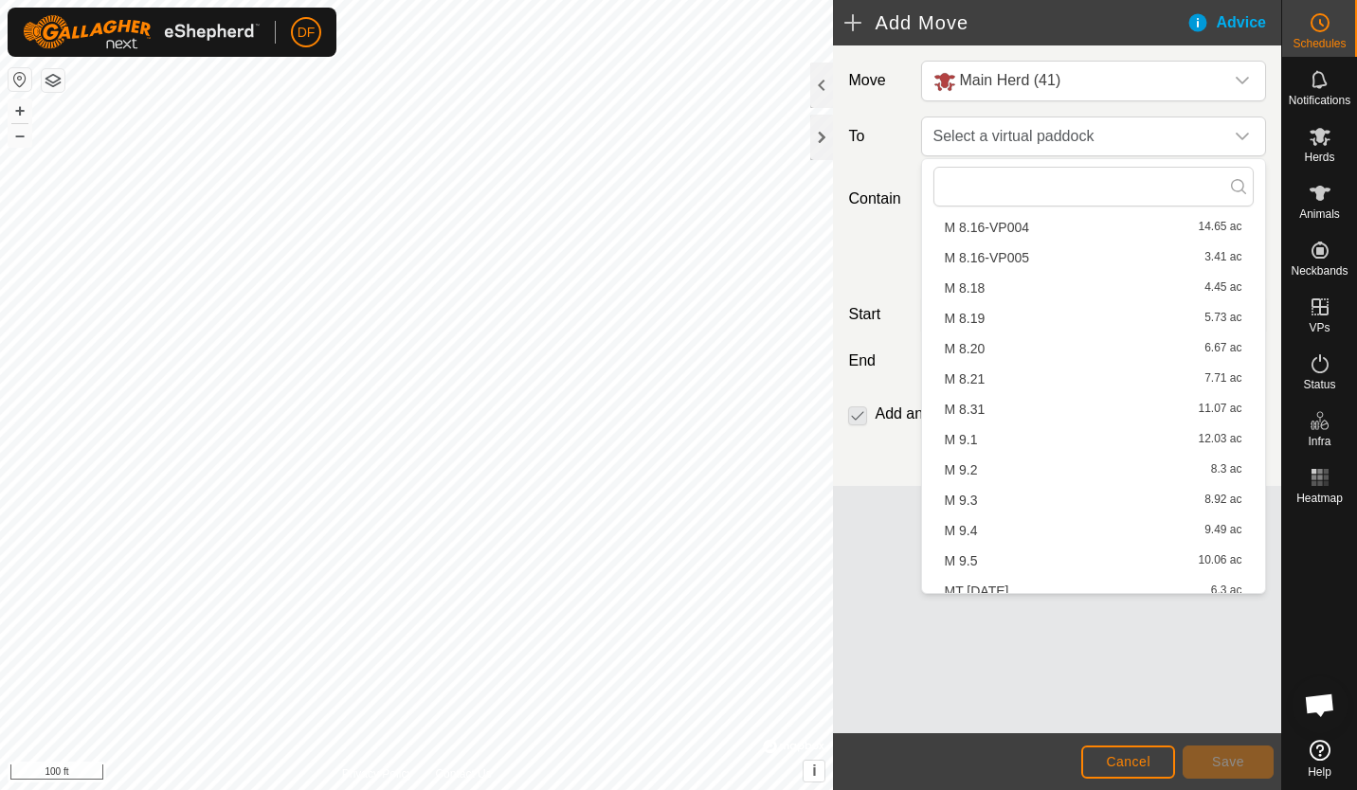
scroll to position [3322, 0]
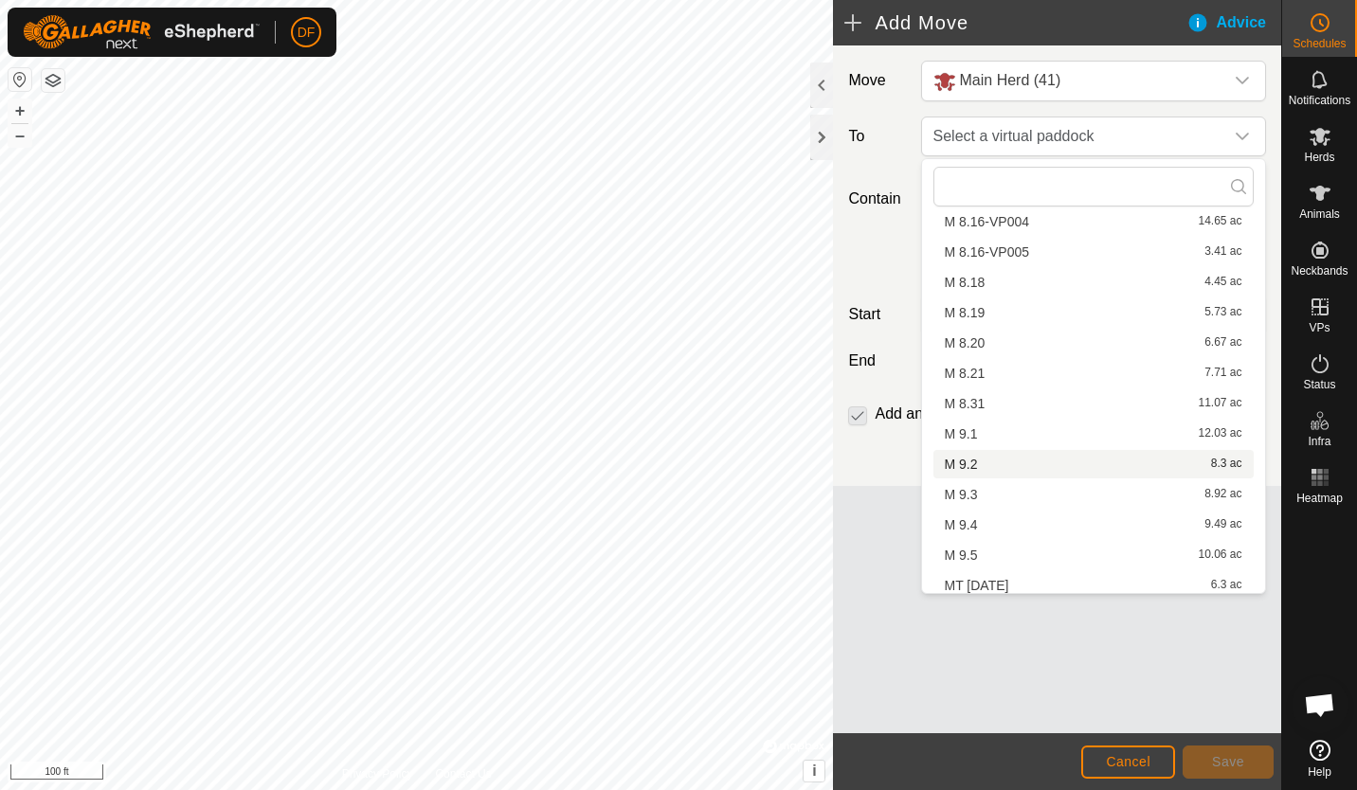
click at [964, 462] on li "M 9.2 8.3 ac" at bounding box center [1093, 464] width 320 height 28
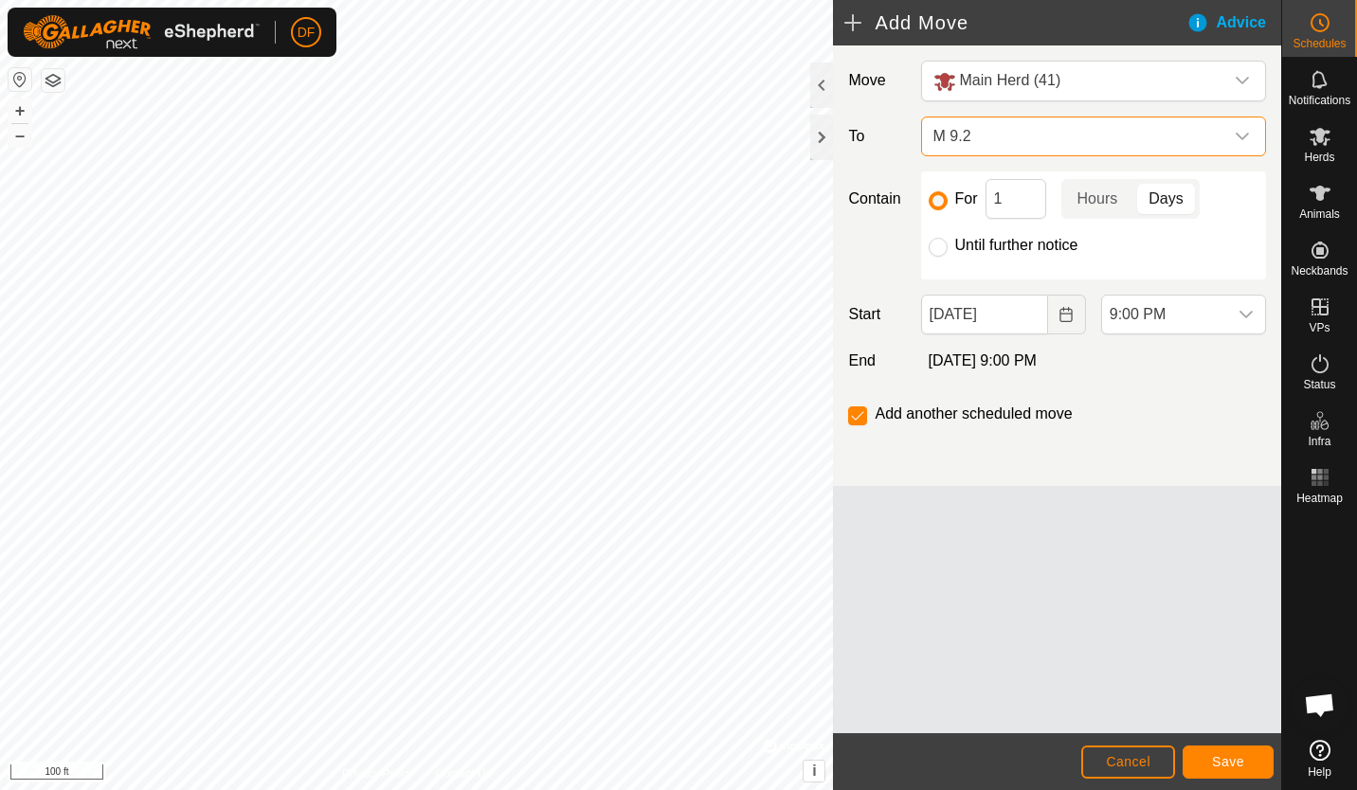
click at [1065, 318] on icon "Choose Date" at bounding box center [1066, 314] width 15 height 15
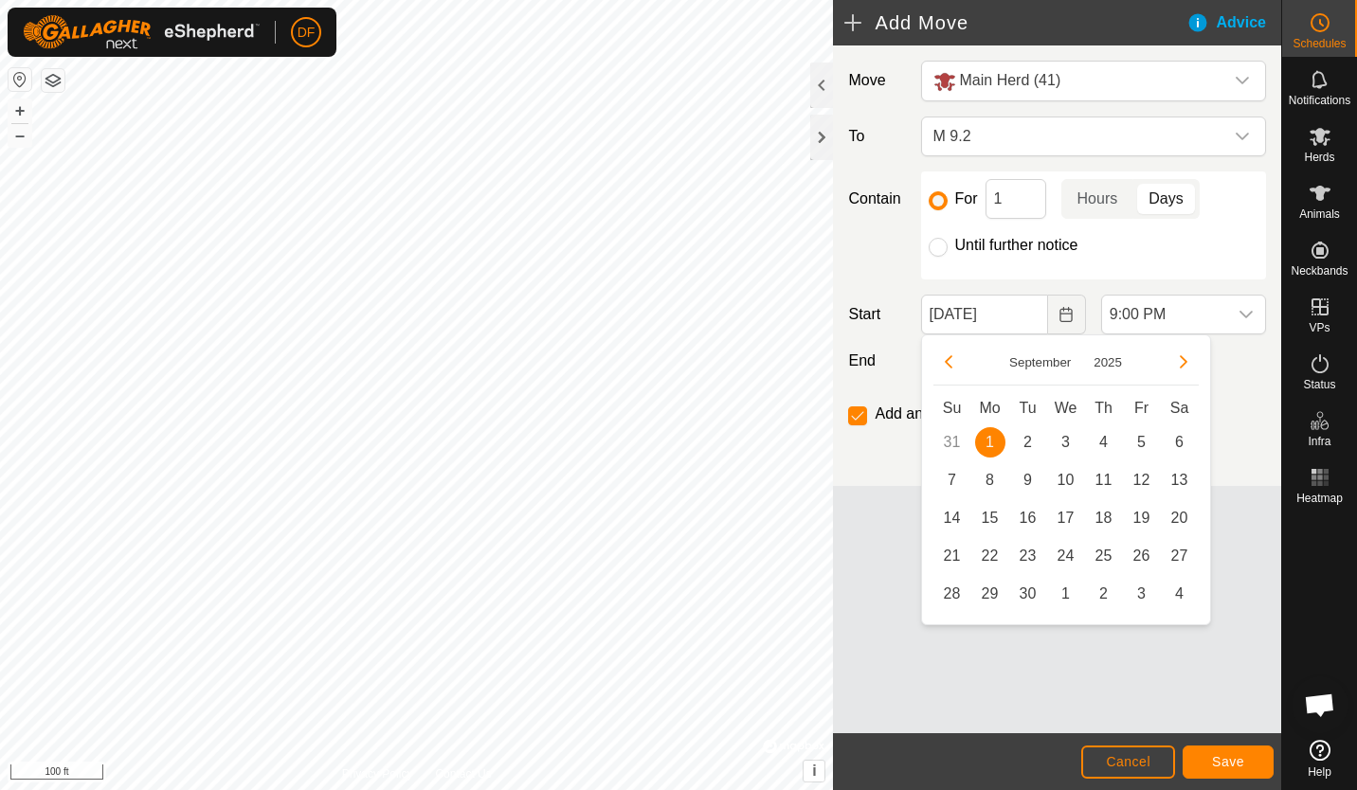
click at [1026, 446] on span "2" at bounding box center [1028, 442] width 30 height 30
type input "[DATE]"
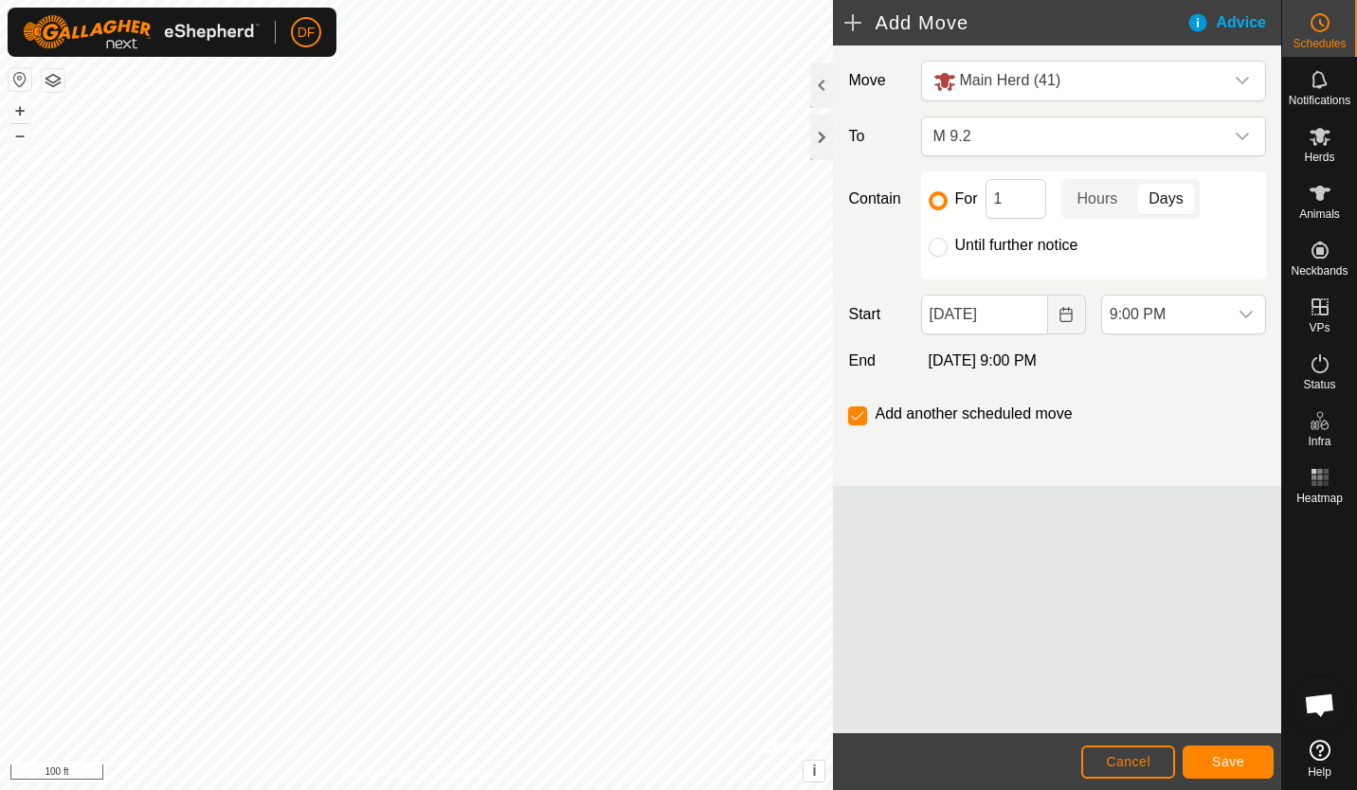
click at [1248, 311] on icon "dropdown trigger" at bounding box center [1246, 314] width 15 height 15
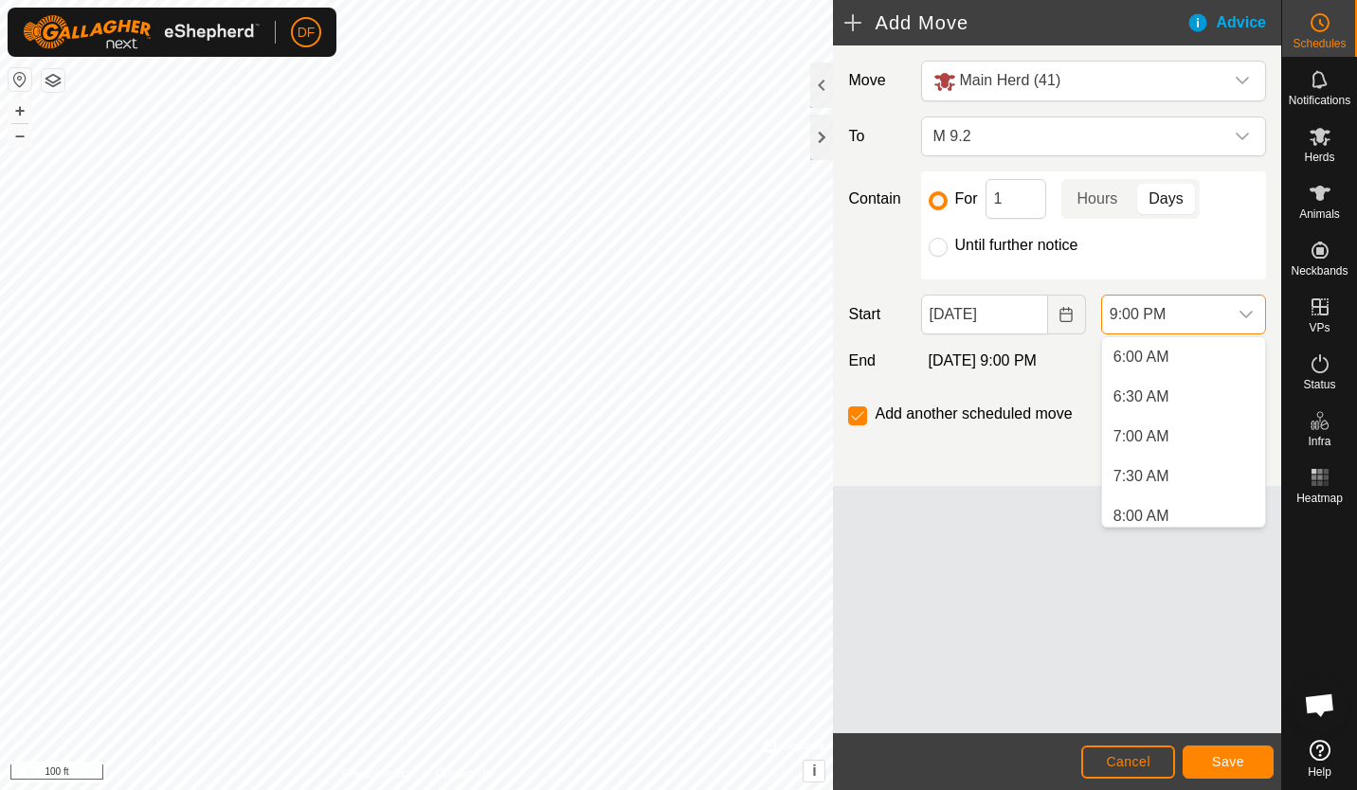
scroll to position [452, 0]
click at [1165, 457] on li "7:00 AM" at bounding box center [1183, 462] width 163 height 38
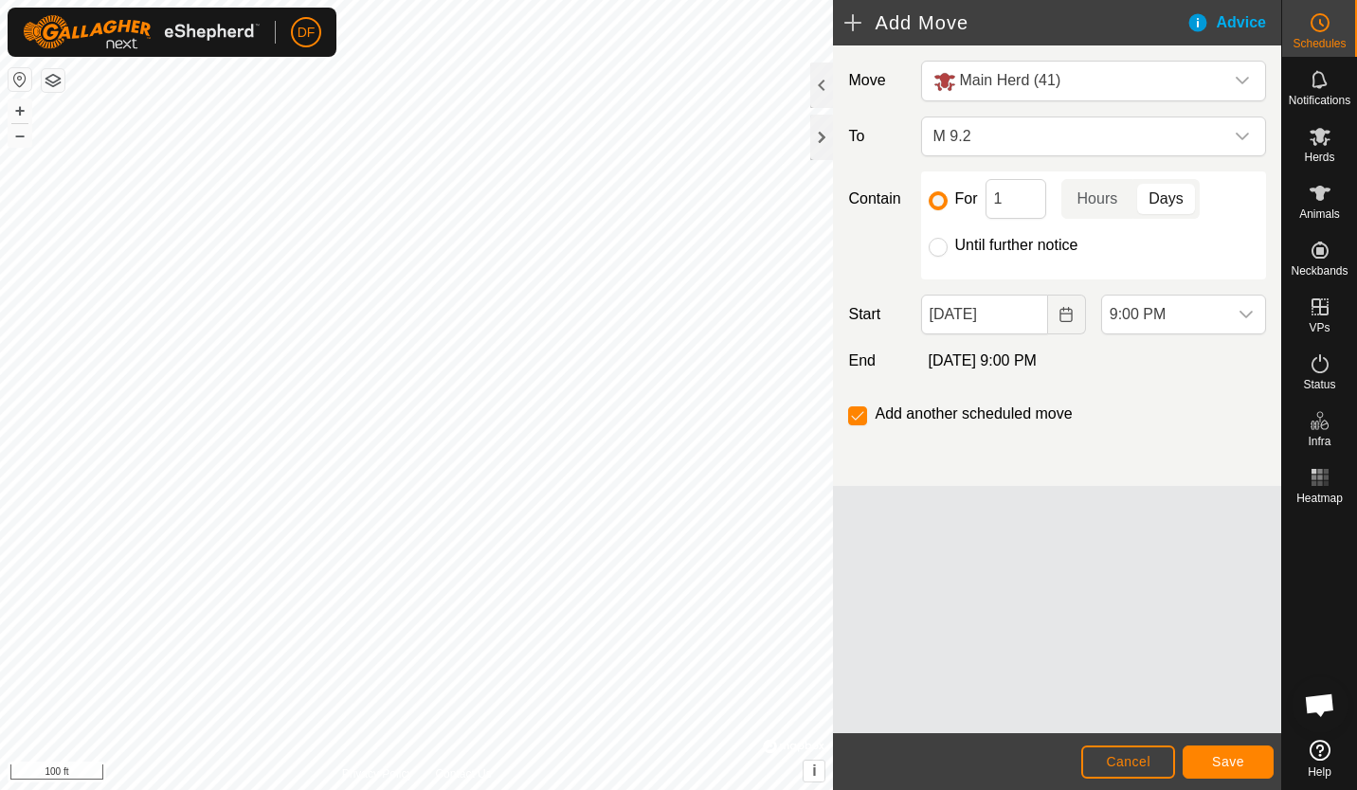
scroll to position [1520, 0]
click at [1218, 757] on span "Save" at bounding box center [1228, 761] width 32 height 15
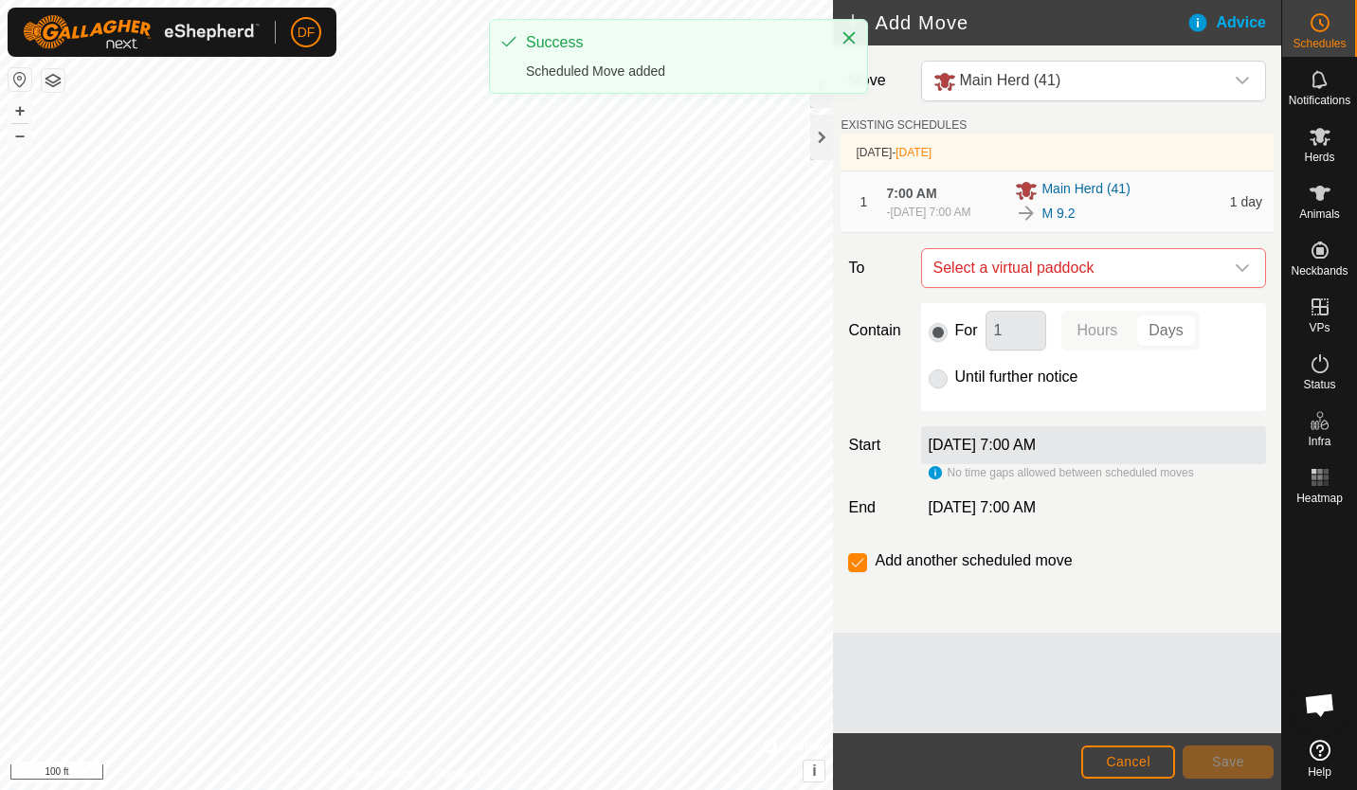
click at [1244, 264] on icon "dropdown trigger" at bounding box center [1242, 268] width 15 height 15
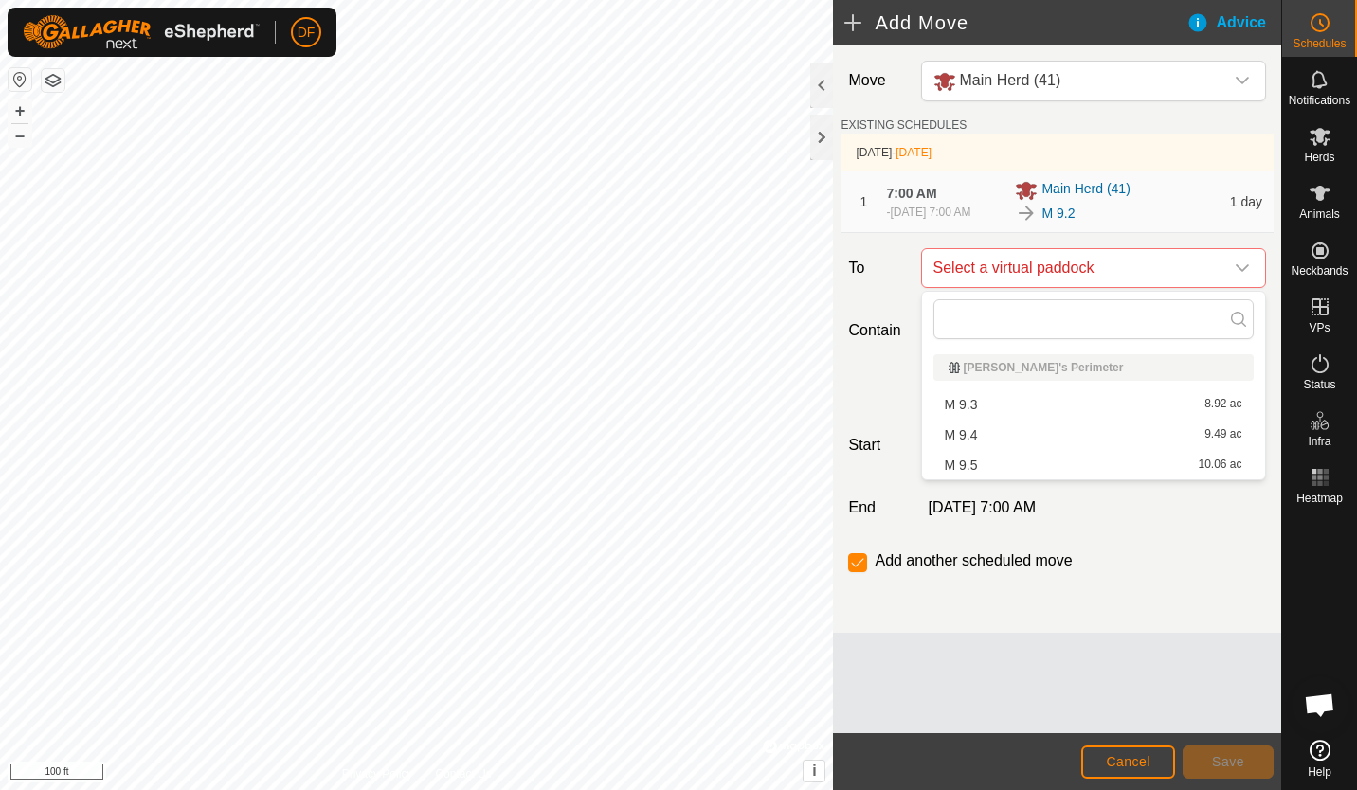
click at [963, 408] on li "M 9.3 8.92 ac" at bounding box center [1093, 404] width 320 height 28
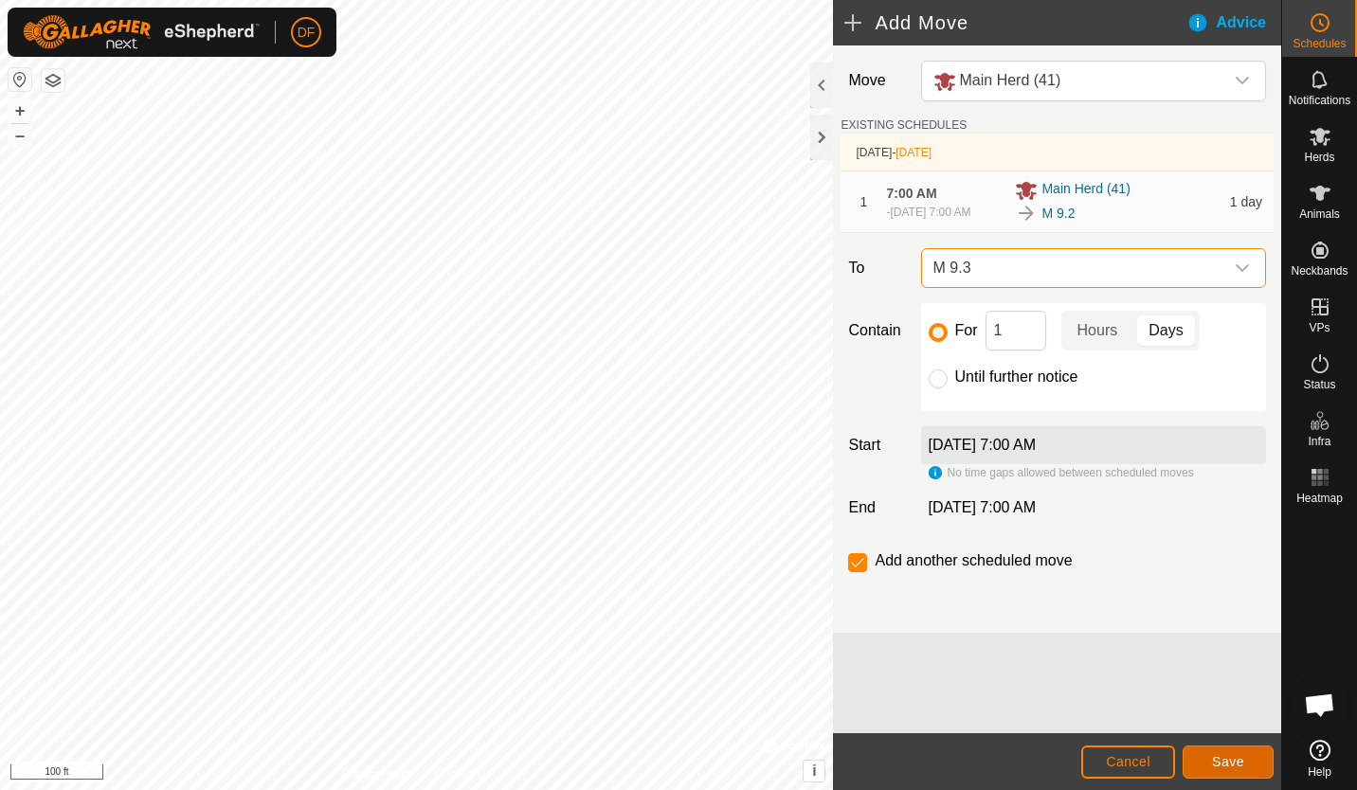
click at [1227, 754] on span "Save" at bounding box center [1228, 761] width 32 height 15
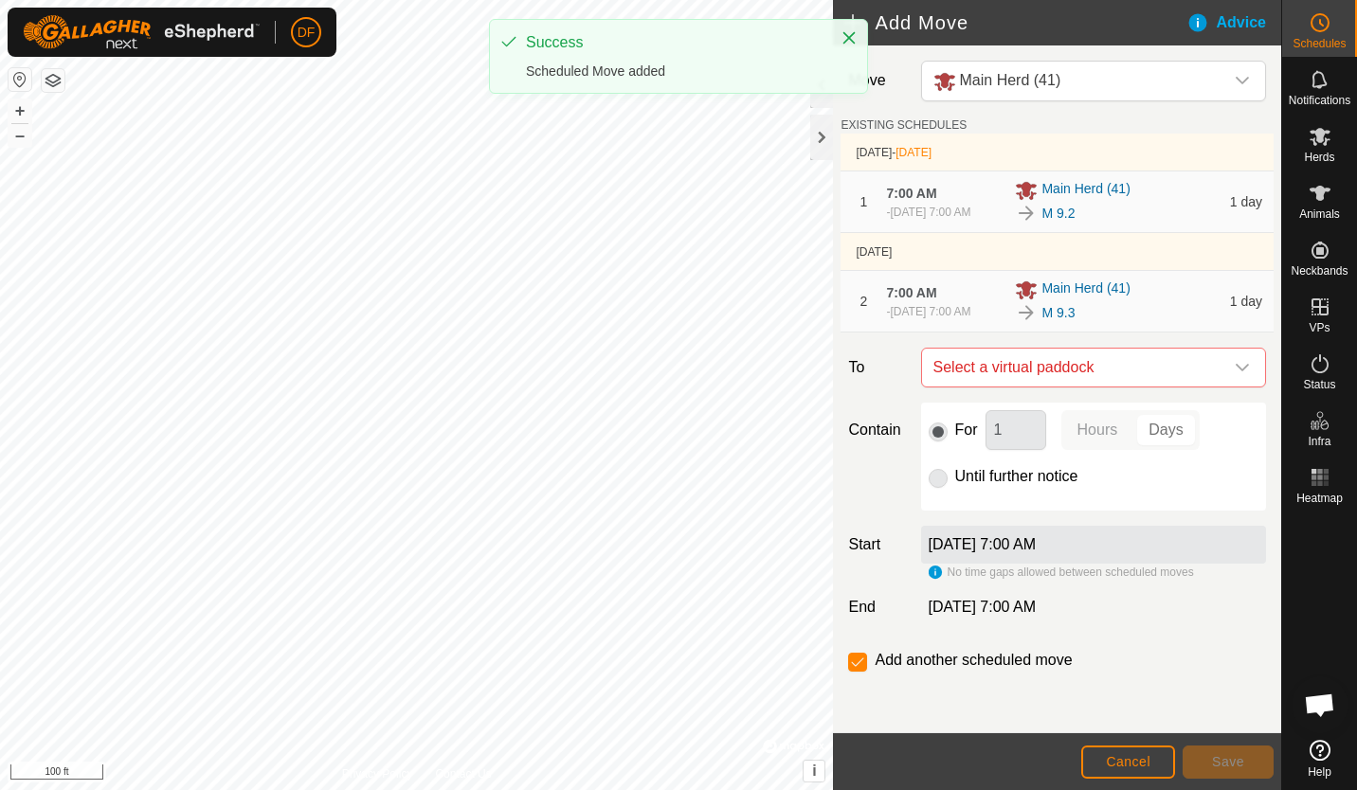
click at [1245, 360] on icon "dropdown trigger" at bounding box center [1242, 367] width 15 height 15
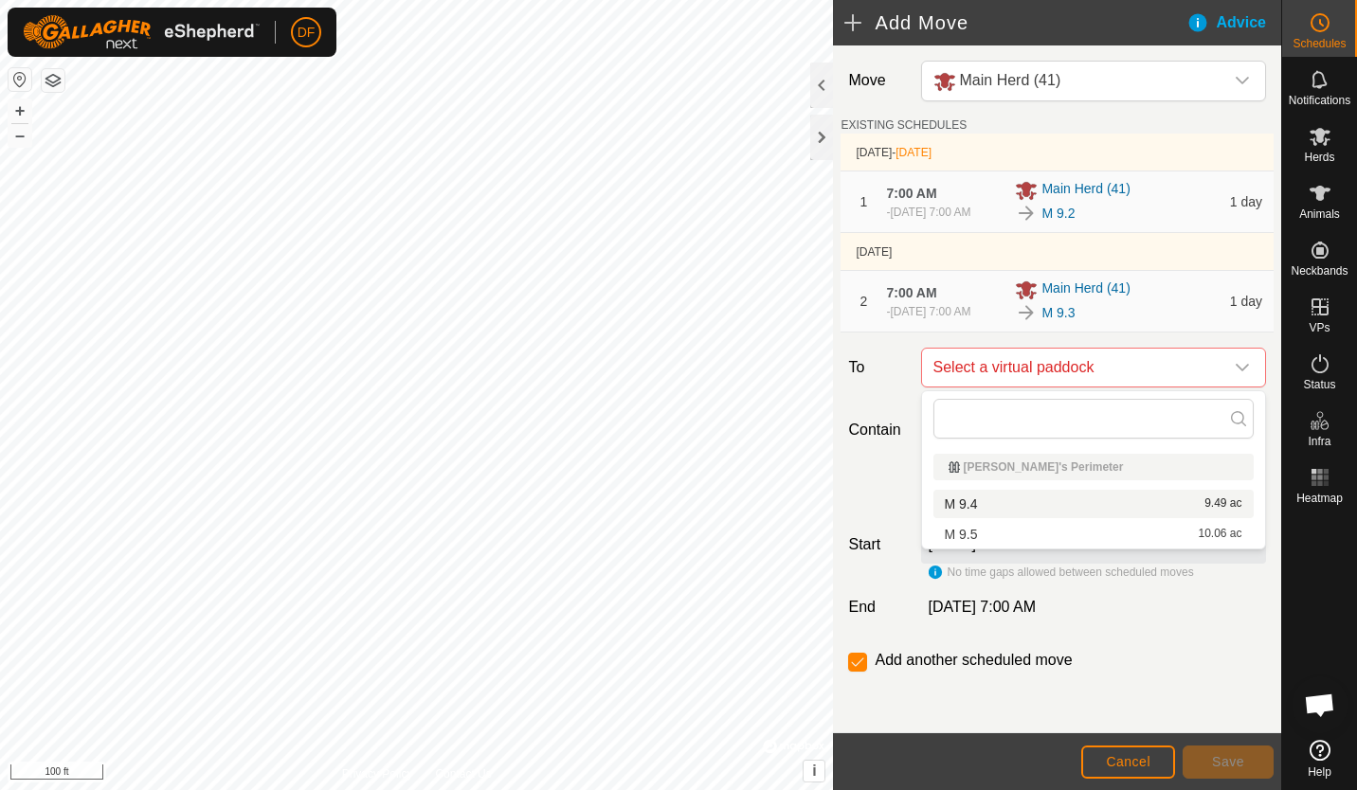
click at [981, 502] on li "M 9.4 9.49 ac" at bounding box center [1093, 504] width 320 height 28
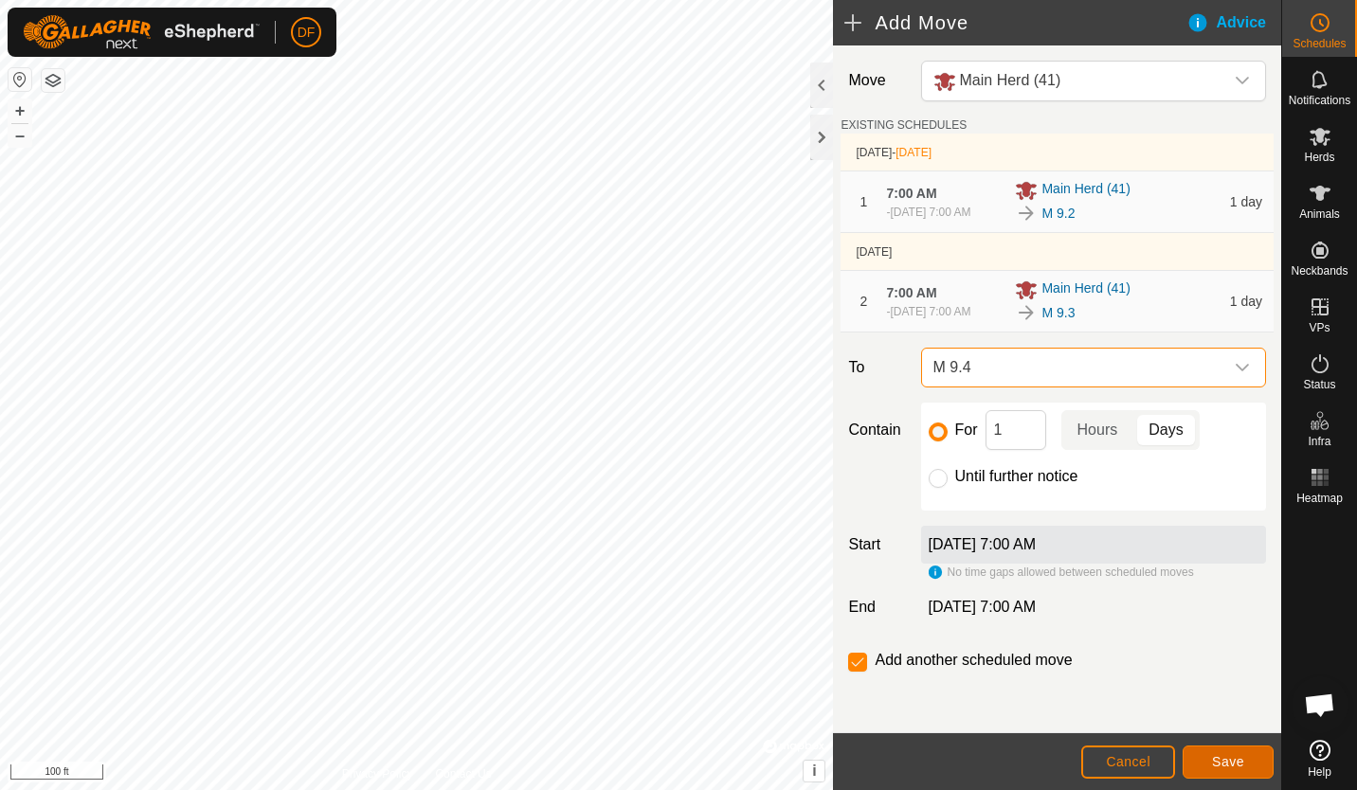
click at [1229, 753] on button "Save" at bounding box center [1228, 762] width 91 height 33
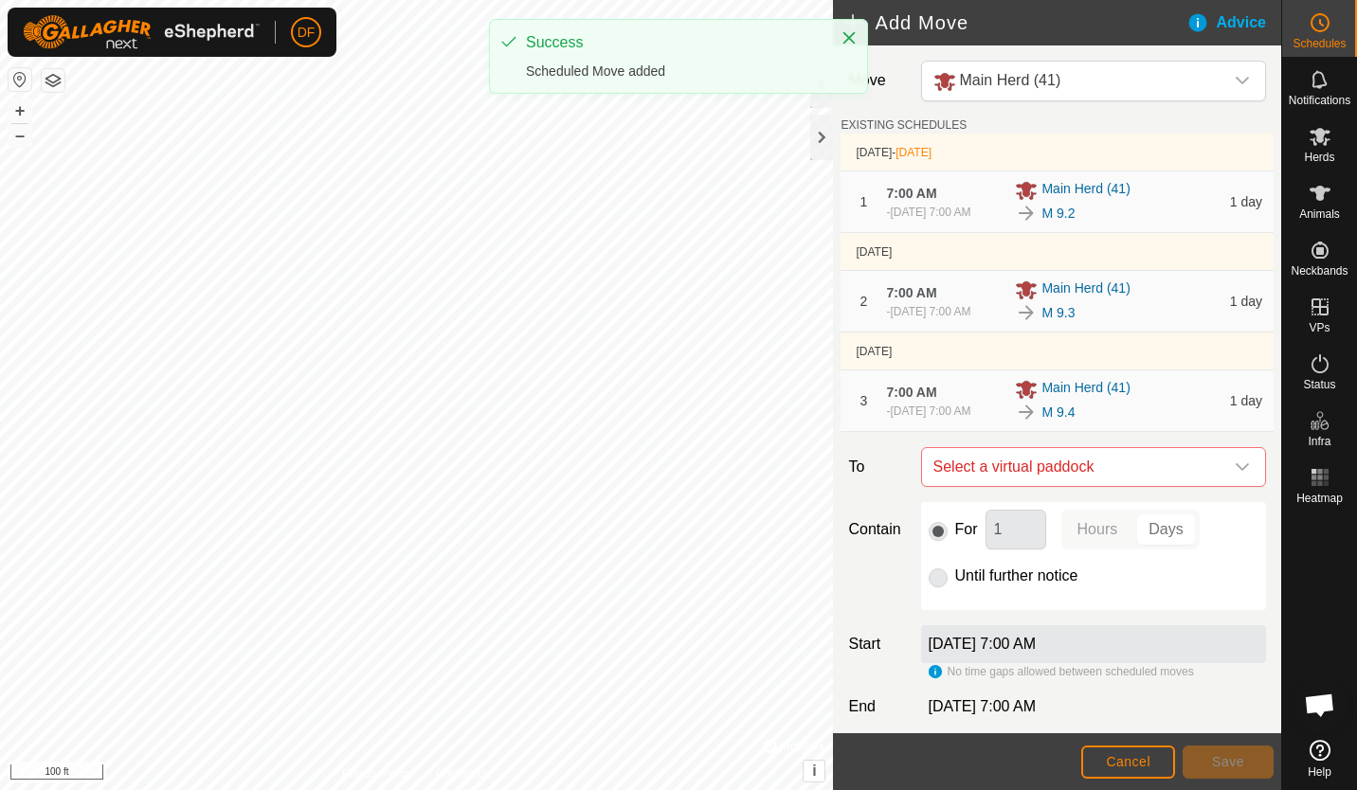
click at [1236, 470] on icon "dropdown trigger" at bounding box center [1242, 467] width 13 height 8
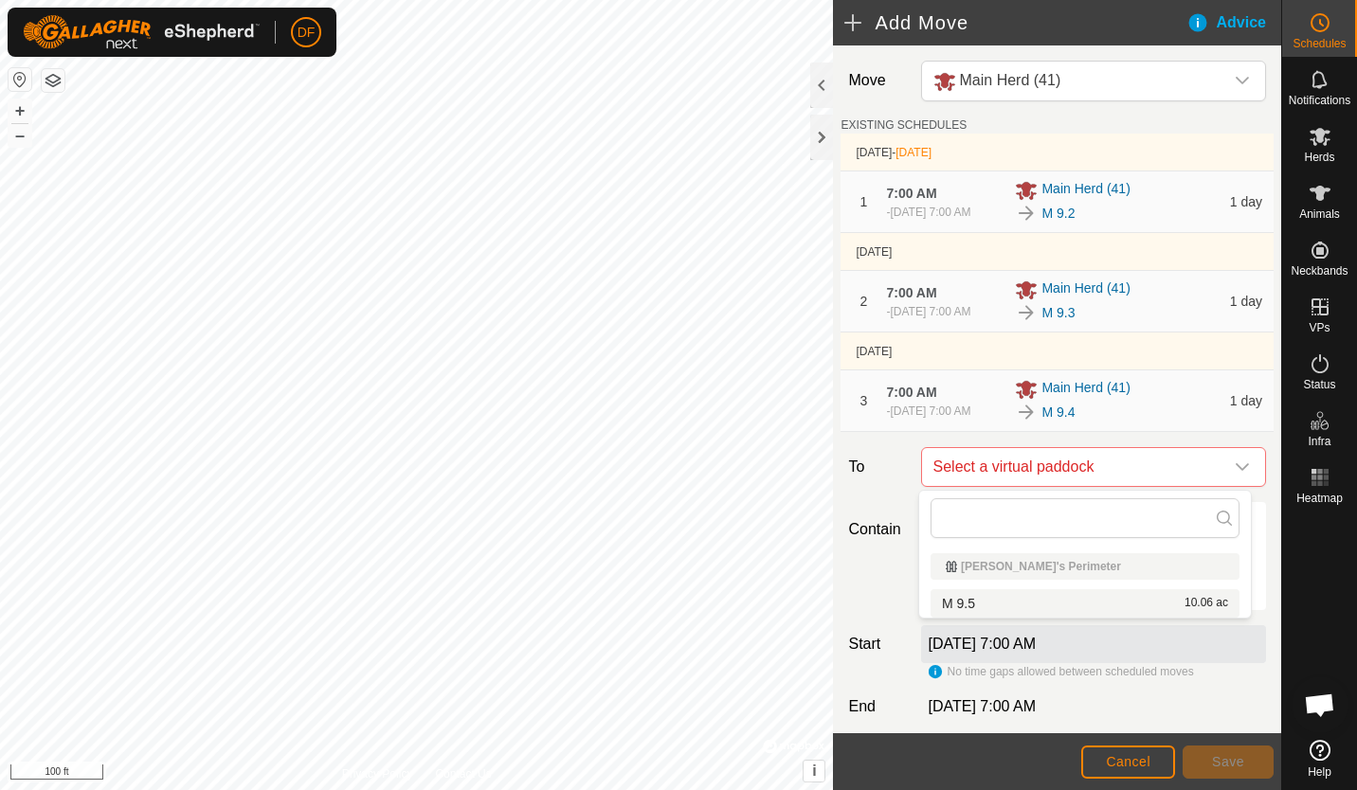
click at [962, 600] on li "M 9.5 10.06 ac" at bounding box center [1085, 603] width 309 height 28
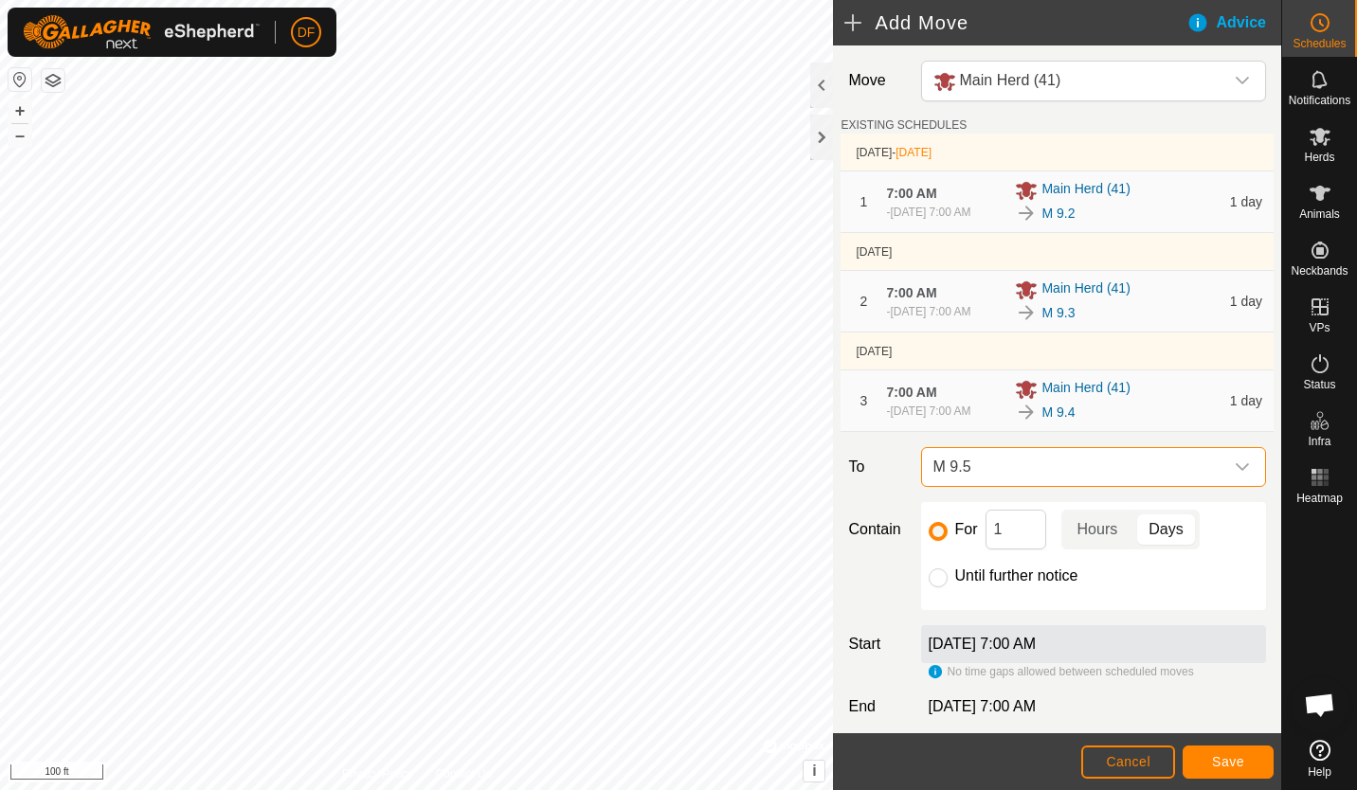
click at [1235, 469] on icon "dropdown trigger" at bounding box center [1242, 467] width 15 height 15
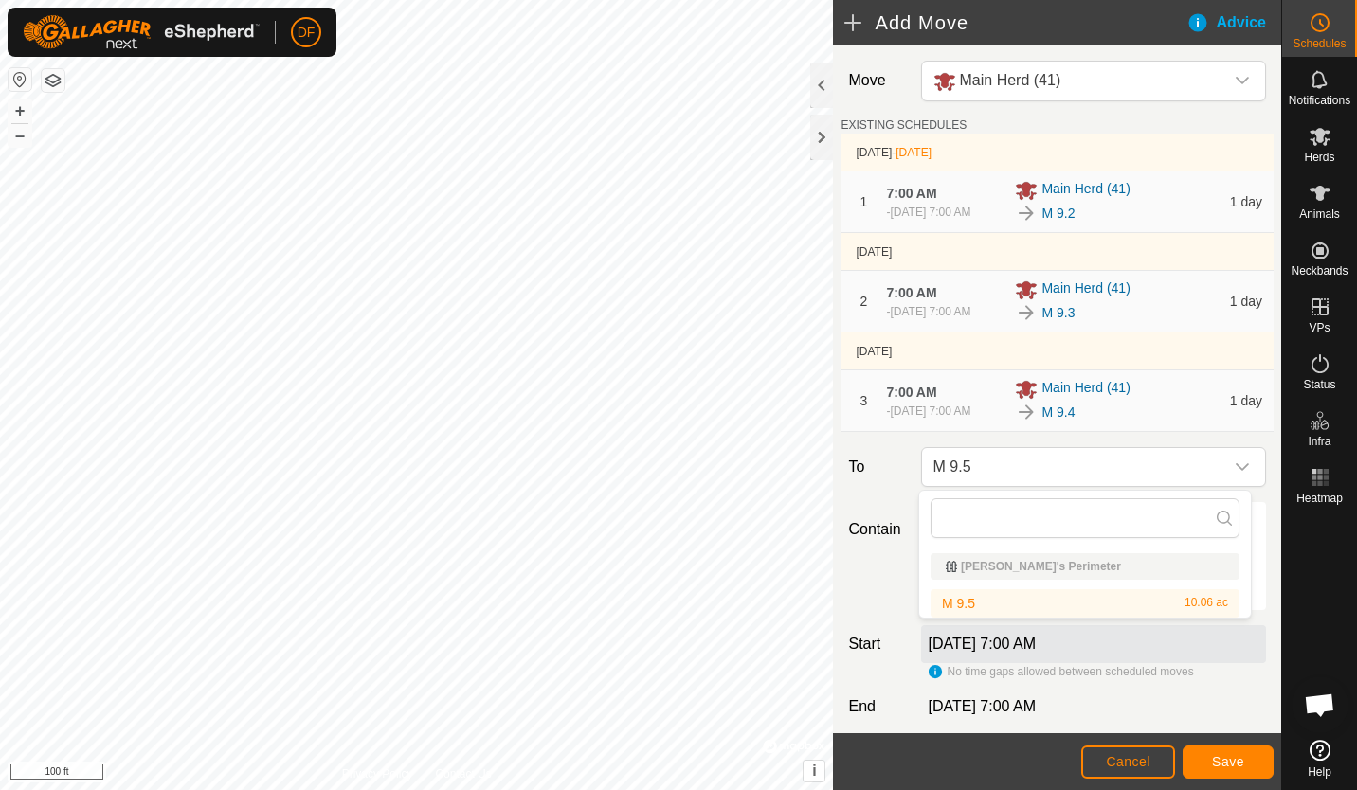
click at [1235, 469] on icon "dropdown trigger" at bounding box center [1242, 467] width 15 height 15
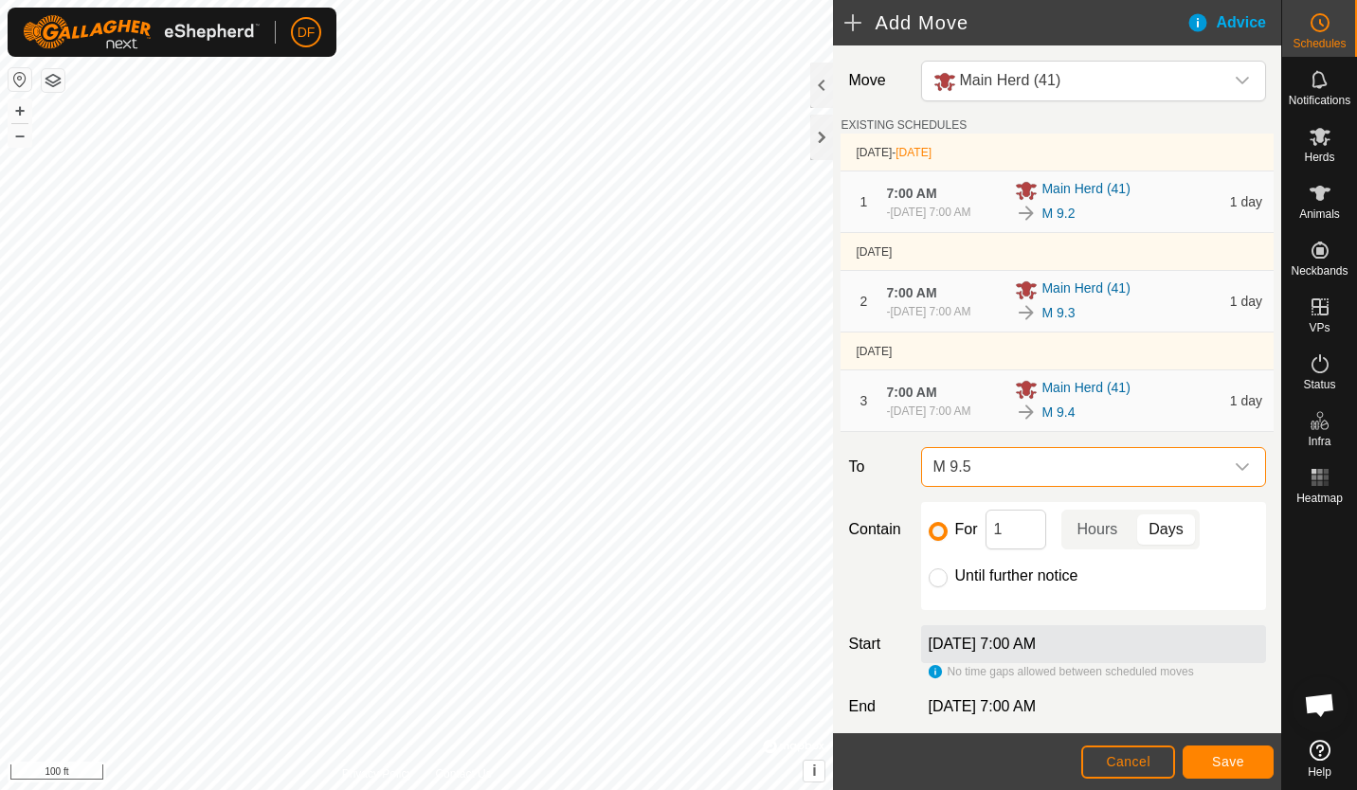
click at [941, 576] on input "Until further notice" at bounding box center [938, 578] width 19 height 19
radio input "true"
checkbox input "false"
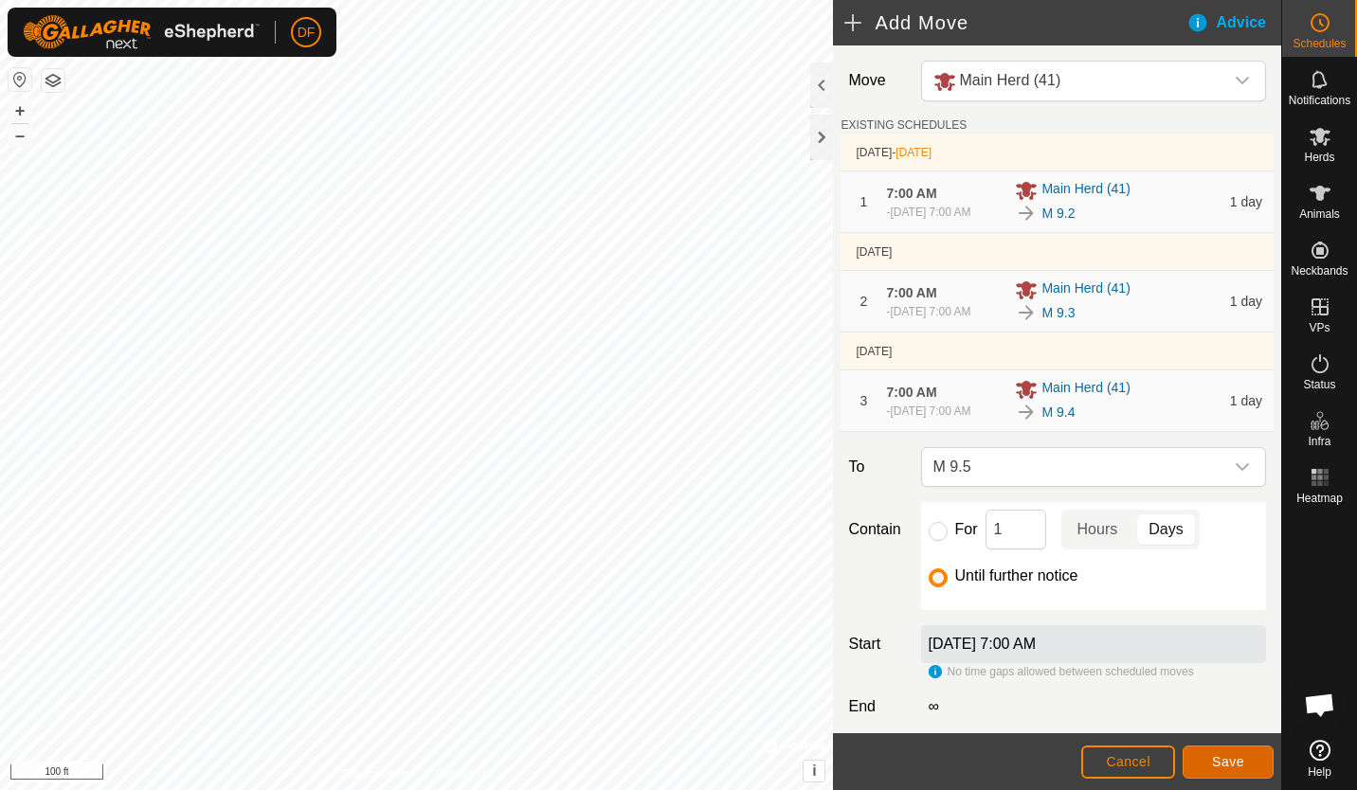
click at [1226, 754] on span "Save" at bounding box center [1228, 761] width 32 height 15
